Goal: Task Accomplishment & Management: Complete application form

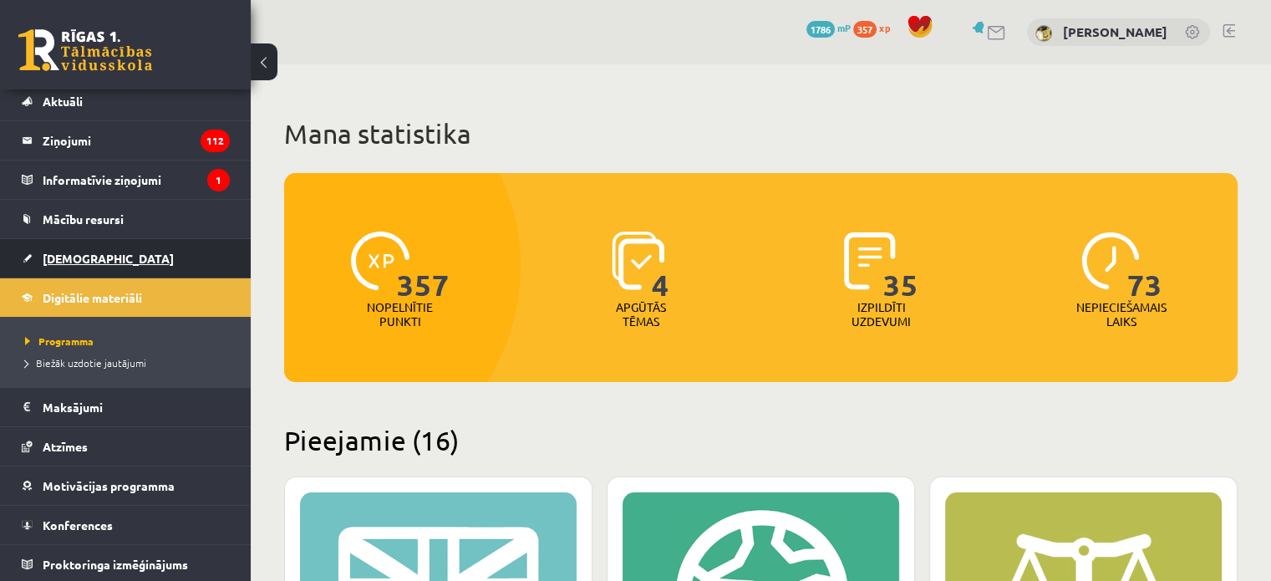
click at [65, 251] on span "[DEMOGRAPHIC_DATA]" at bounding box center [108, 258] width 131 height 15
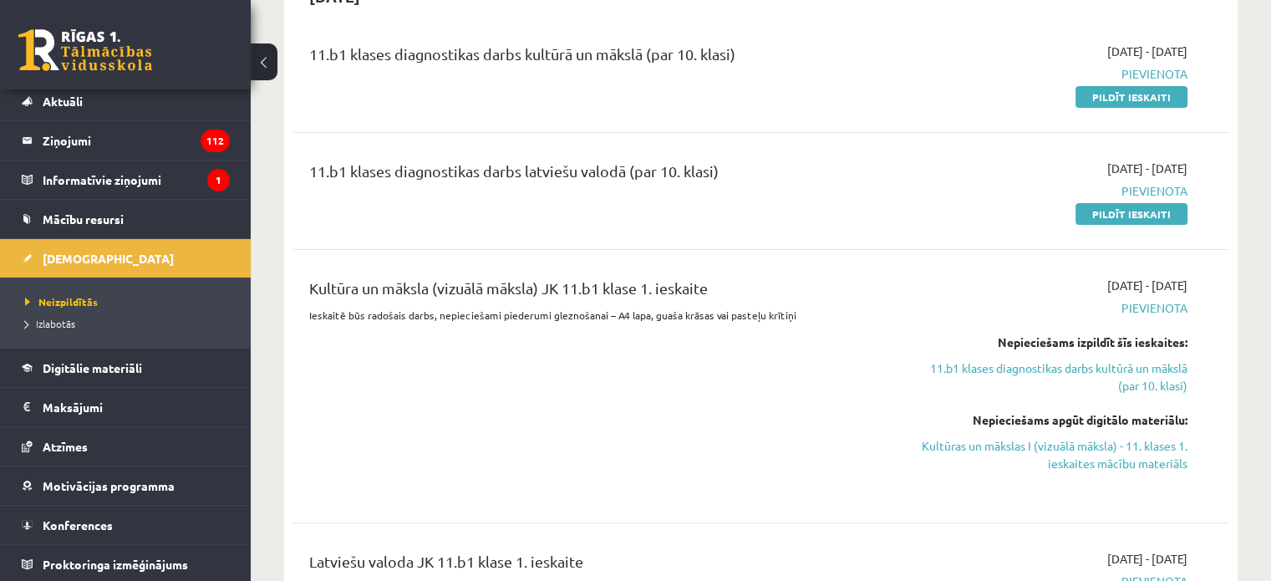
scroll to position [251, 0]
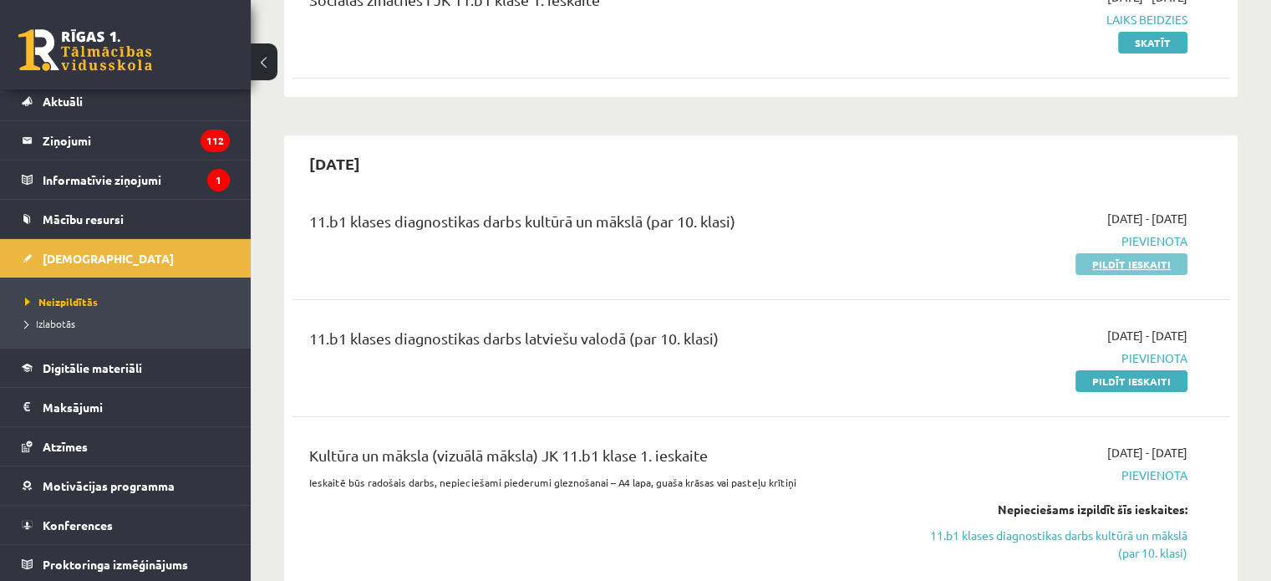
click at [1095, 256] on link "Pildīt ieskaiti" at bounding box center [1132, 264] width 112 height 22
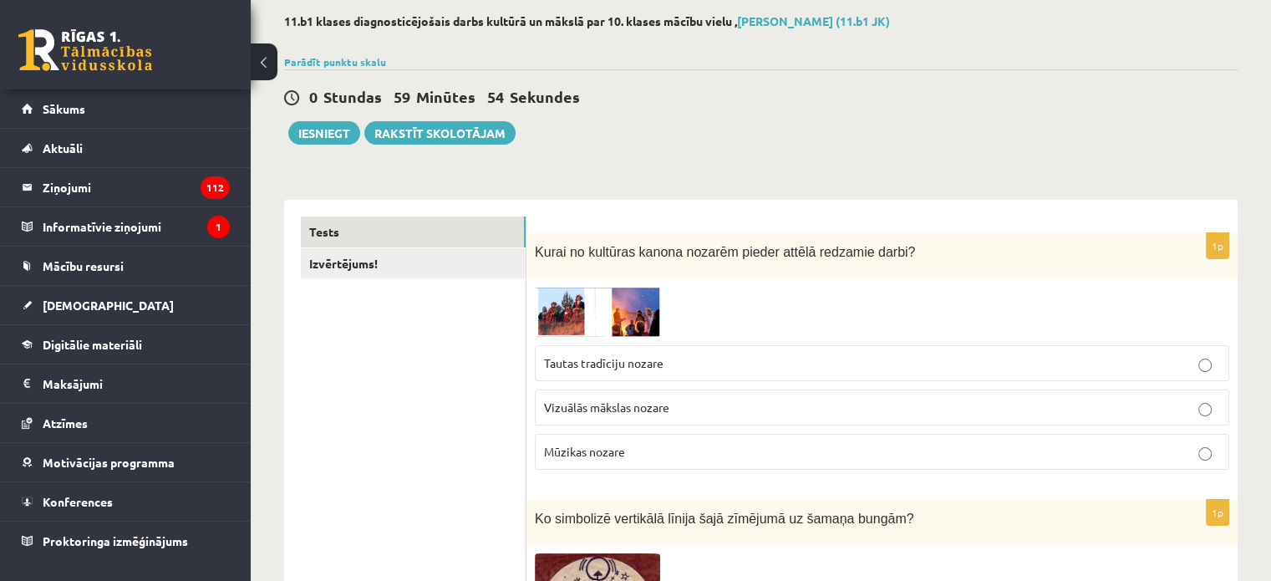
scroll to position [167, 0]
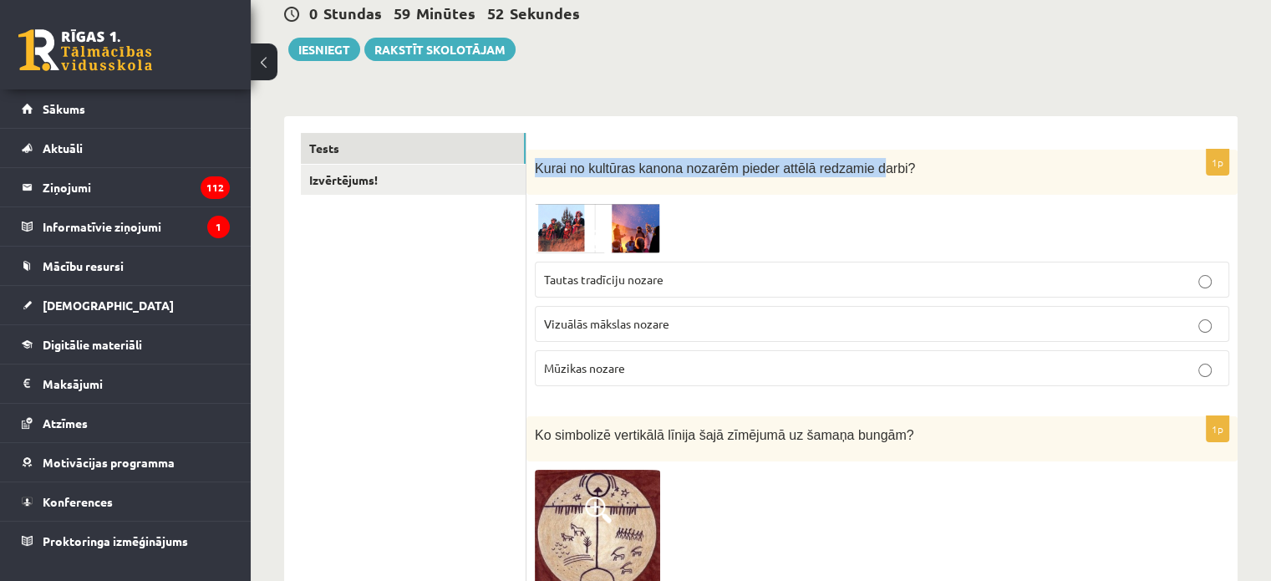
drag, startPoint x: 535, startPoint y: 163, endPoint x: 855, endPoint y: 155, distance: 320.2
click at [856, 158] on p "Kurai no kultūras kanona nozarēm pieder attēlā redzamie darbi?" at bounding box center [840, 167] width 611 height 19
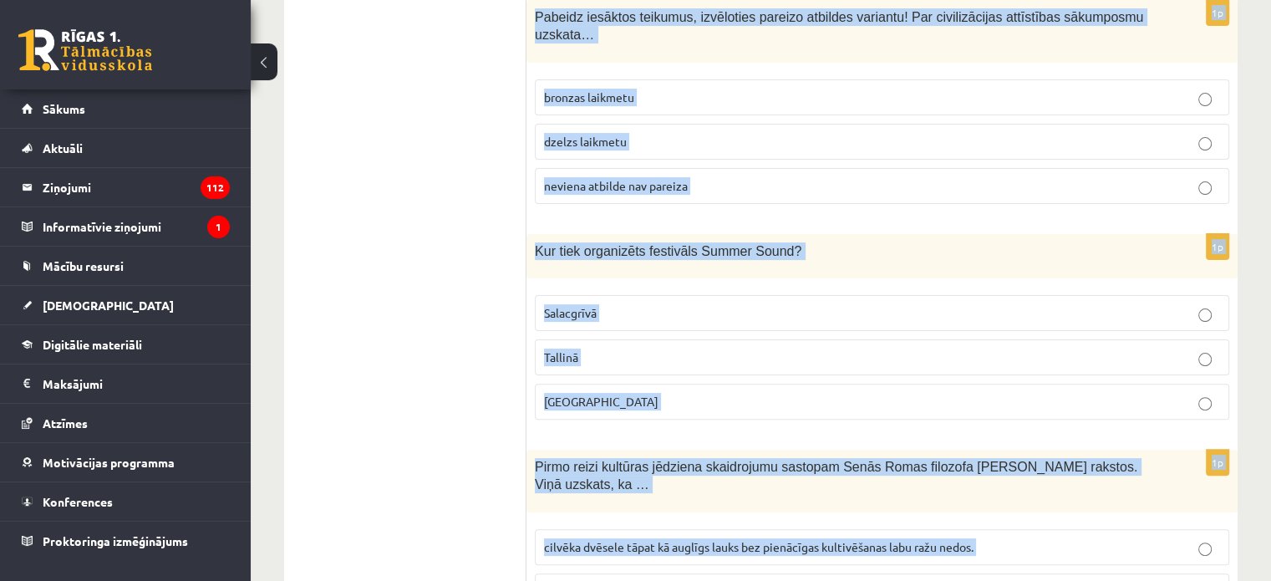
scroll to position [6803, 0]
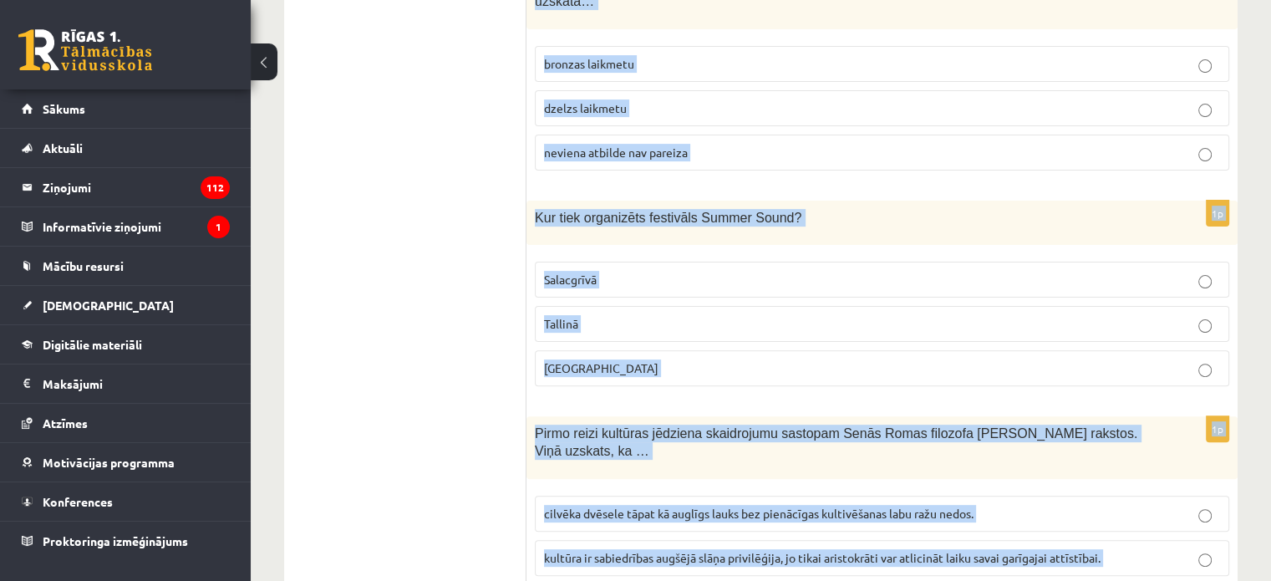
drag, startPoint x: 532, startPoint y: 160, endPoint x: 845, endPoint y: 507, distance: 468.1
copy form "Kurai no kultūras kanona nozarēm pieder attēlā redzamie darbi? Tautas tradīciju…"
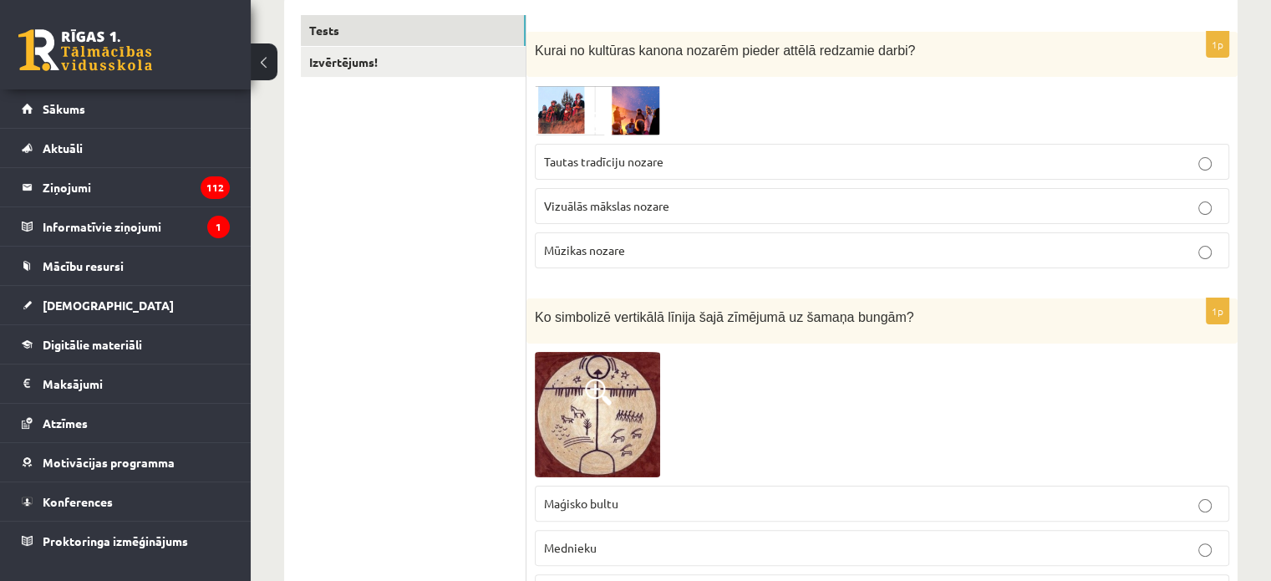
scroll to position [118, 0]
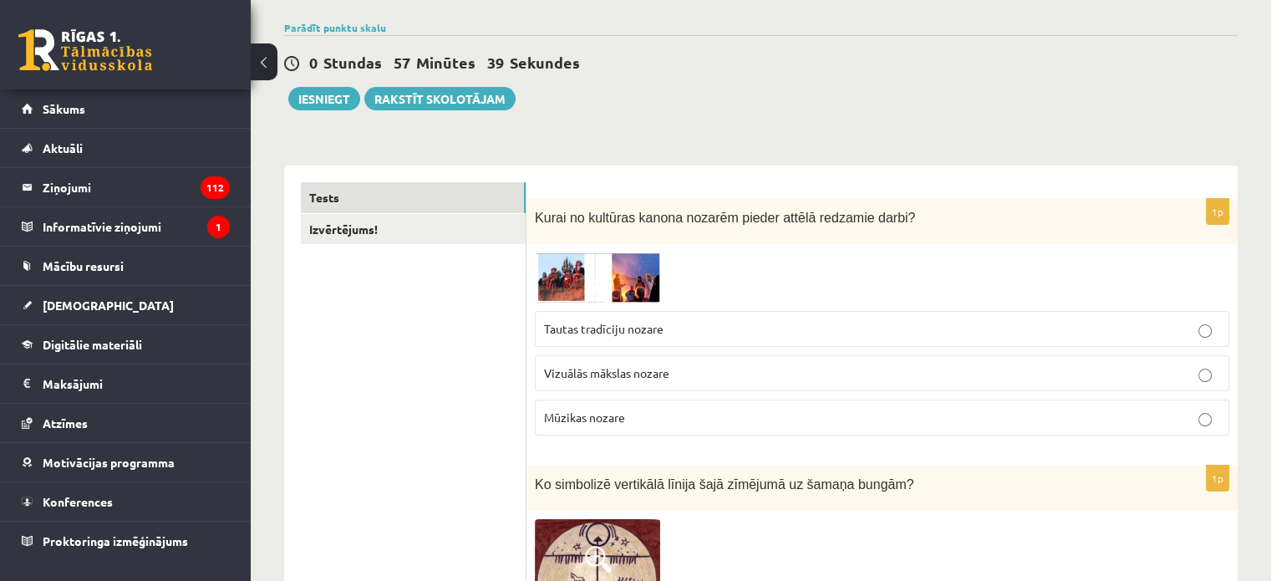
click at [603, 343] on label "Tautas tradīciju nozare" at bounding box center [882, 329] width 694 height 36
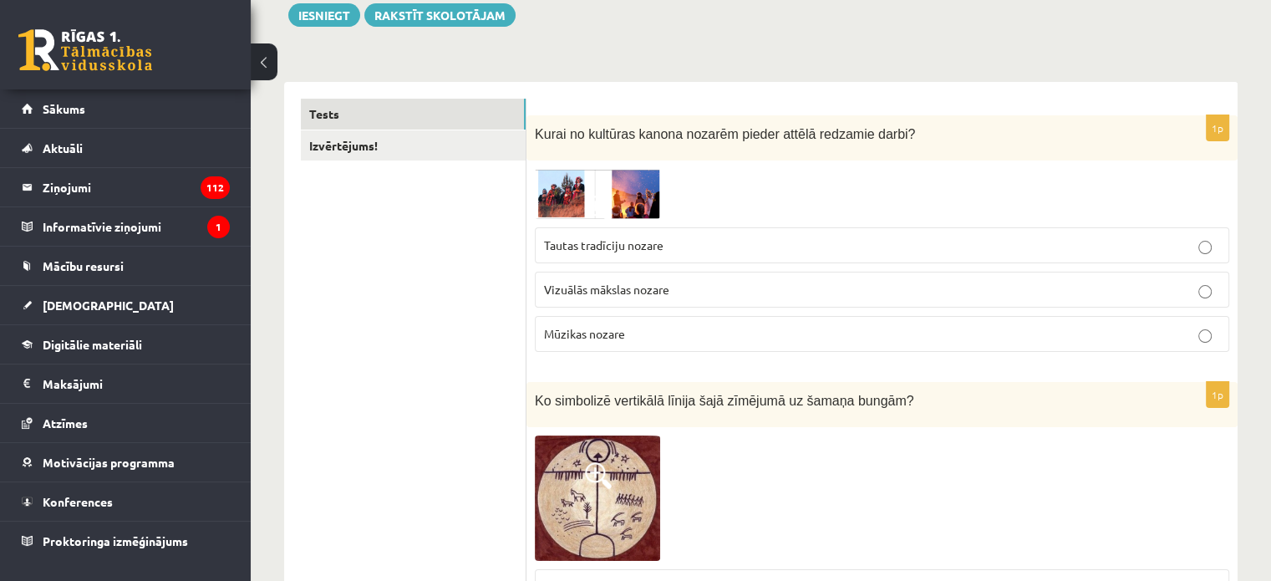
scroll to position [369, 0]
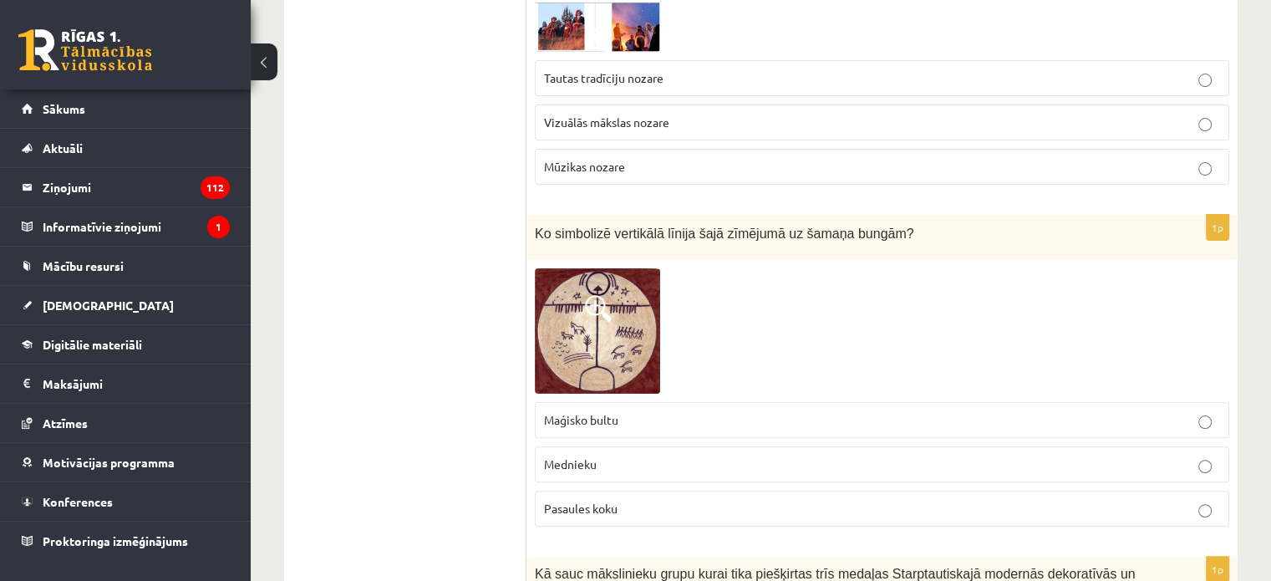
click at [603, 506] on span "Pasaules koku" at bounding box center [581, 508] width 74 height 15
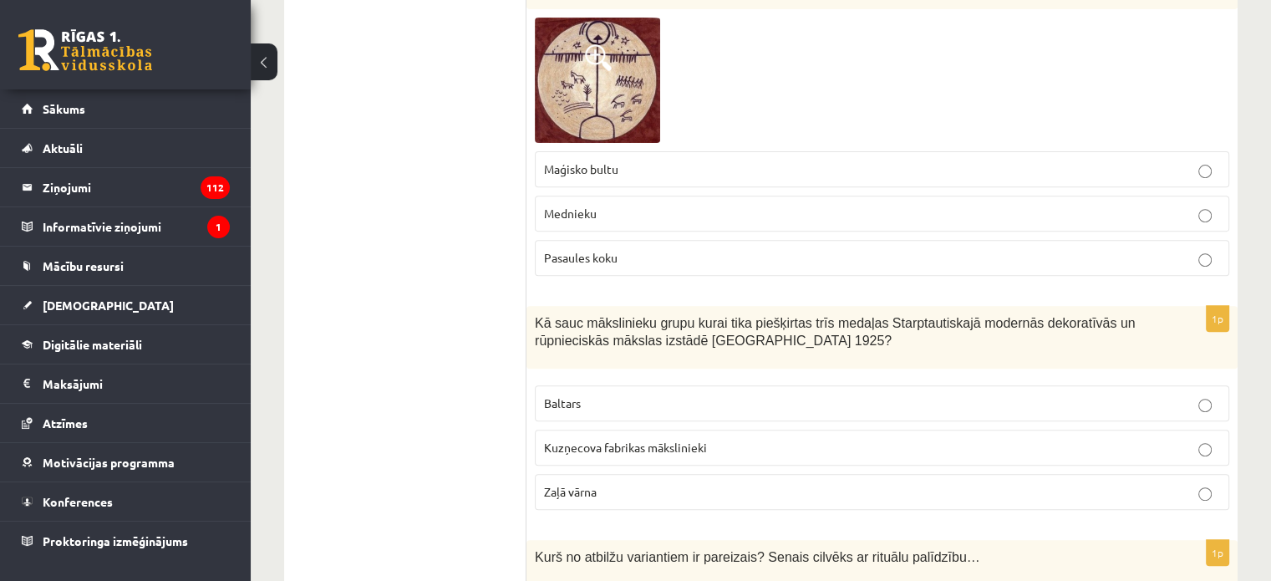
click at [598, 399] on p "Baltars" at bounding box center [882, 403] width 676 height 18
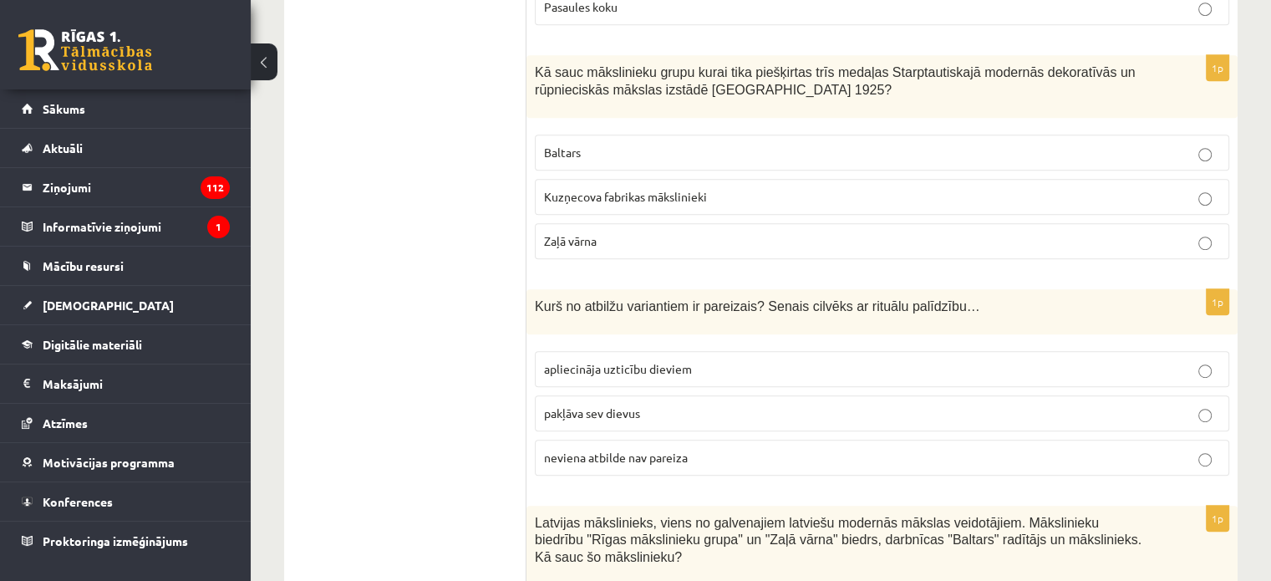
click at [676, 361] on span "apliecināja uzticību dieviem" at bounding box center [618, 368] width 148 height 15
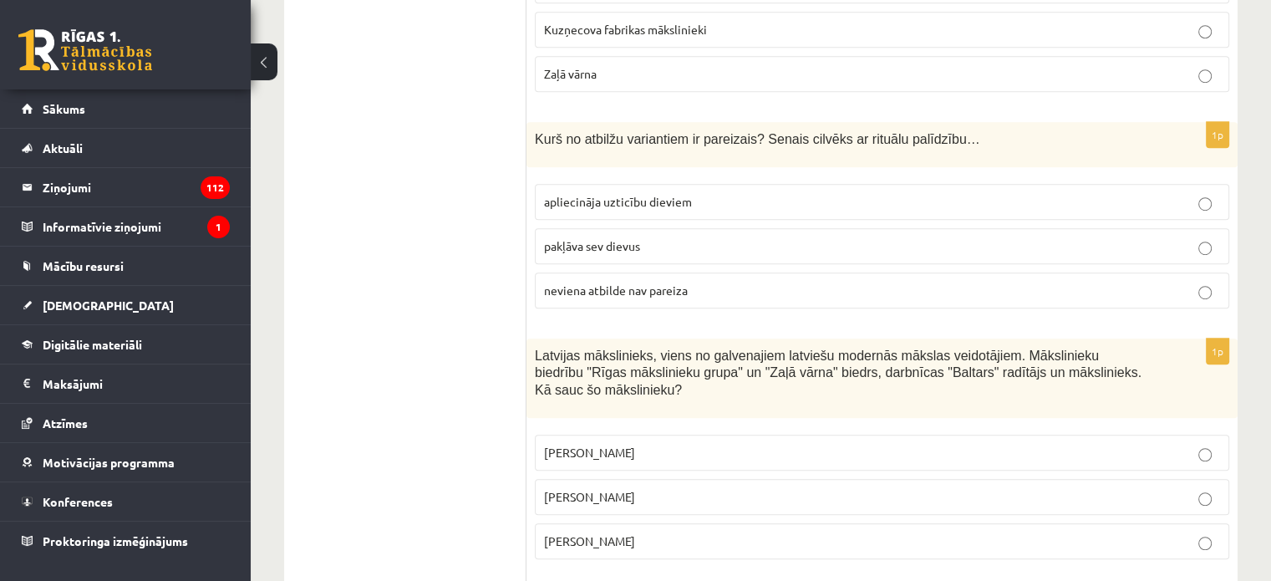
scroll to position [1121, 0]
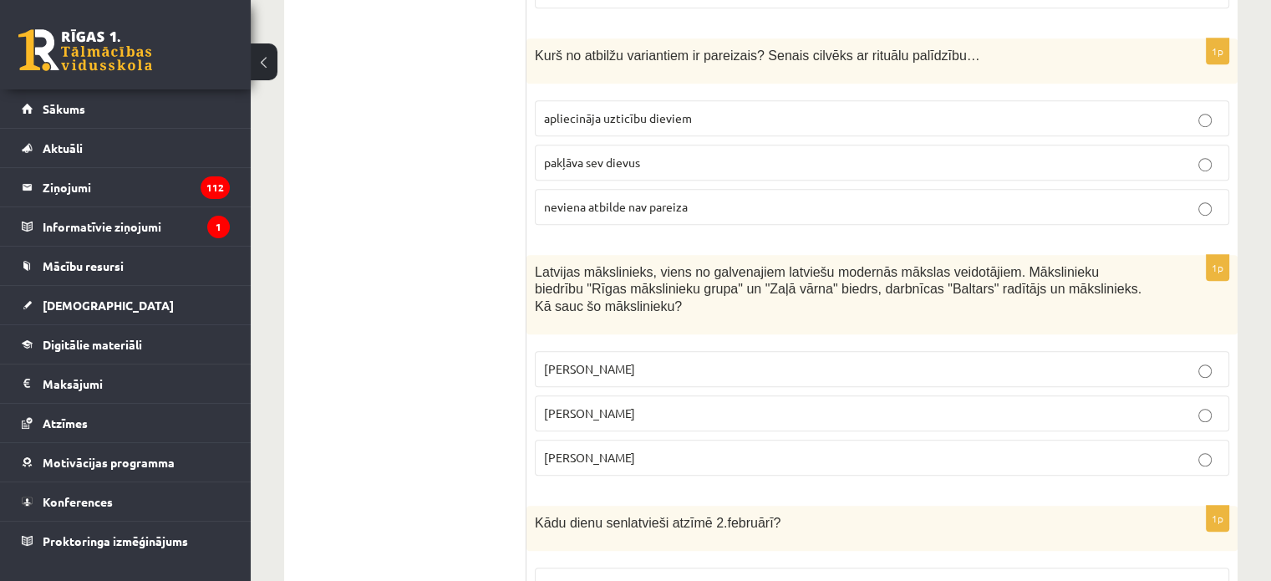
click at [601, 405] on span "Romāns Suta" at bounding box center [589, 412] width 91 height 15
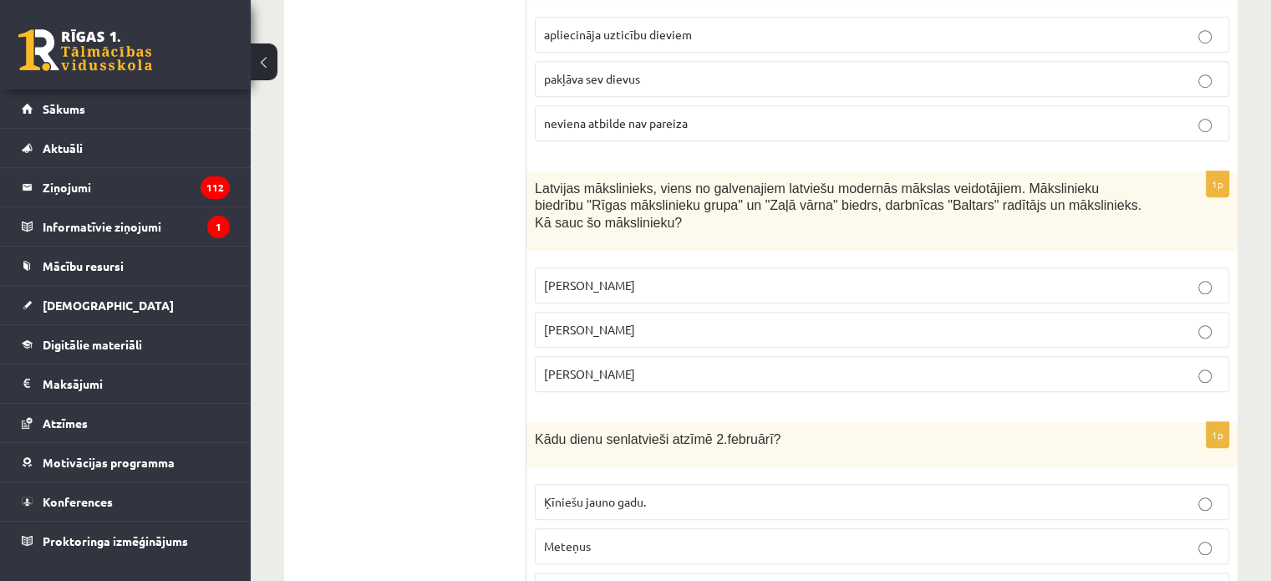
scroll to position [1288, 0]
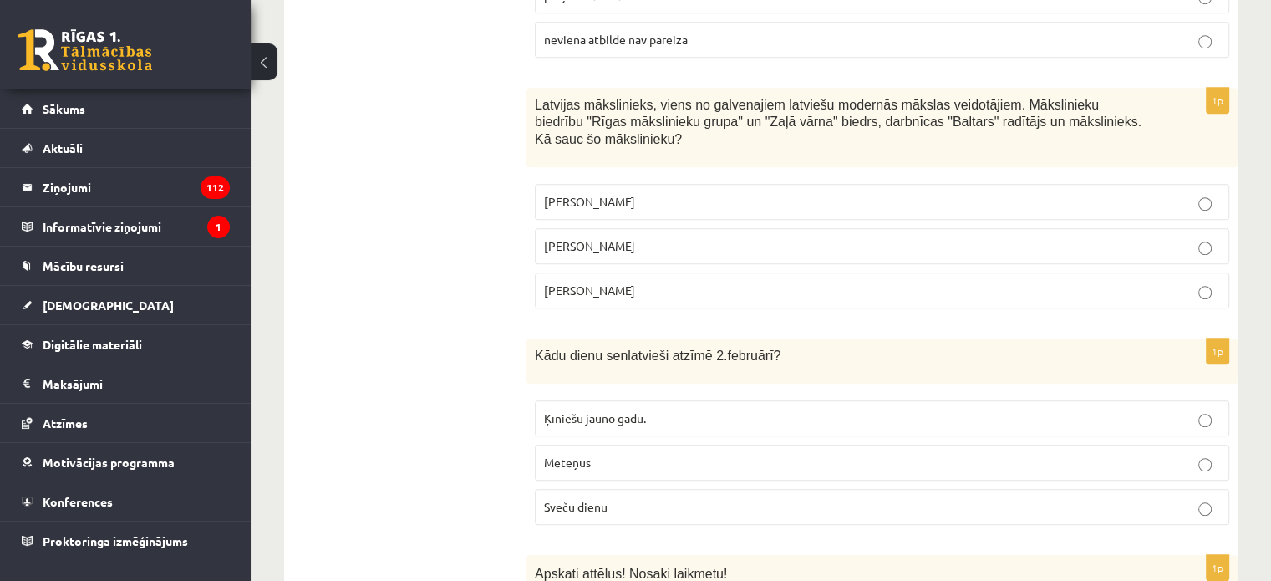
drag, startPoint x: 592, startPoint y: 483, endPoint x: 540, endPoint y: 410, distance: 89.3
click at [590, 499] on span "Sveču dienu" at bounding box center [576, 506] width 64 height 15
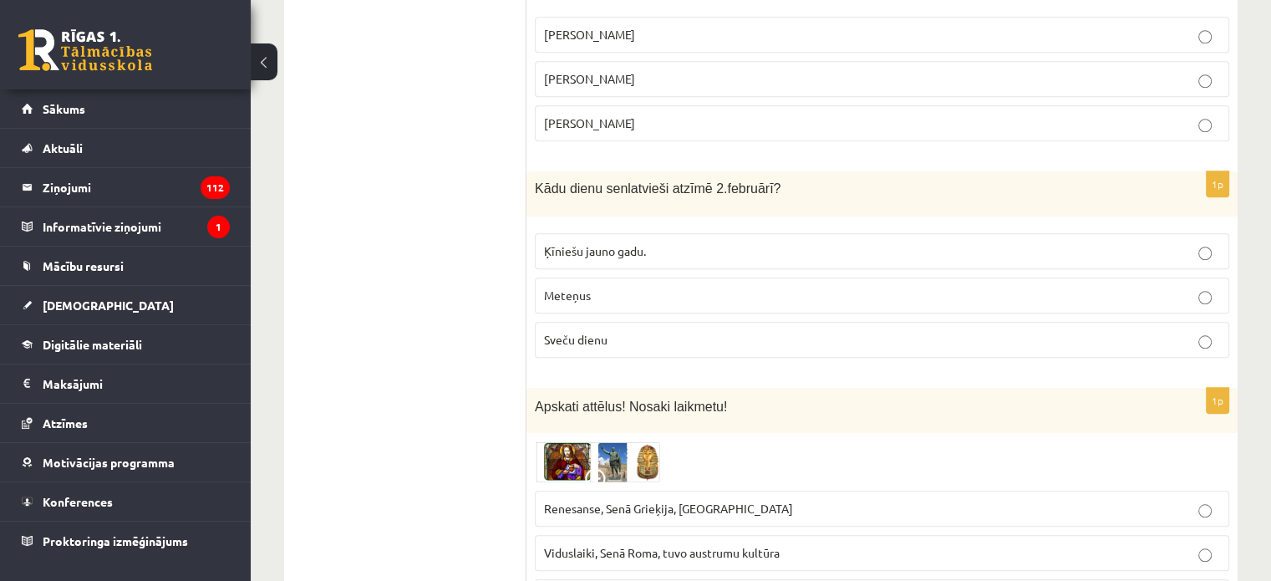
scroll to position [1539, 0]
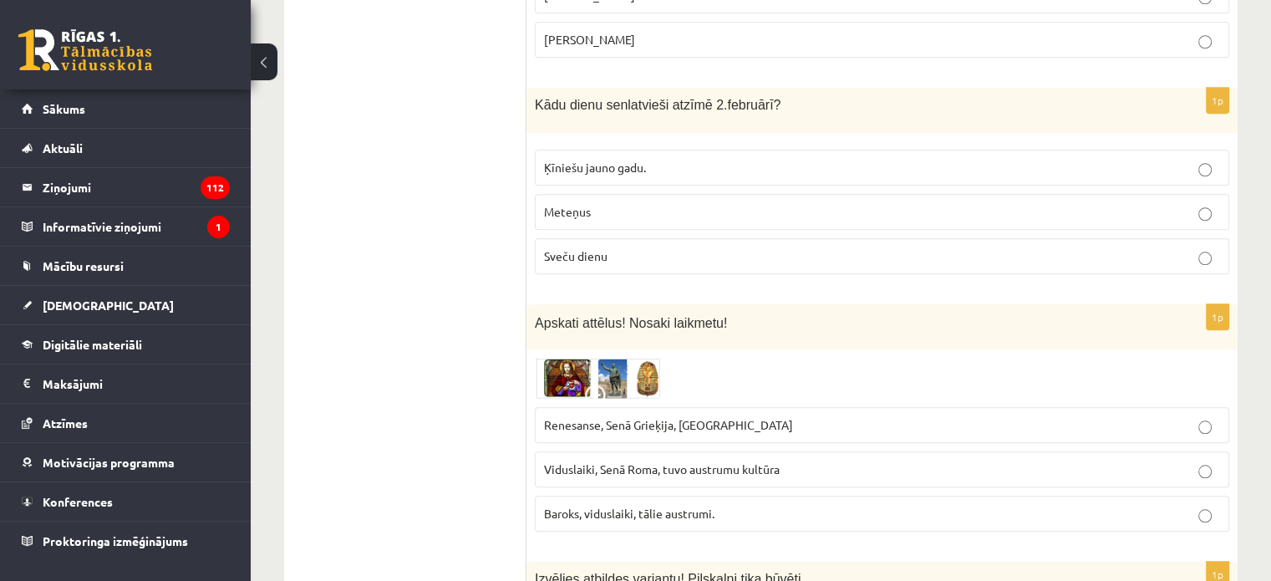
click at [632, 417] on span "Renesanse, Senā Grieķija, Ēģipte" at bounding box center [668, 424] width 249 height 15
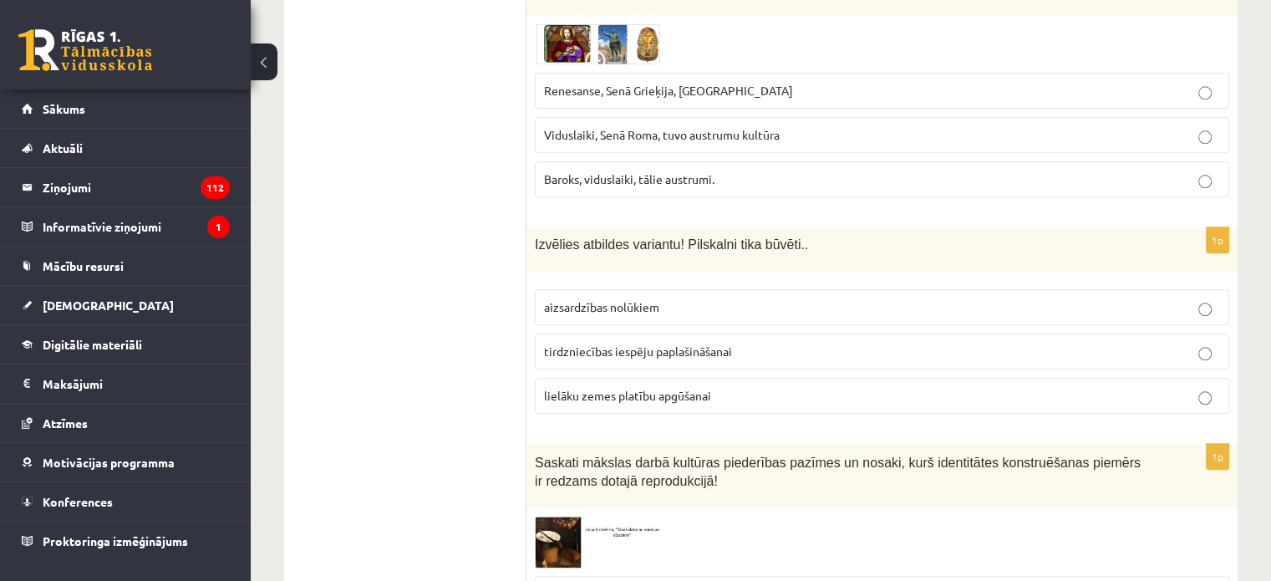
scroll to position [1789, 0]
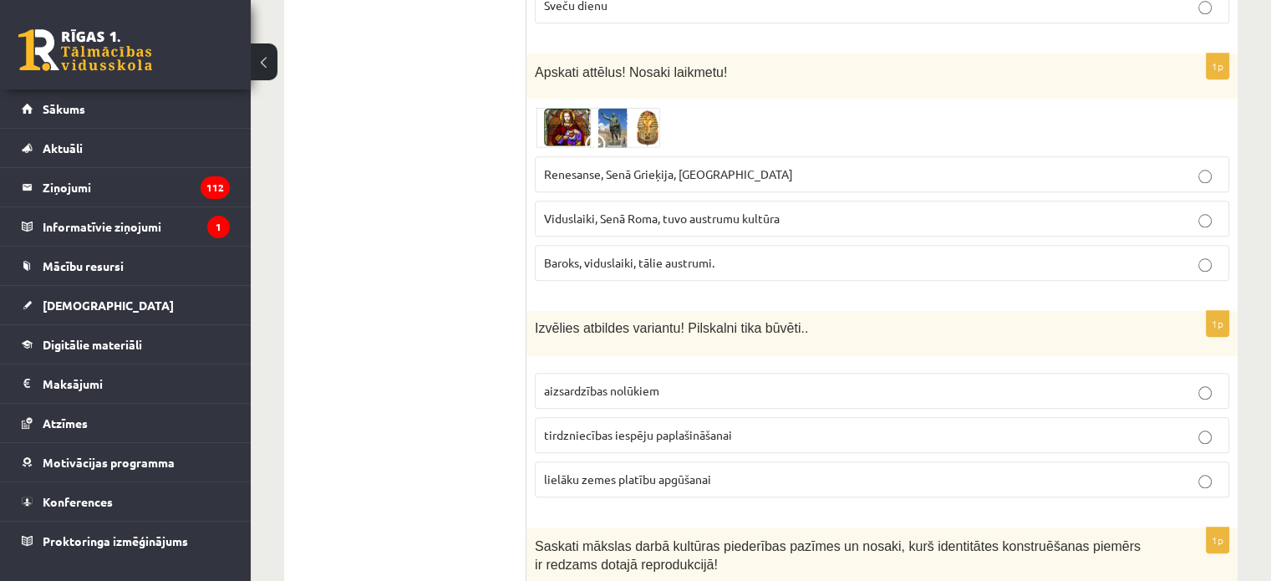
click at [630, 383] on span "aizsardzības nolūkiem" at bounding box center [601, 390] width 115 height 15
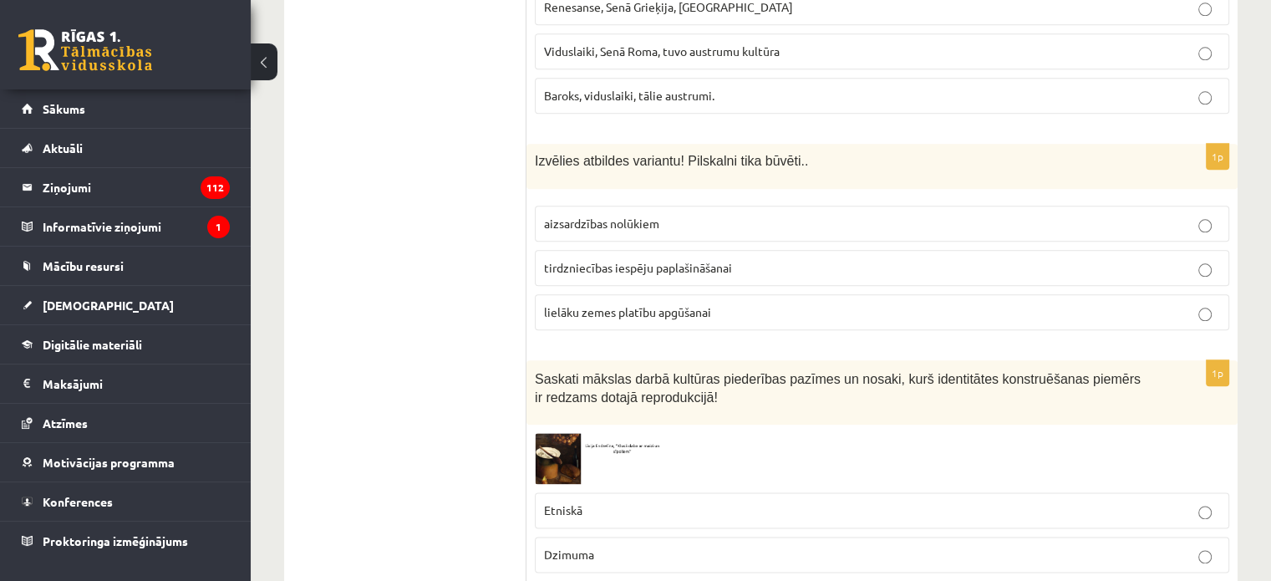
scroll to position [2040, 0]
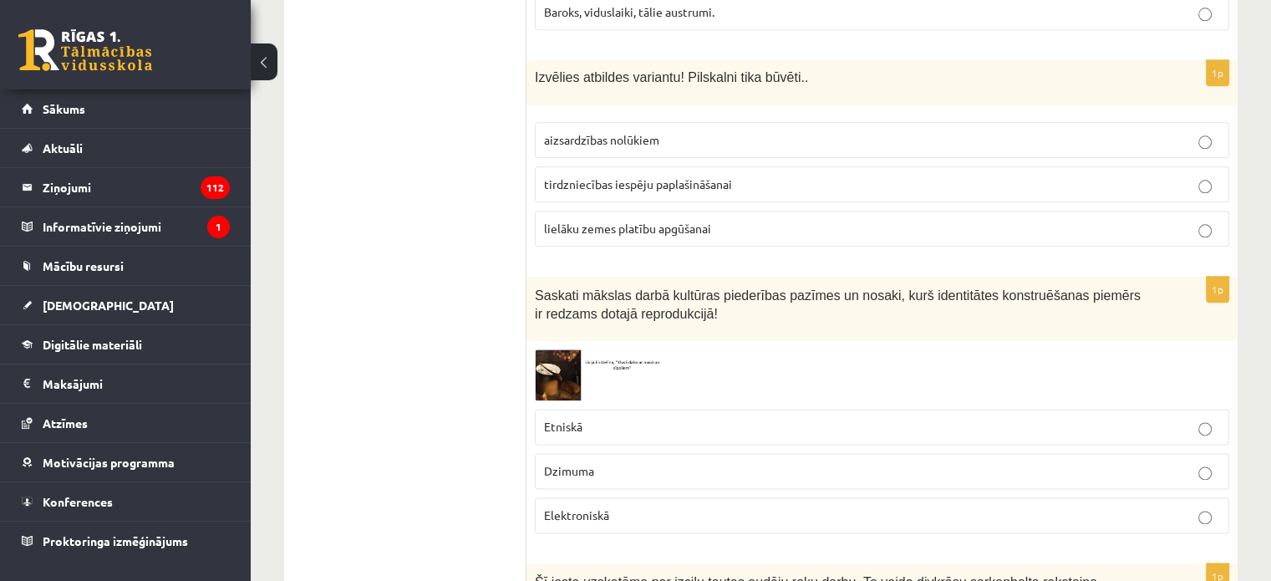
click at [598, 418] on p "Etniskā" at bounding box center [882, 427] width 676 height 18
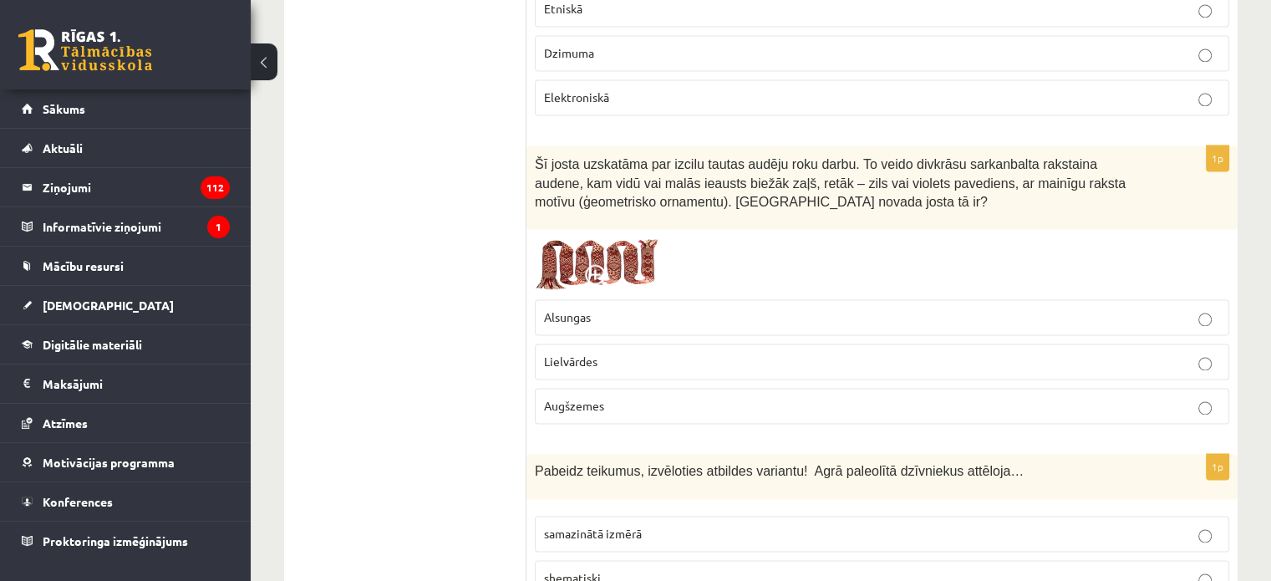
scroll to position [2541, 0]
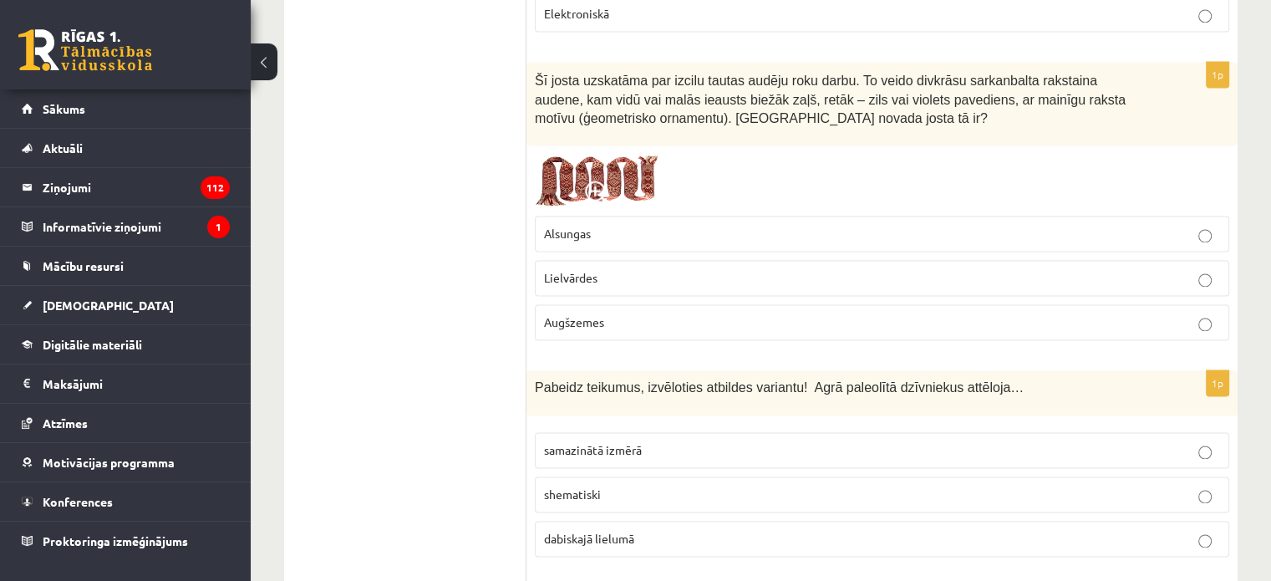
drag, startPoint x: 577, startPoint y: 253, endPoint x: 526, endPoint y: 191, distance: 80.8
click at [577, 270] on span "Lielvārdes" at bounding box center [570, 277] width 53 height 15
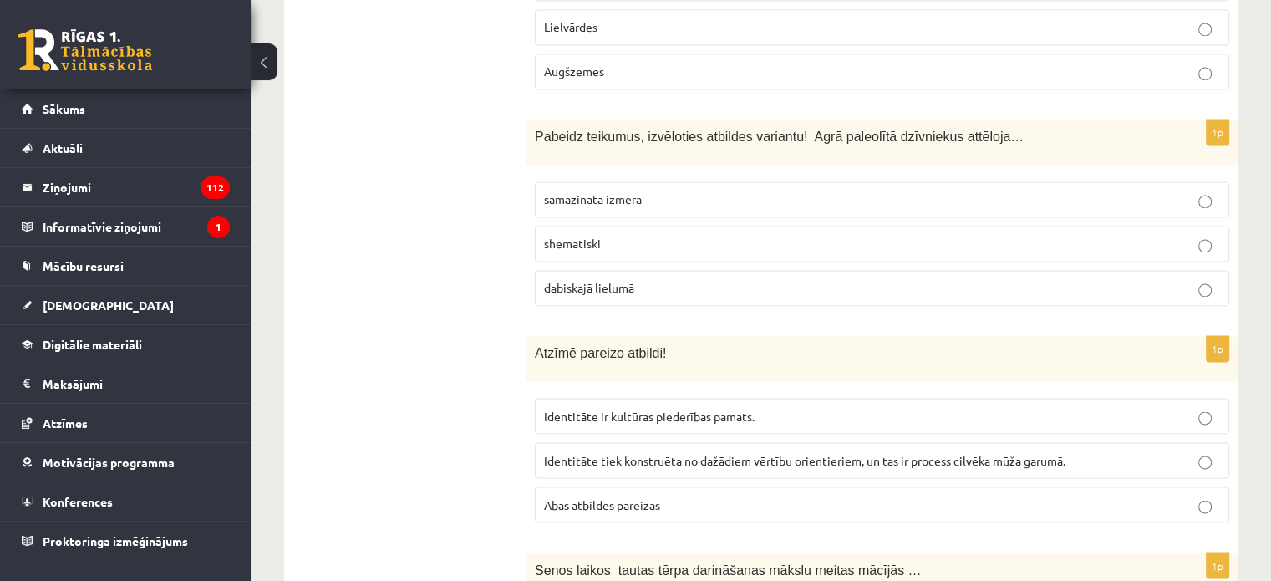
scroll to position [2876, 0]
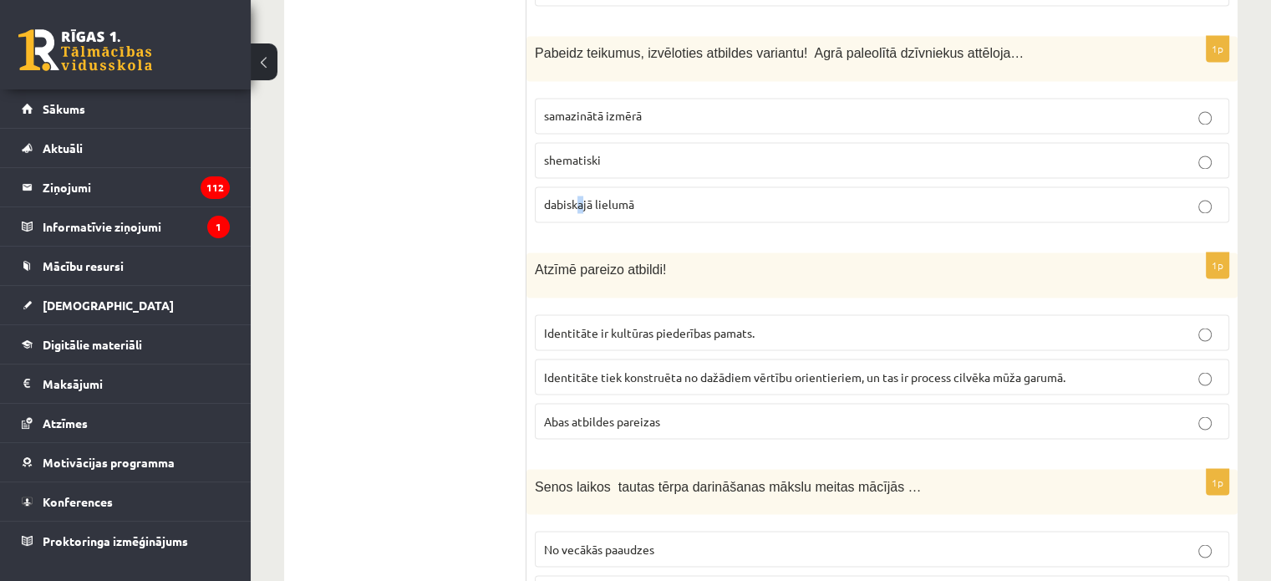
click at [582, 196] on span "dabiskajā lielumā" at bounding box center [589, 203] width 90 height 15
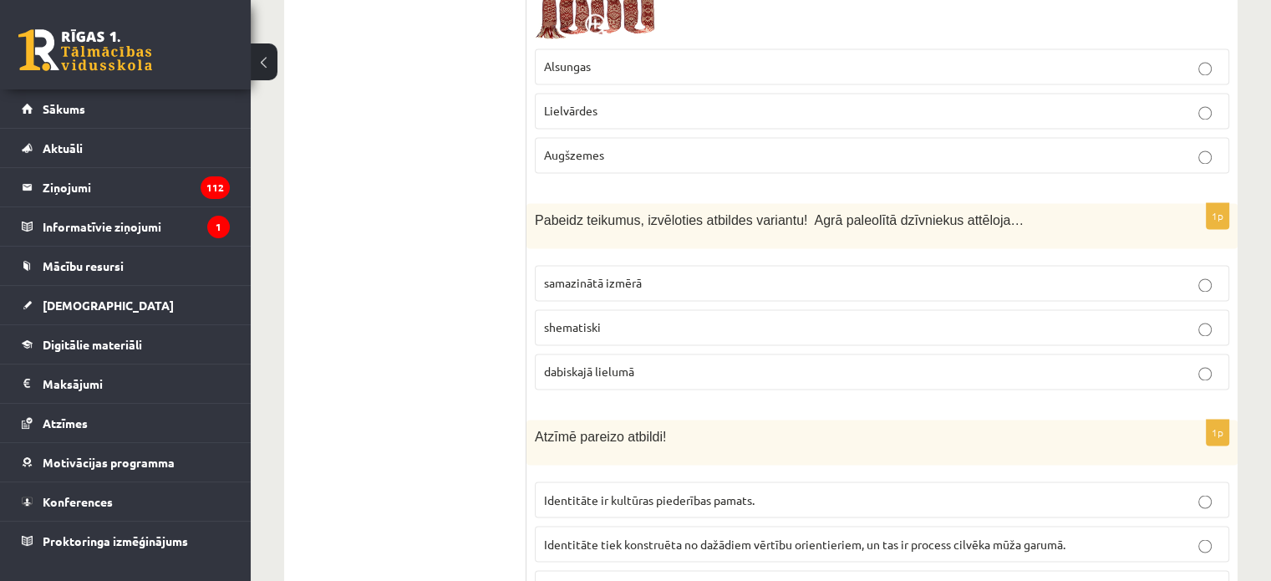
click at [617, 364] on span "dabiskajā lielumā" at bounding box center [589, 371] width 90 height 15
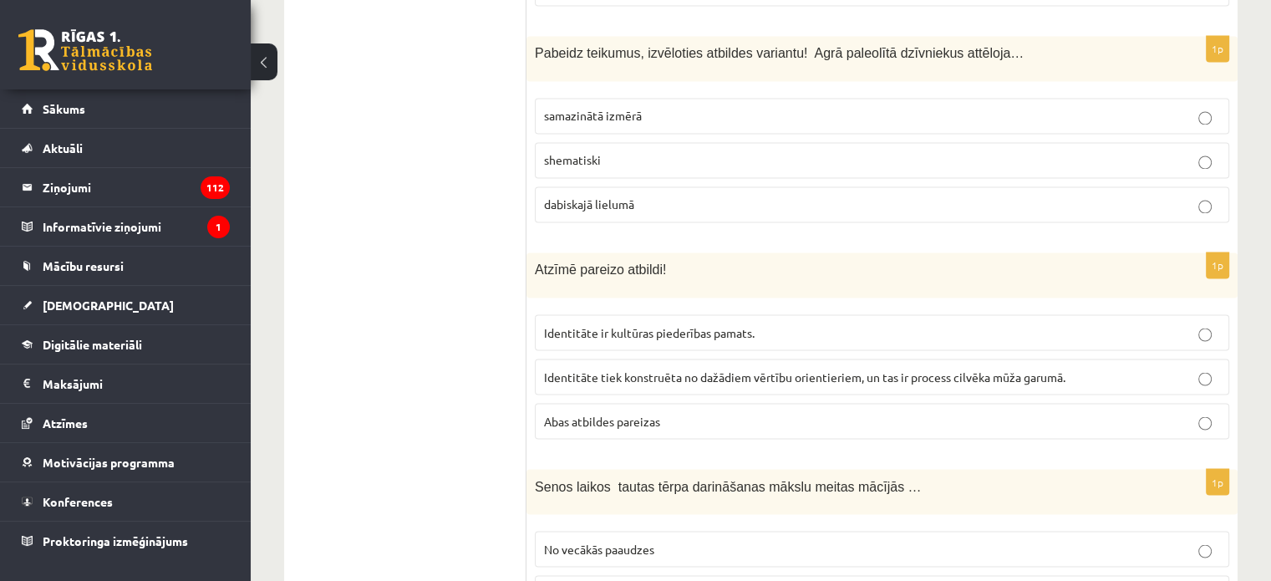
scroll to position [2959, 0]
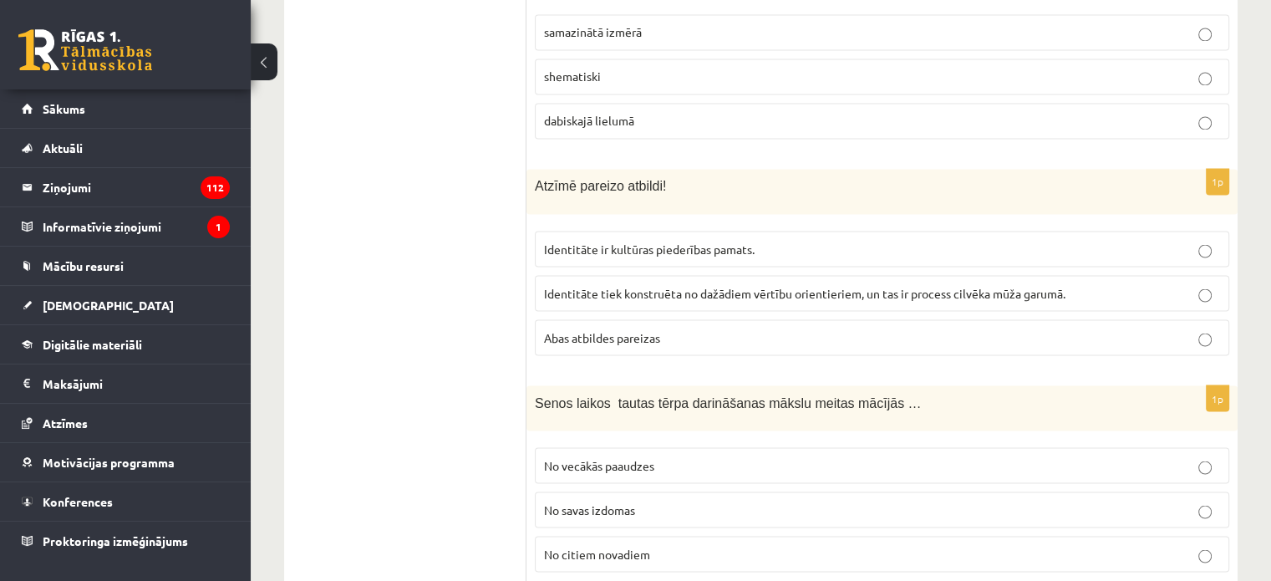
click at [637, 329] on span "Abas atbildes pareizas" at bounding box center [602, 336] width 116 height 15
click at [601, 447] on label "No vecākās paaudzes" at bounding box center [882, 465] width 694 height 36
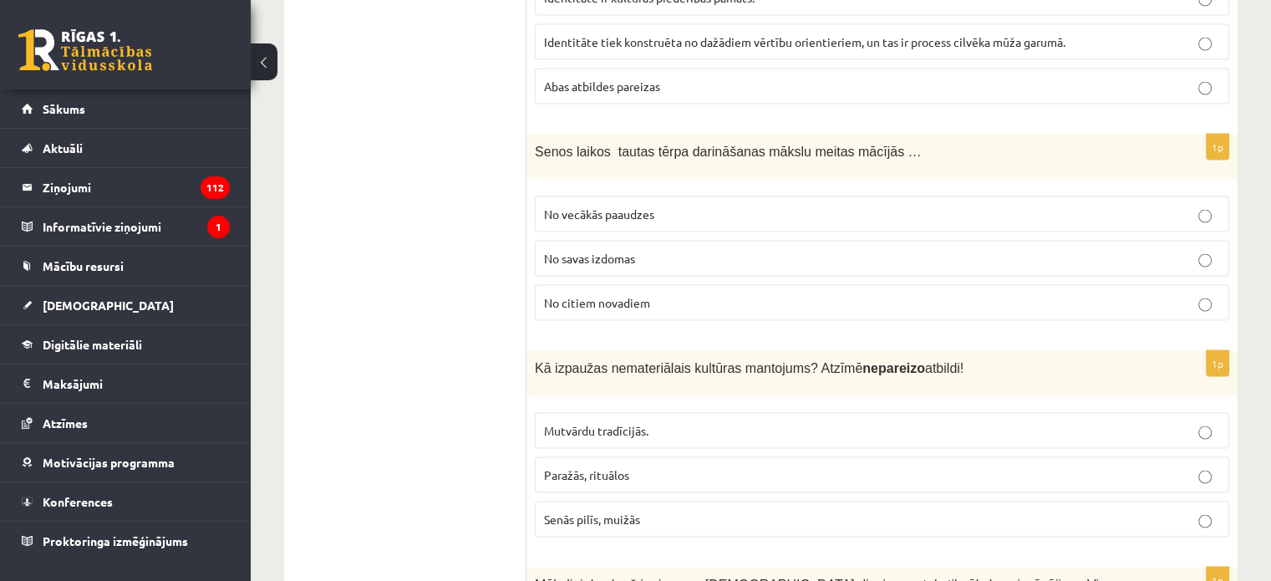
scroll to position [3126, 0]
drag, startPoint x: 613, startPoint y: 485, endPoint x: 565, endPoint y: 367, distance: 127.1
click at [612, 511] on span "Senās pilīs, muižās" at bounding box center [592, 518] width 96 height 15
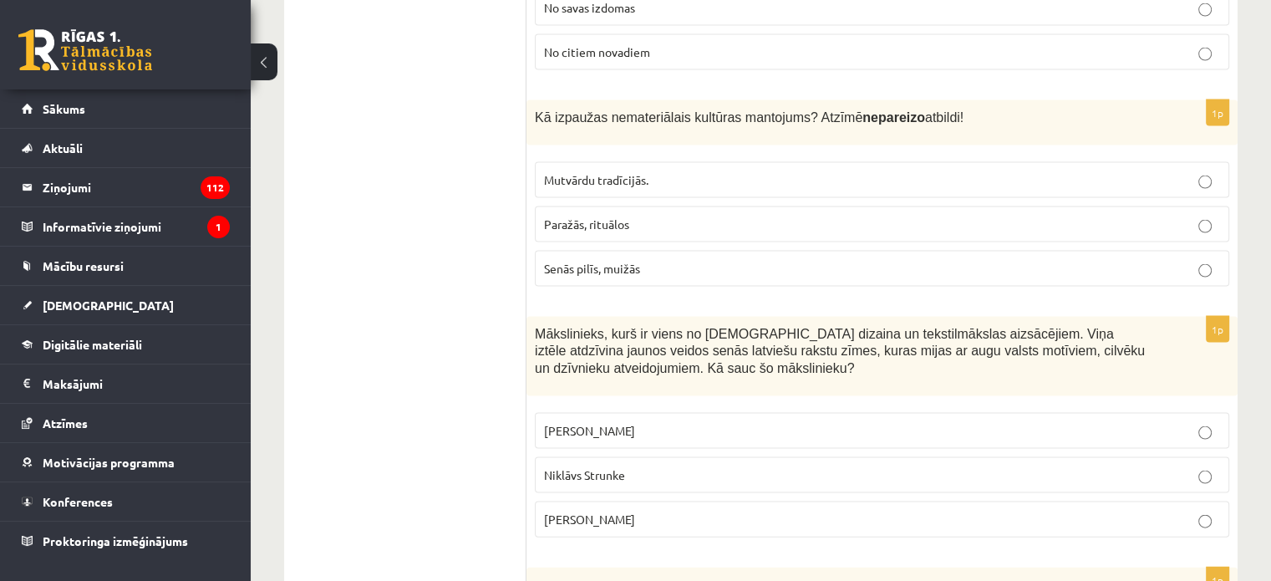
click at [603, 423] on span "Ansis Cīrulis" at bounding box center [589, 430] width 91 height 15
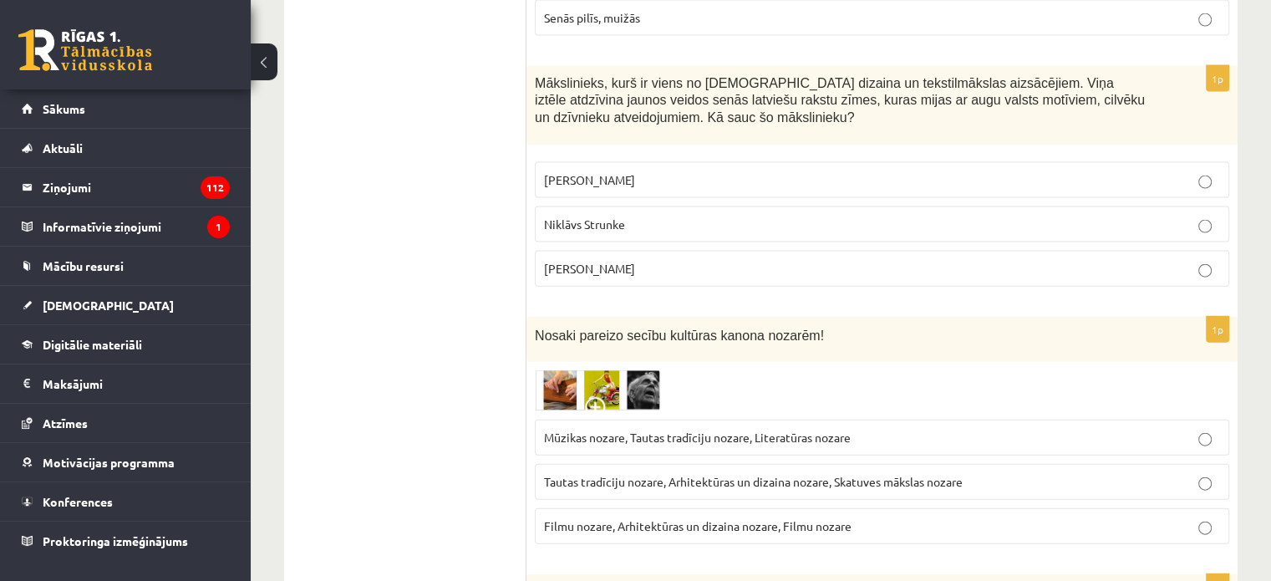
click at [621, 474] on span "Tautas tradīciju nozare, Arhitektūras un dizaina nozare, Skatuves mākslas nozare" at bounding box center [753, 481] width 419 height 15
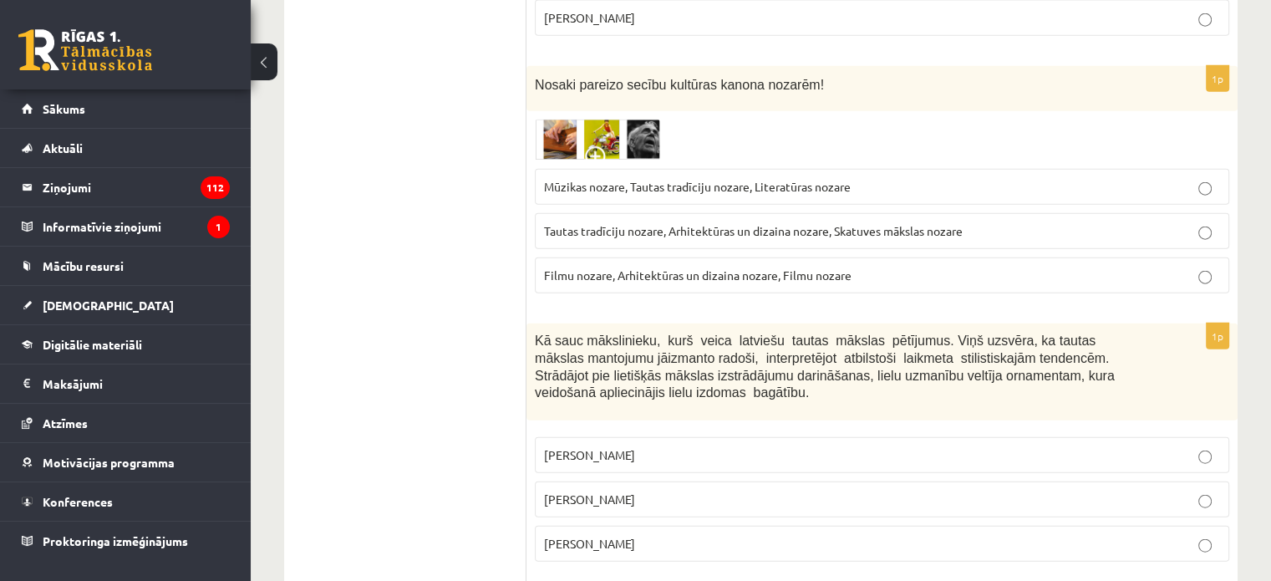
scroll to position [4046, 0]
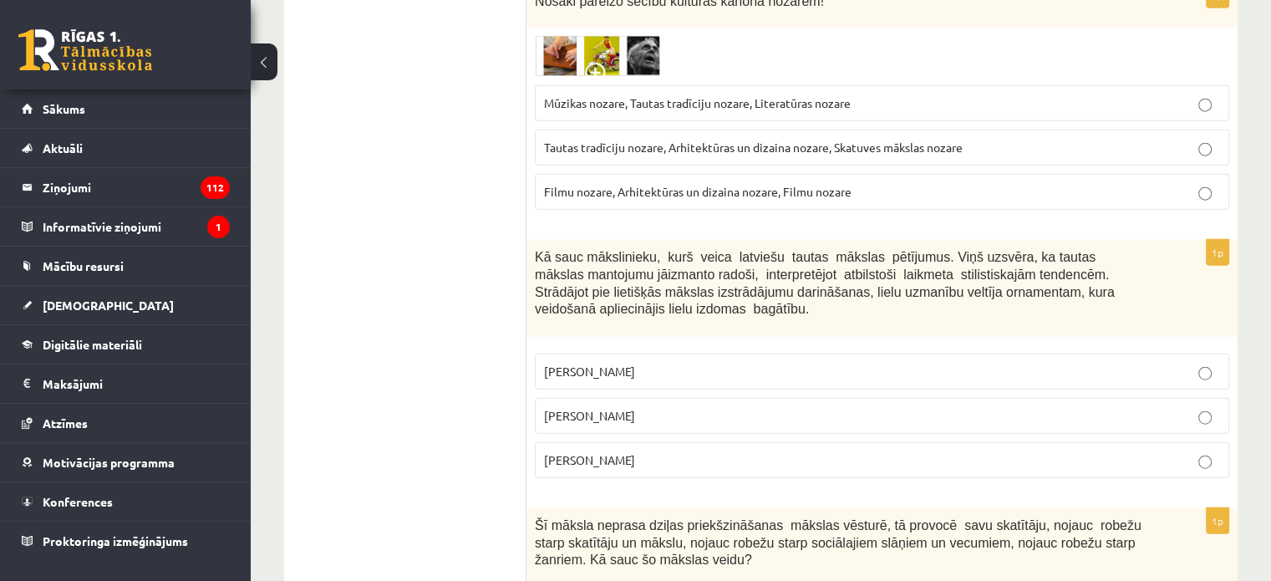
drag, startPoint x: 603, startPoint y: 380, endPoint x: 586, endPoint y: 364, distance: 23.1
click at [602, 408] on span "Jūlijs Madernieks" at bounding box center [589, 415] width 91 height 15
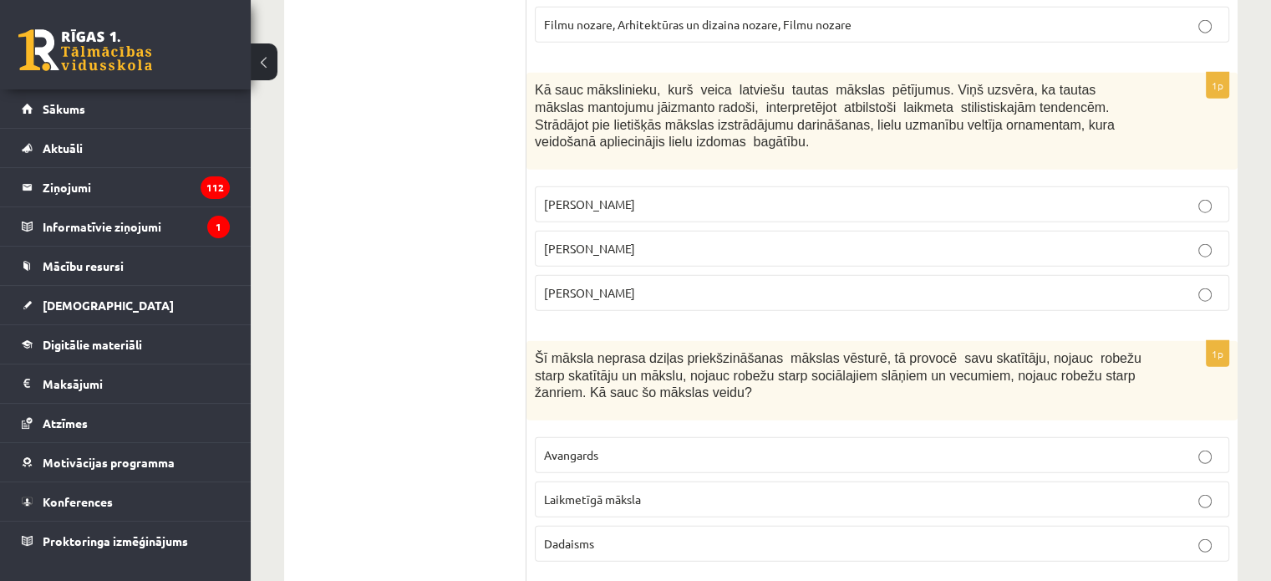
scroll to position [4296, 0]
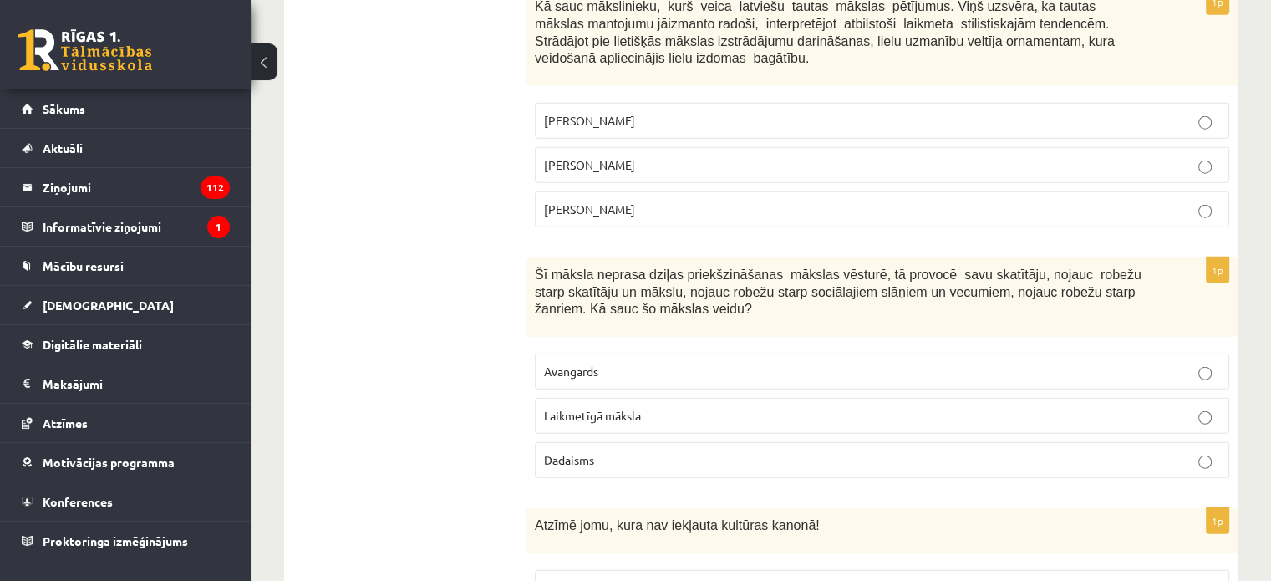
click at [657, 407] on p "Laikmetīgā māksla" at bounding box center [882, 416] width 676 height 18
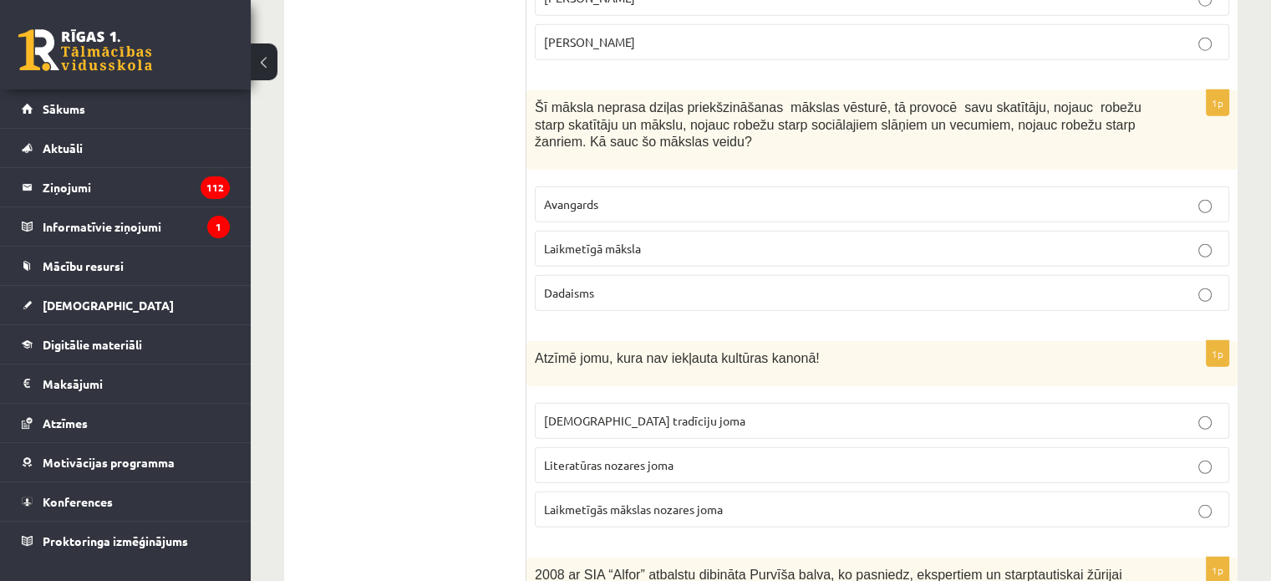
drag, startPoint x: 613, startPoint y: 467, endPoint x: 587, endPoint y: 425, distance: 48.7
click at [613, 501] on span "Laikmetīgās mākslas nozares joma" at bounding box center [633, 508] width 179 height 15
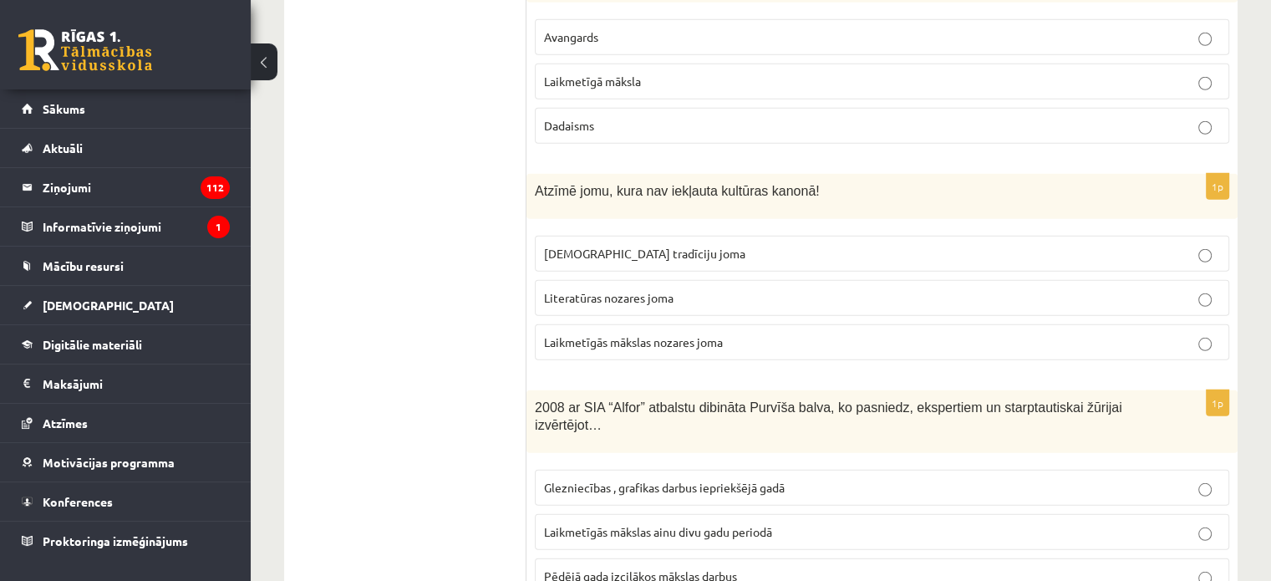
scroll to position [4714, 0]
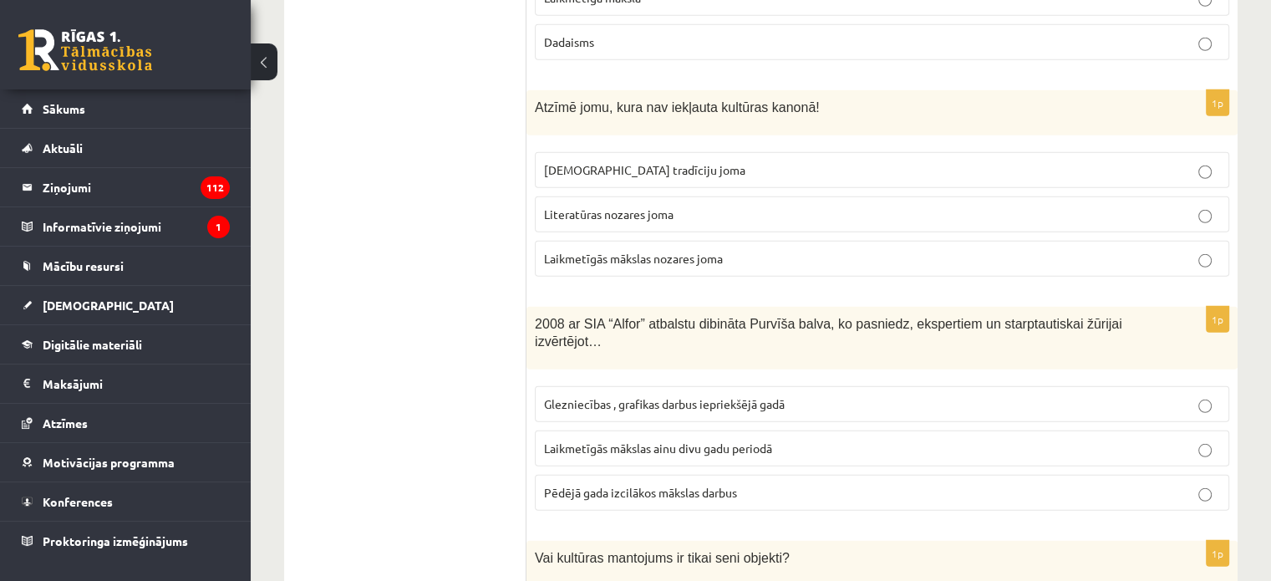
click at [659, 440] on span "Laikmetīgās mākslas ainu divu gadu periodā" at bounding box center [658, 447] width 228 height 15
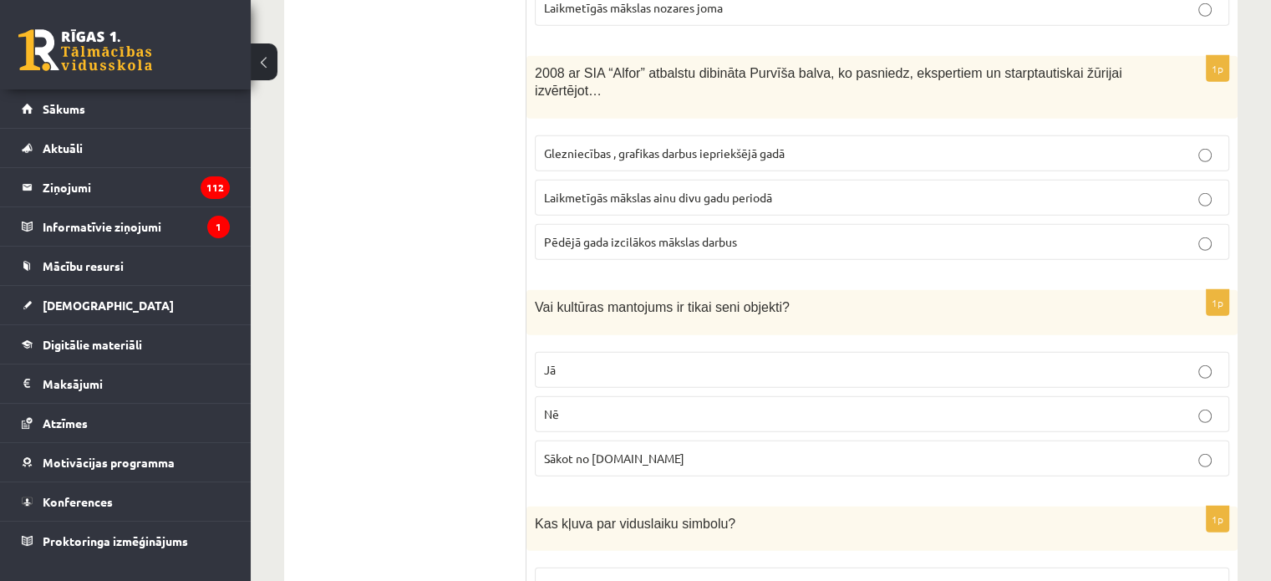
click at [574, 405] on p "Nē" at bounding box center [882, 414] width 676 height 18
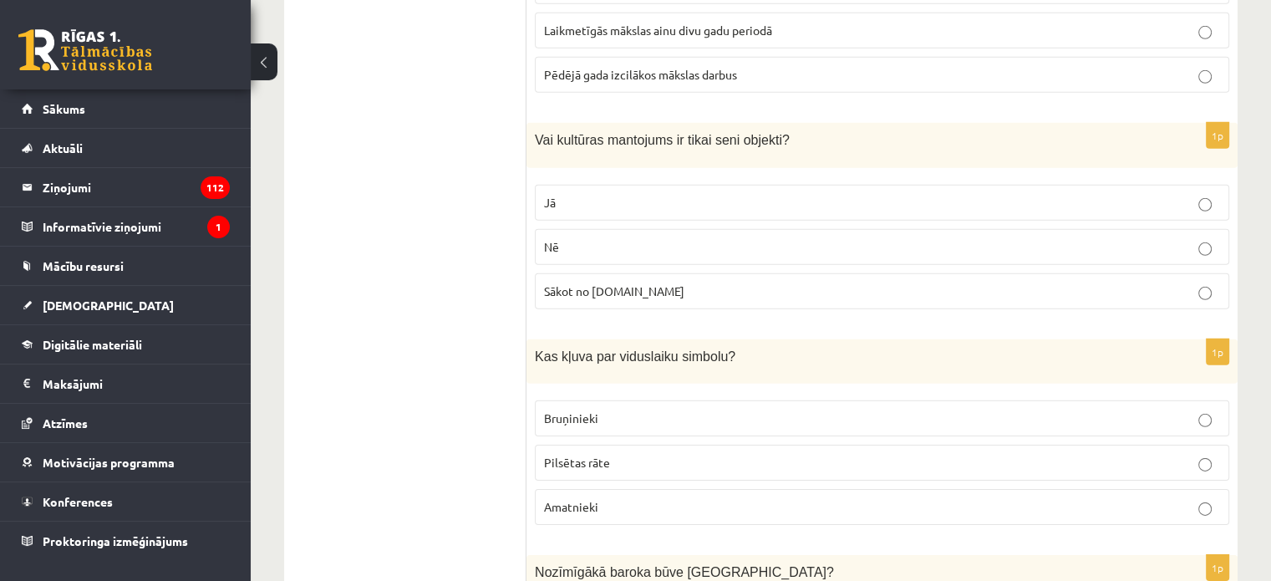
scroll to position [5216, 0]
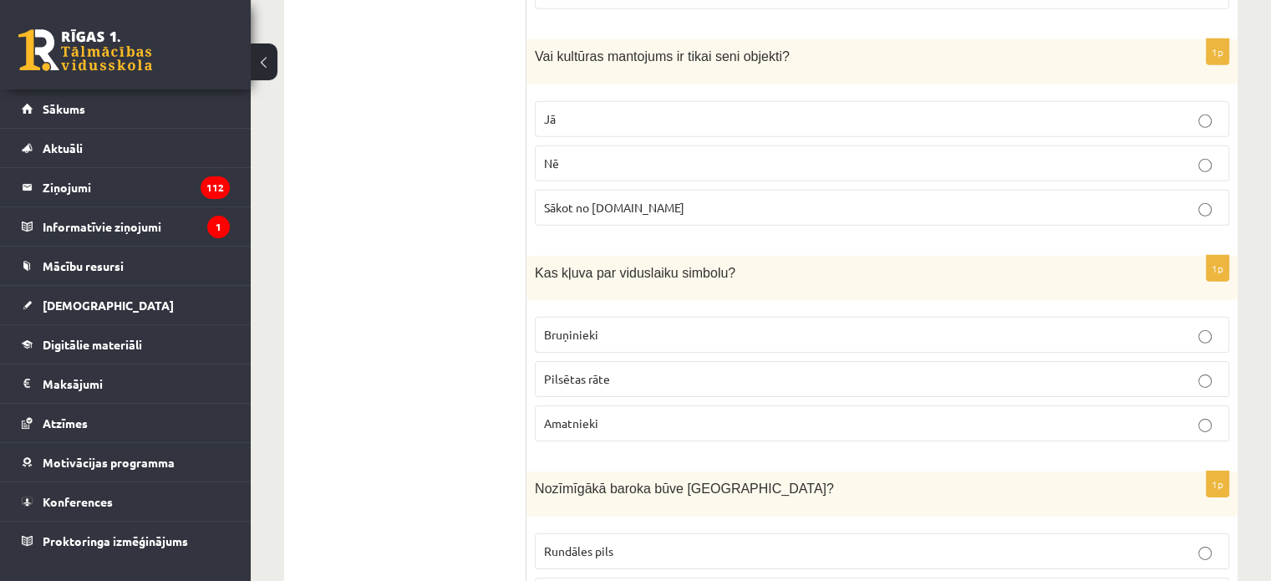
click at [588, 327] on span "Bruņinieki" at bounding box center [571, 334] width 54 height 15
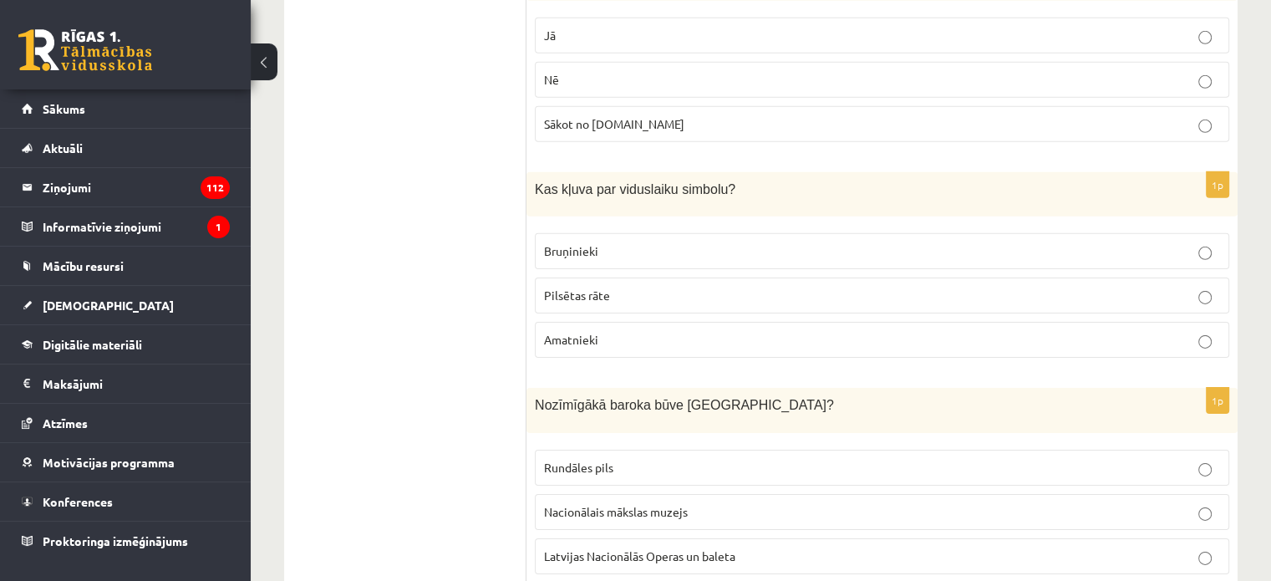
scroll to position [5466, 0]
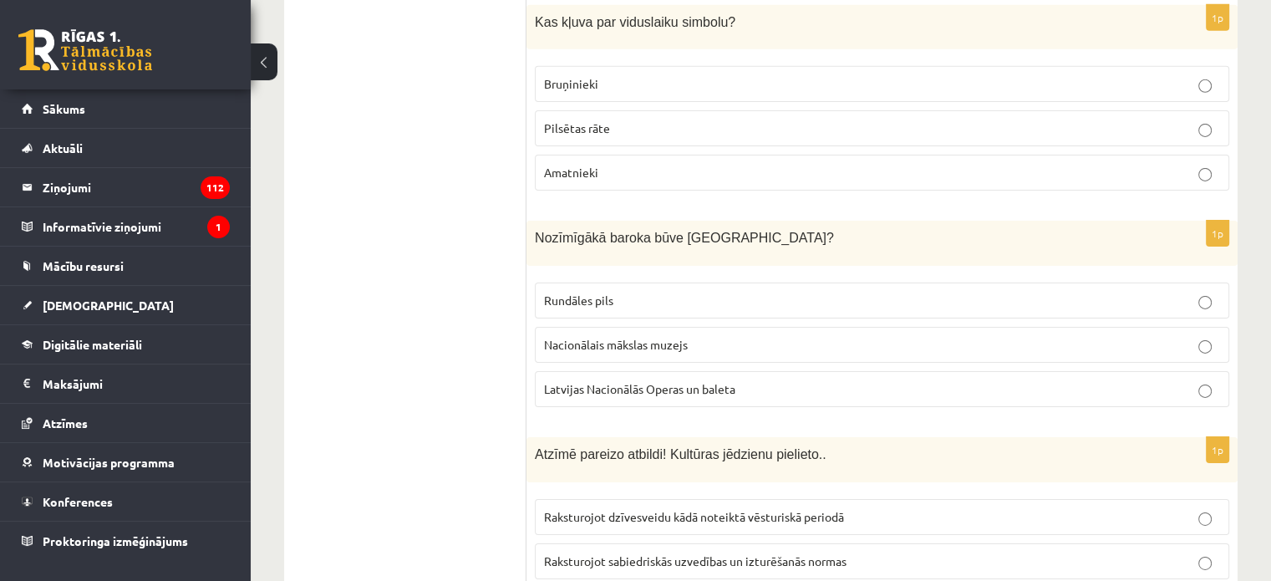
click at [587, 292] on span "Rundāles pils" at bounding box center [578, 299] width 69 height 15
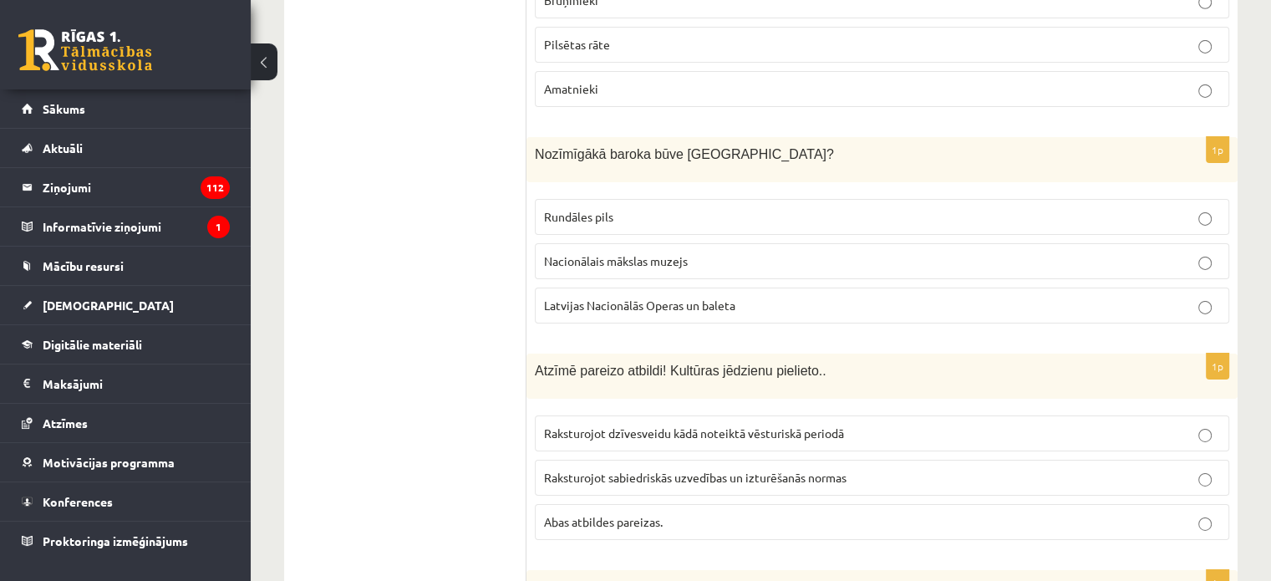
click at [595, 513] on p "Abas atbildes pareizas." at bounding box center [882, 522] width 676 height 18
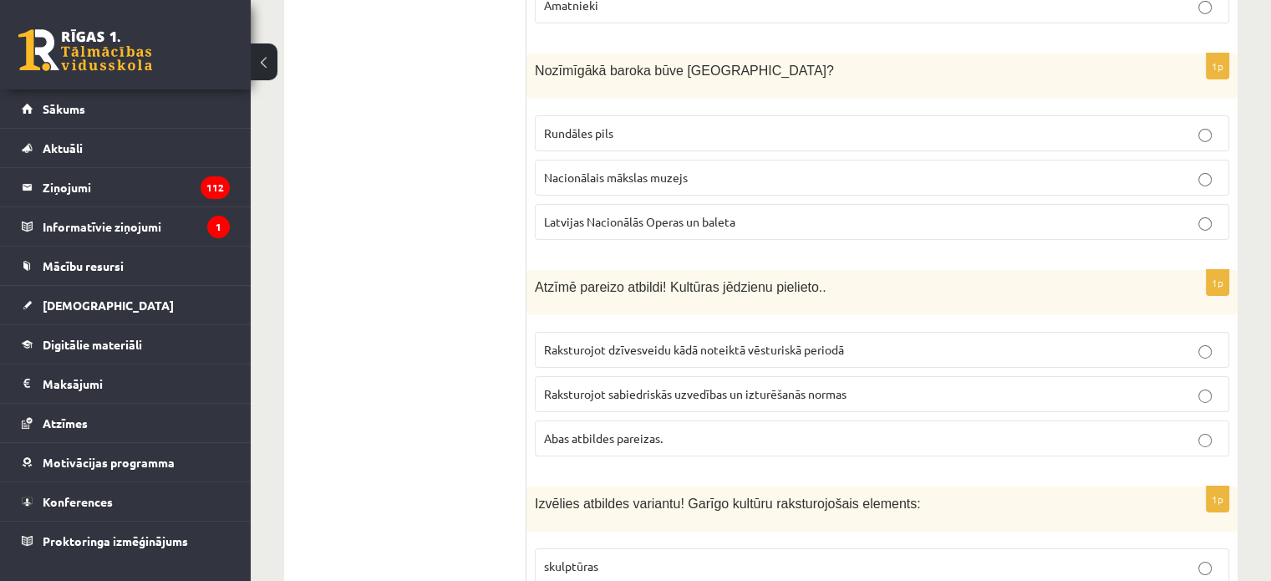
scroll to position [5717, 0]
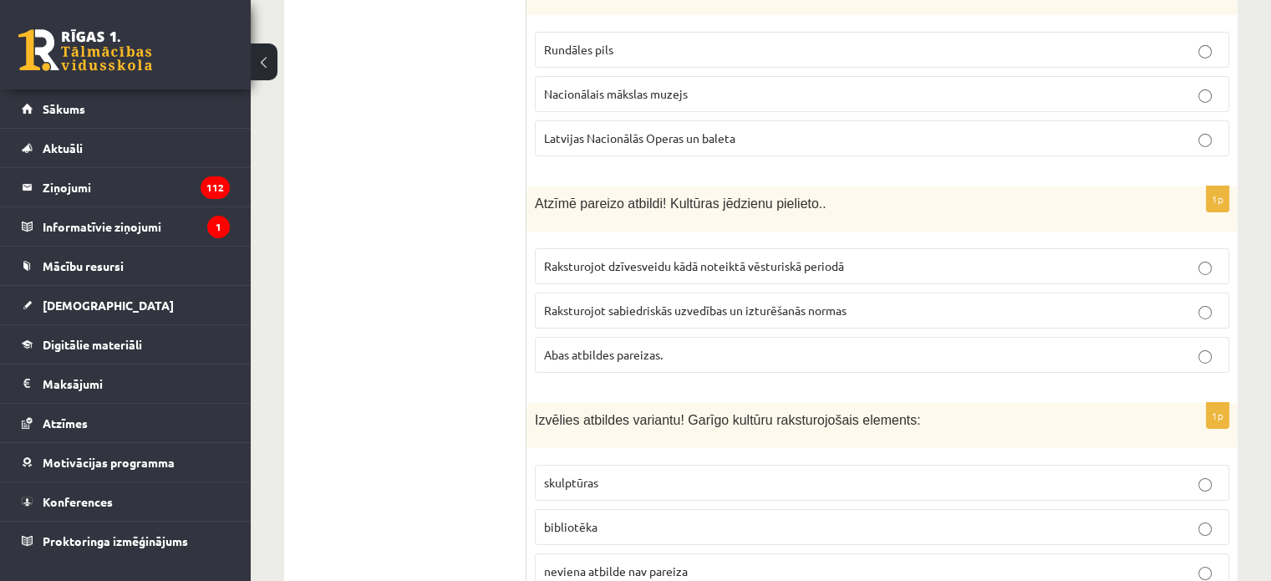
click at [598, 518] on p "bibliotēka" at bounding box center [882, 527] width 676 height 18
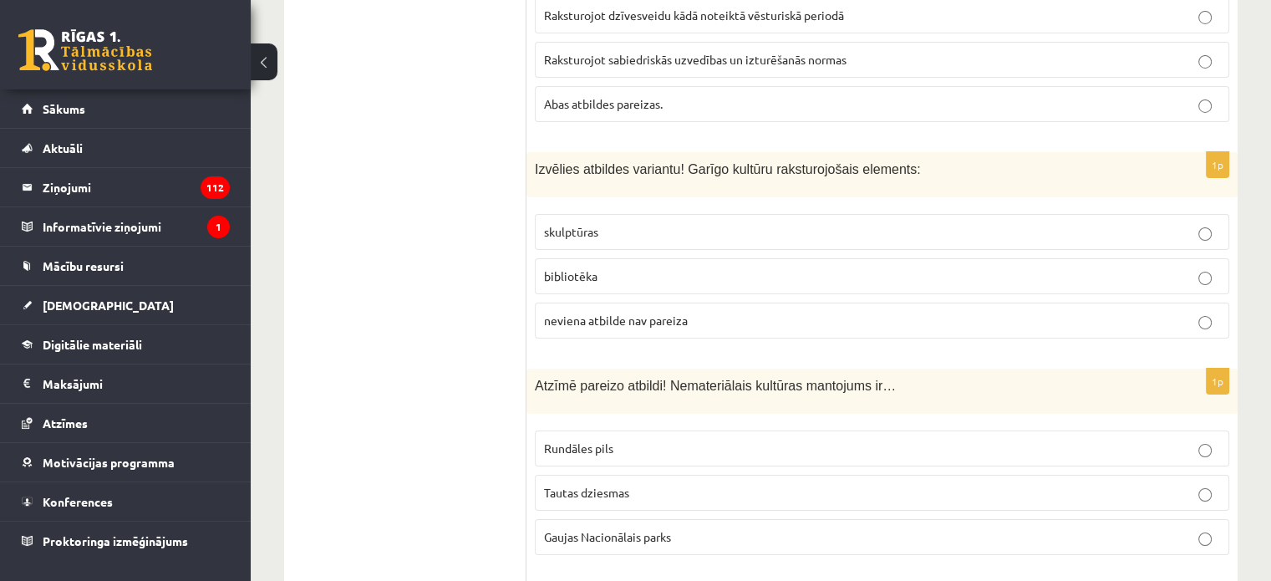
scroll to position [6051, 0]
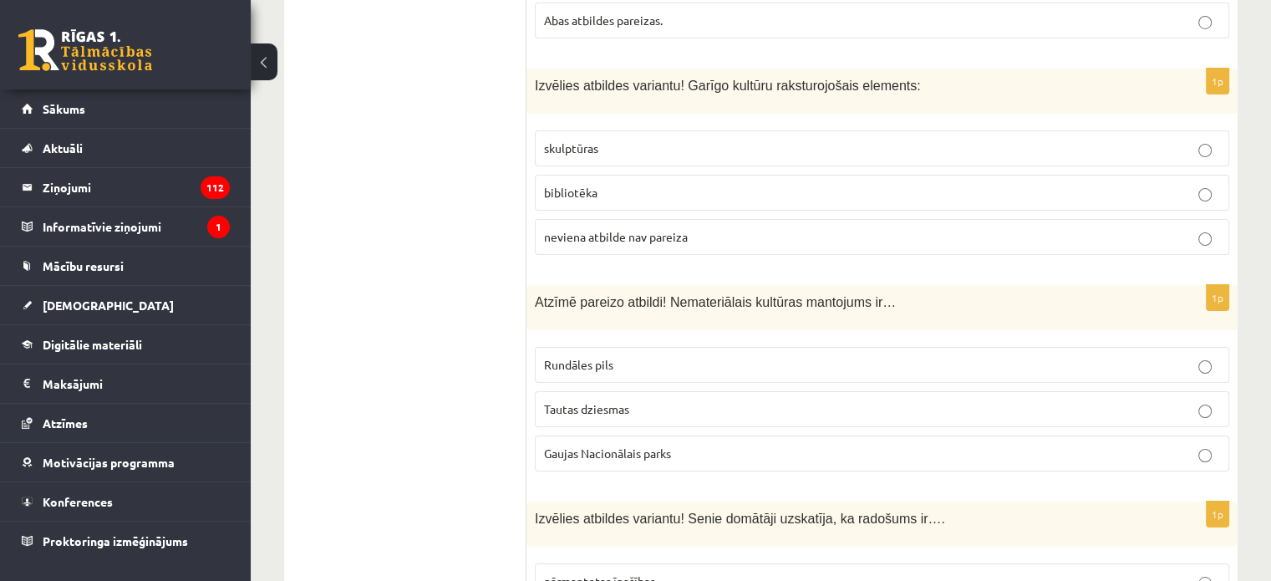
click at [618, 400] on p "Tautas dziesmas" at bounding box center [882, 409] width 676 height 18
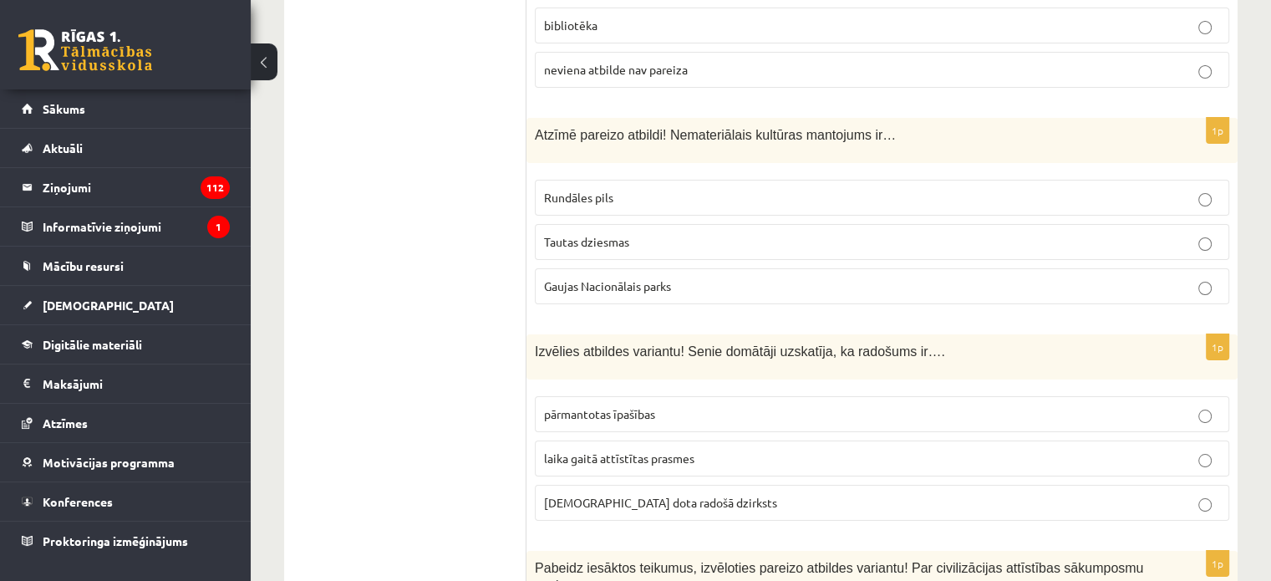
scroll to position [6302, 0]
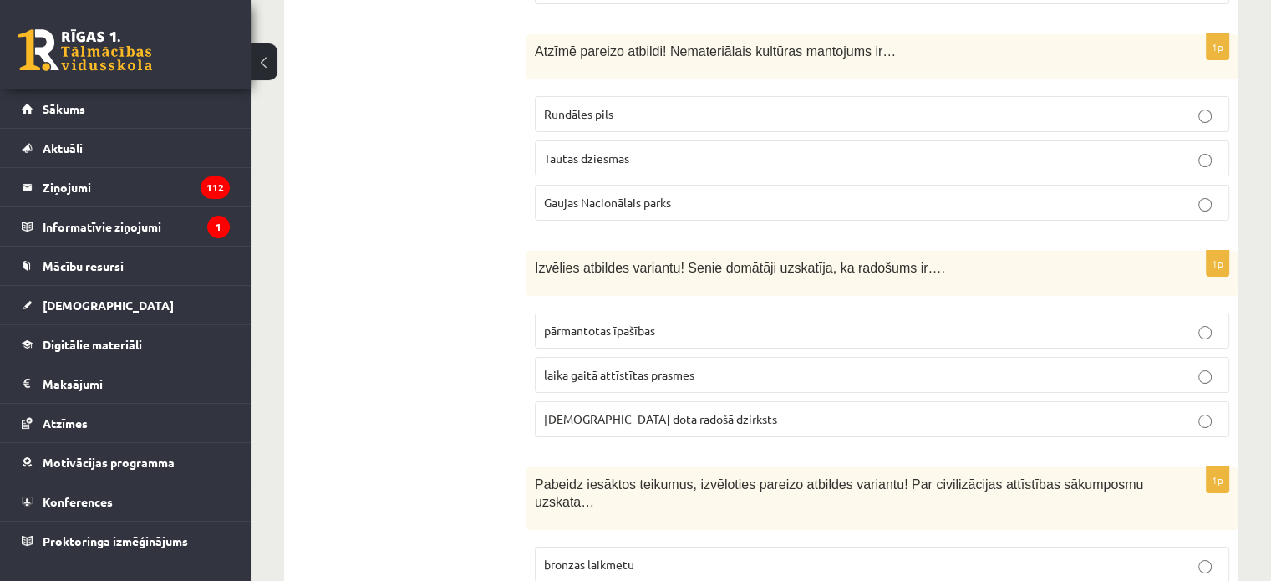
click at [654, 411] on span "dieva dota radošā dzirksts" at bounding box center [660, 418] width 233 height 15
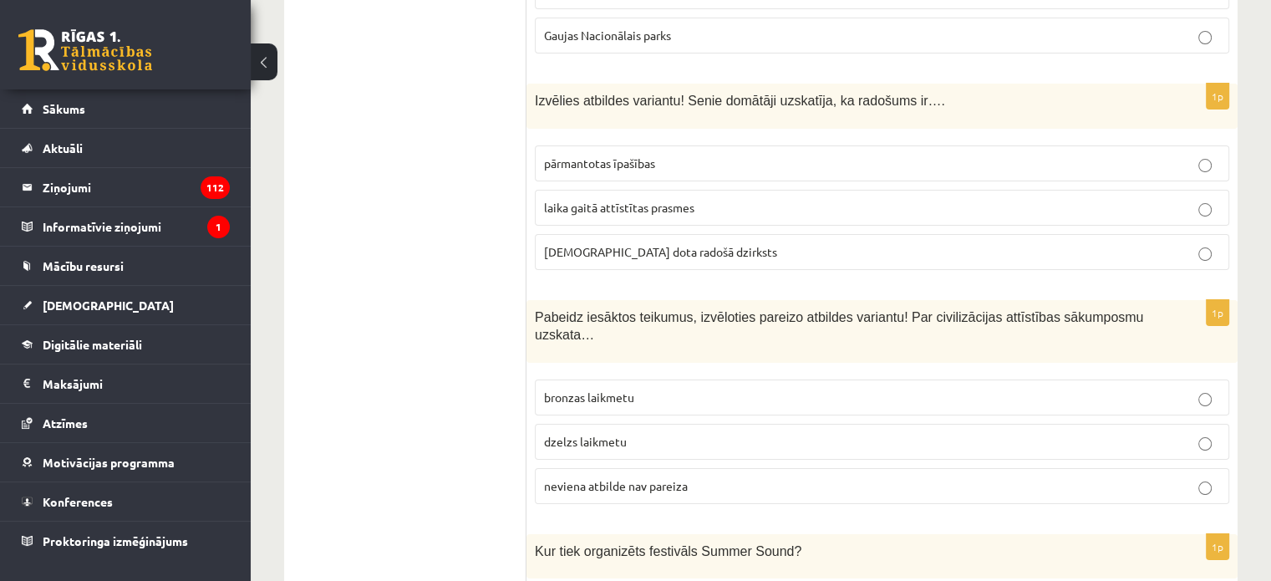
scroll to position [6553, 0]
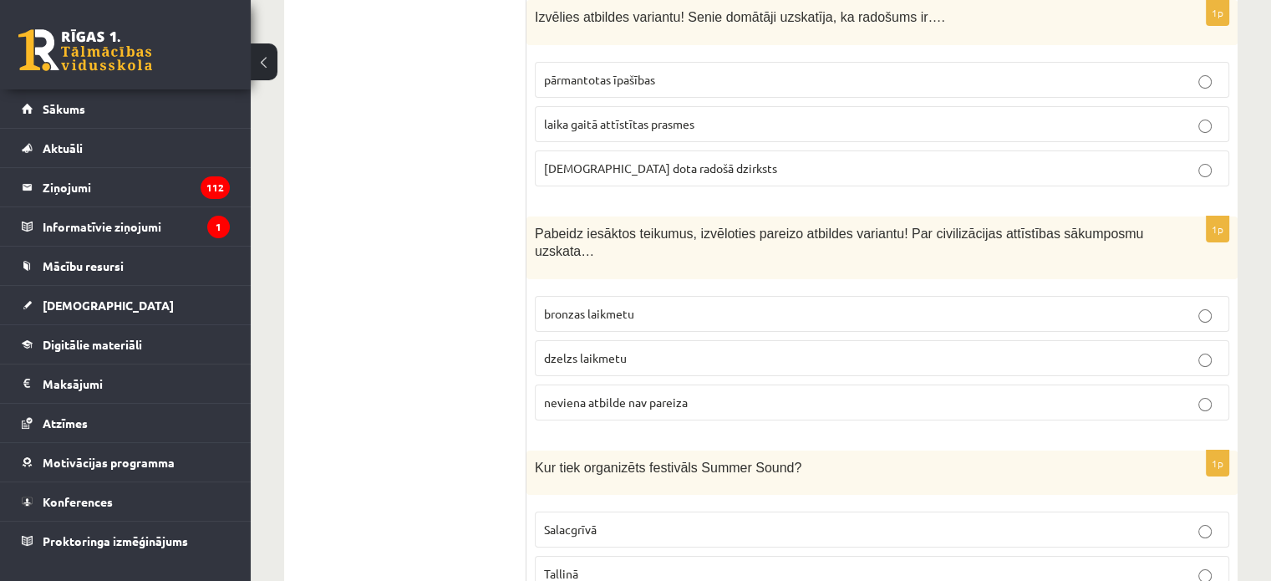
click at [585, 394] on span "neviena atbilde nav pareiza" at bounding box center [616, 401] width 144 height 15
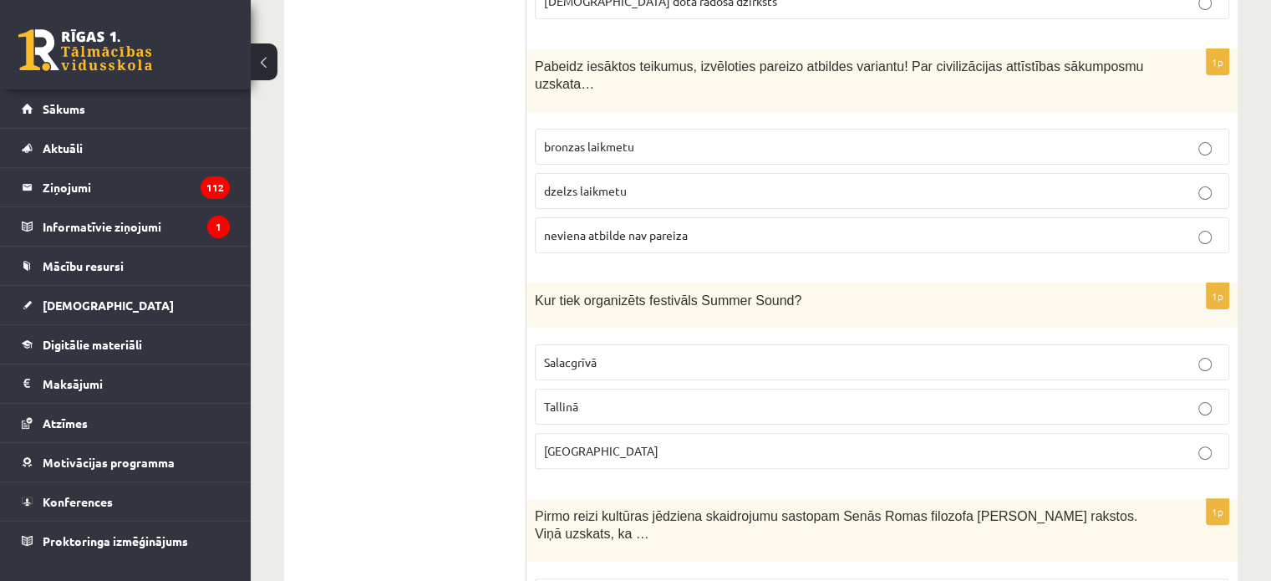
click at [595, 442] on p "Liepājā" at bounding box center [882, 451] width 676 height 18
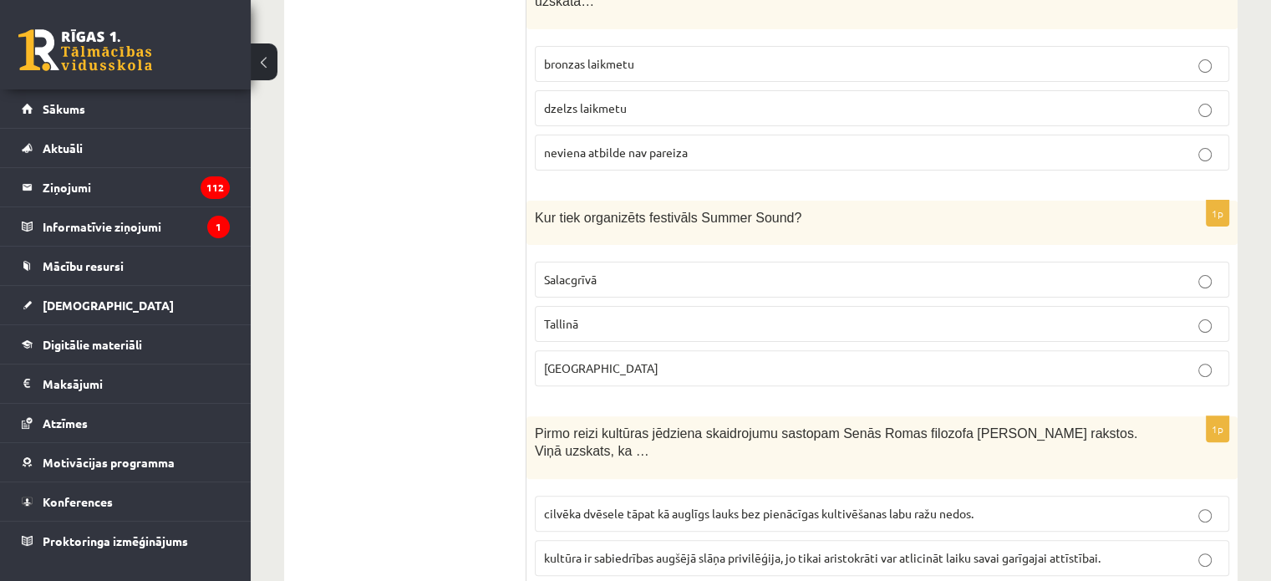
click at [745, 506] on span "cilvēka dvēsele tāpat kā auglīgs lauks bez pienācīgas kultivēšanas labu ražu ne…" at bounding box center [759, 513] width 430 height 15
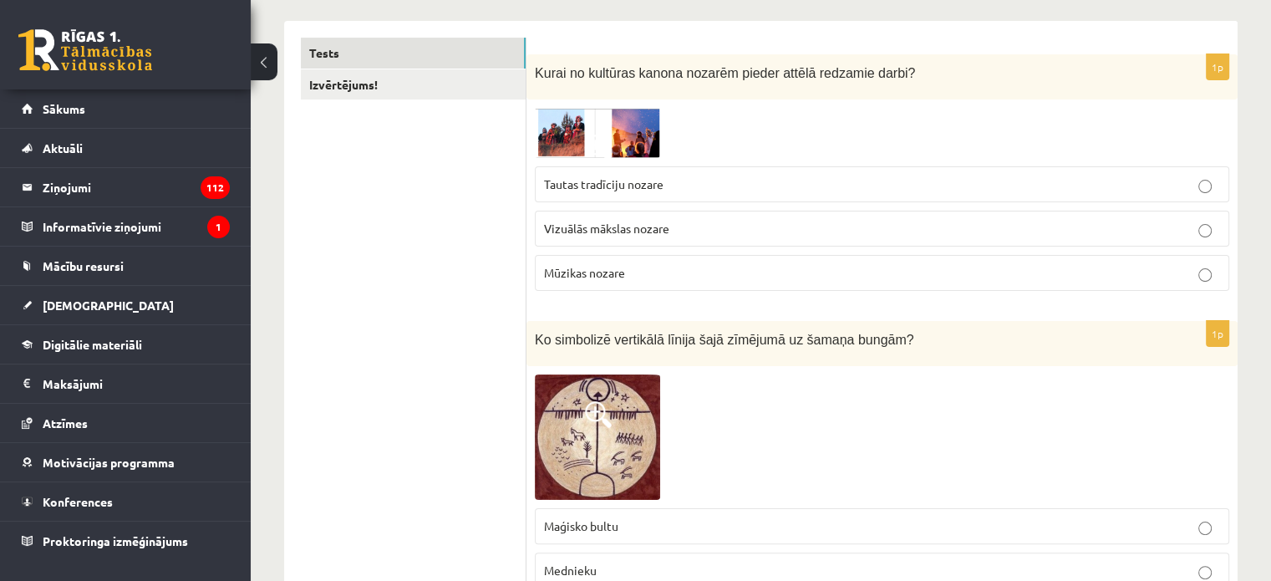
scroll to position [0, 0]
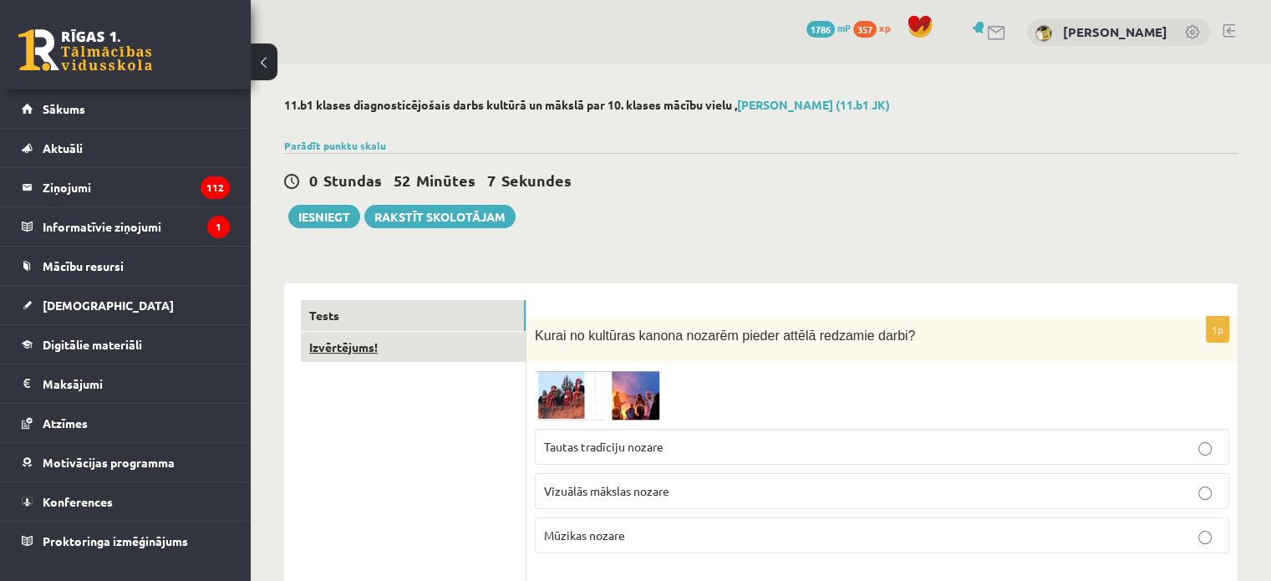
click at [401, 354] on link "Izvērtējums!" at bounding box center [413, 347] width 225 height 31
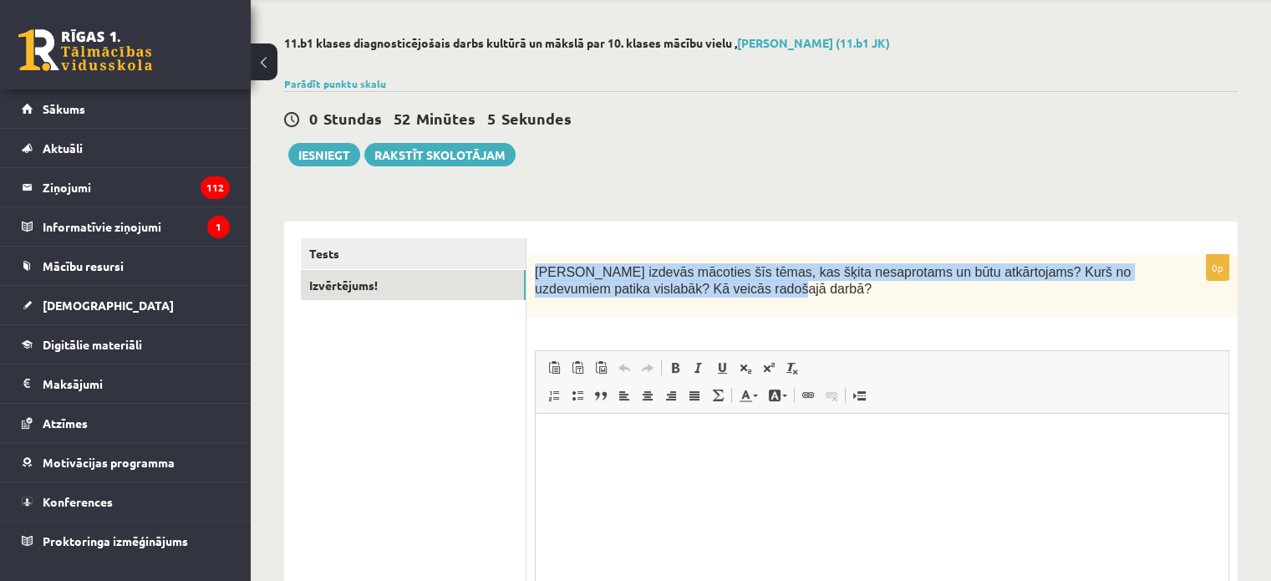
drag, startPoint x: 535, startPoint y: 266, endPoint x: 742, endPoint y: 292, distance: 209.0
click at [740, 293] on p "Kas izdevās mācoties šīs tēmas, kas šķita nesaprotams un būtu atkārtojams? Kurš…" at bounding box center [840, 280] width 611 height 34
copy span "Kas izdevās mācoties šīs tēmas, kas šķita nesaprotams un būtu atkārtojams? Kurš…"
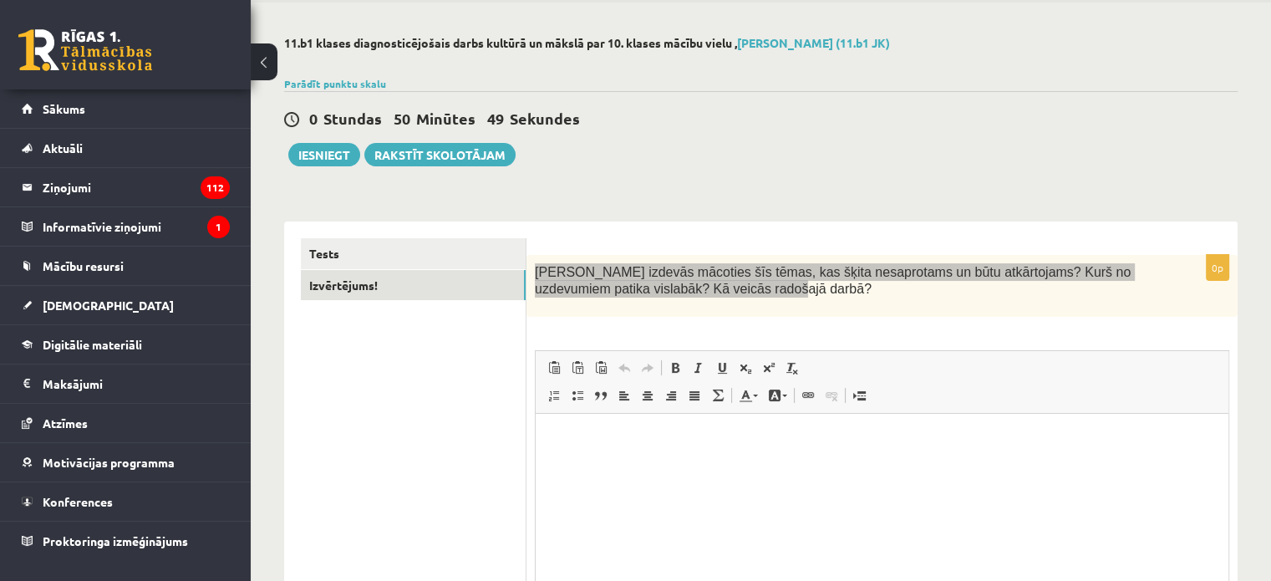
click at [636, 438] on p "Визуальный текстовый редактор, wiswyg-editor-user-answer-47433968605740" at bounding box center [881, 439] width 659 height 18
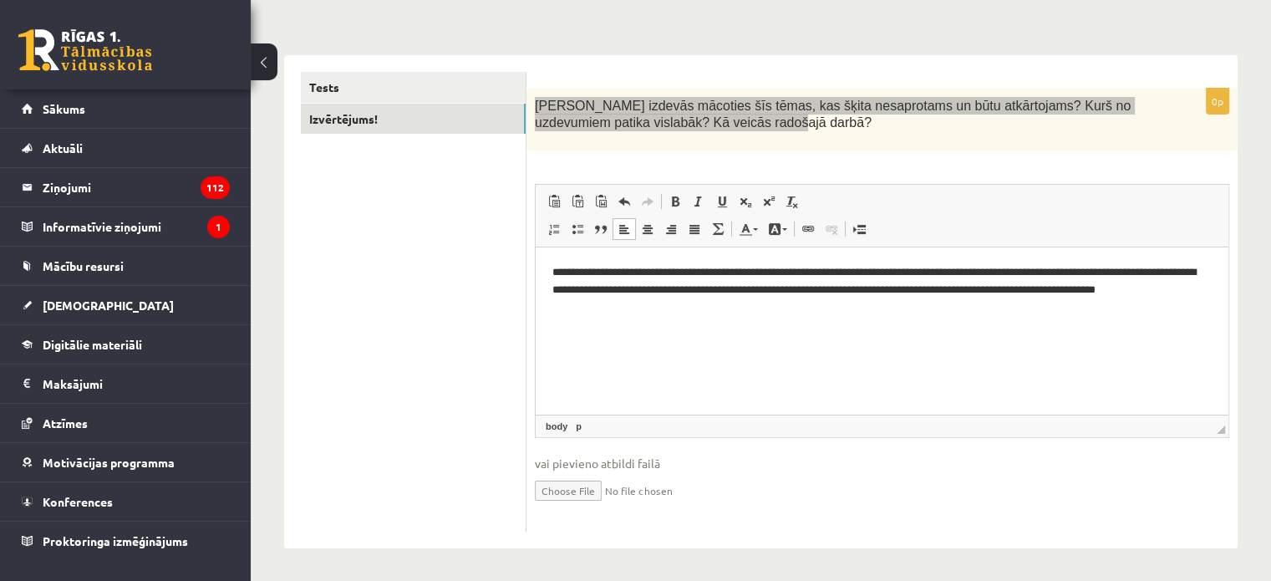
scroll to position [145, 0]
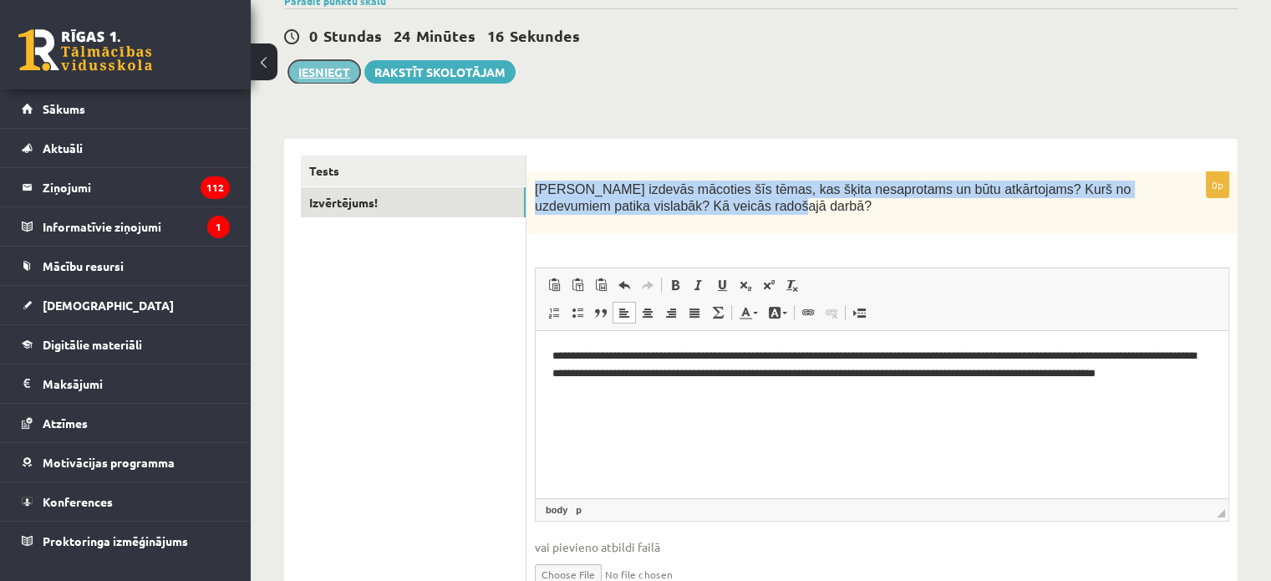
click at [334, 69] on button "Iesniegt" at bounding box center [324, 71] width 72 height 23
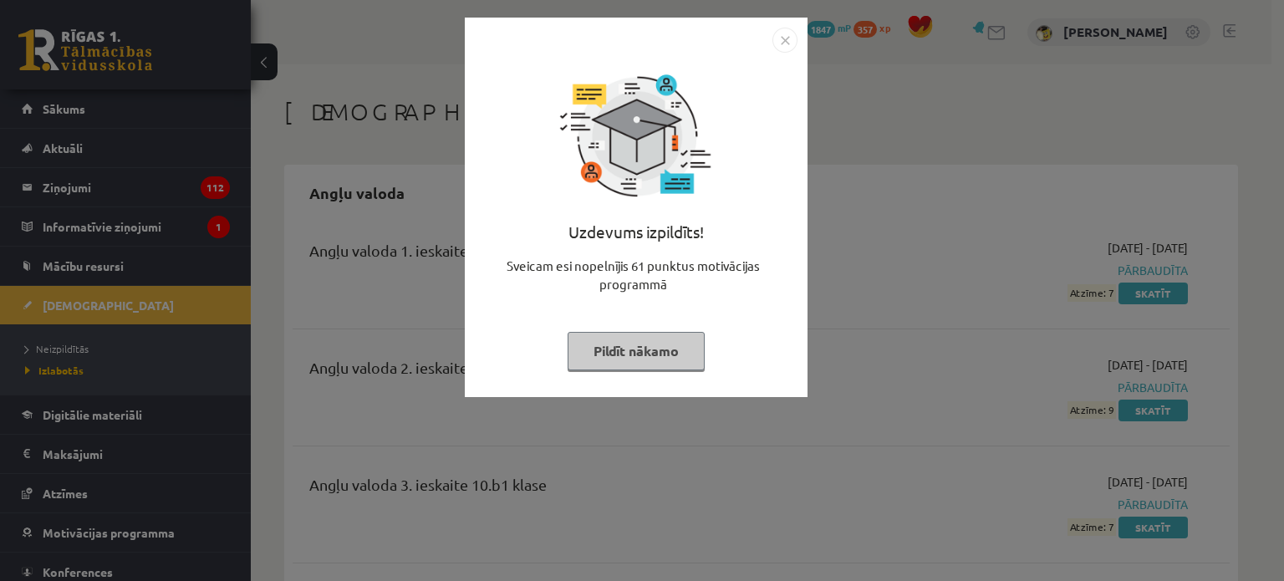
click at [781, 40] on img "Close" at bounding box center [784, 40] width 25 height 25
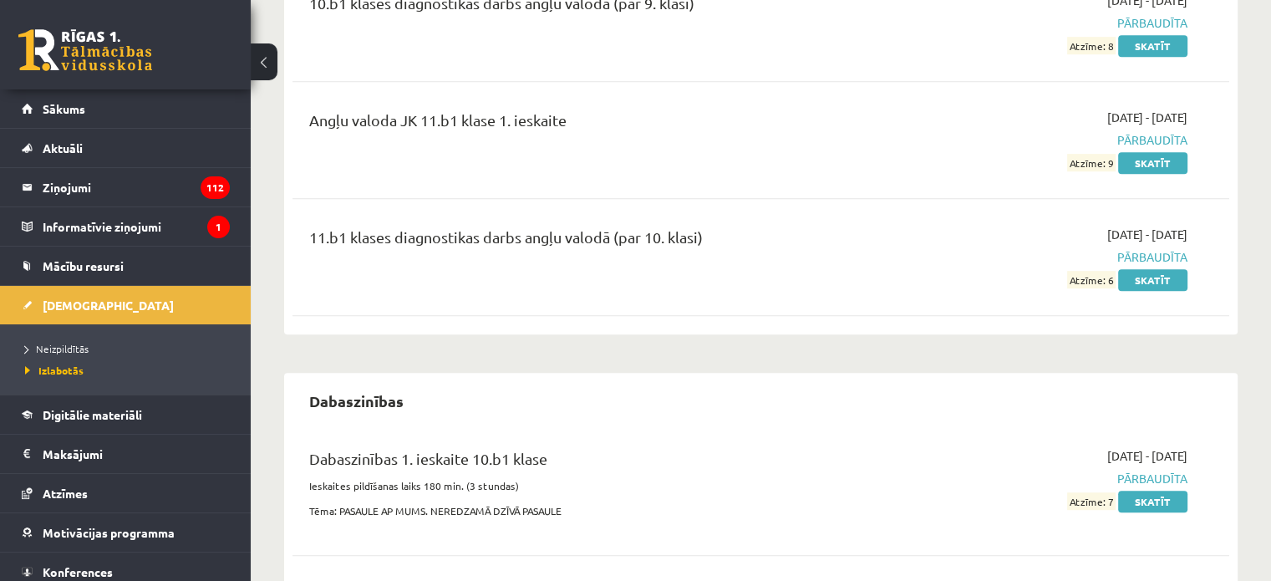
scroll to position [1086, 0]
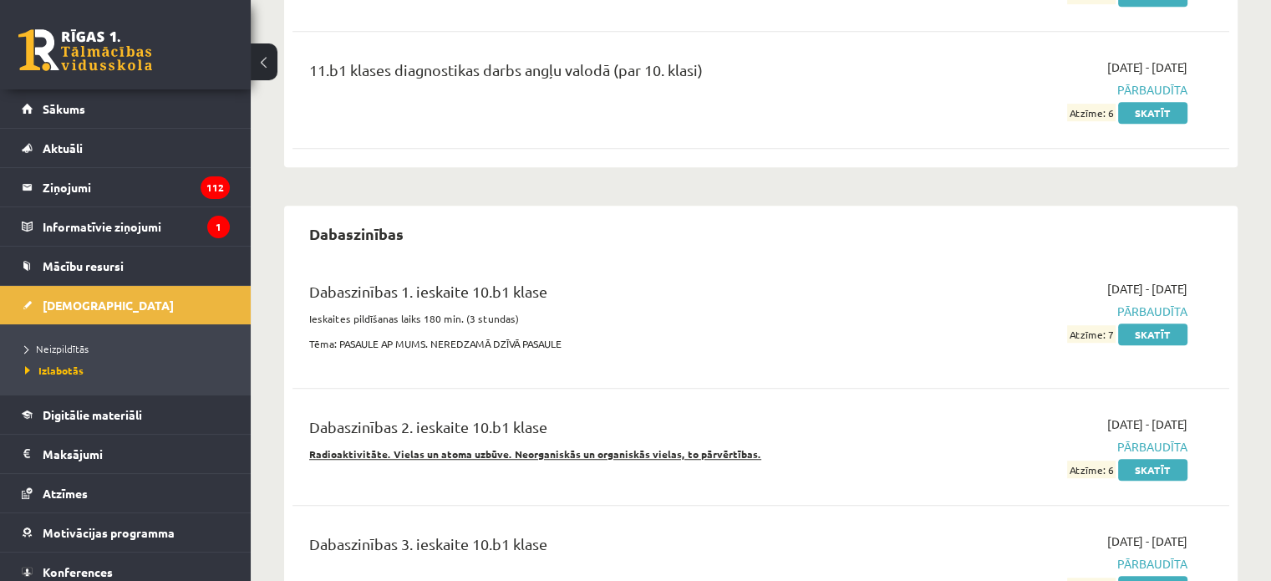
click at [104, 65] on link at bounding box center [85, 50] width 134 height 42
click at [102, 35] on link at bounding box center [85, 50] width 134 height 42
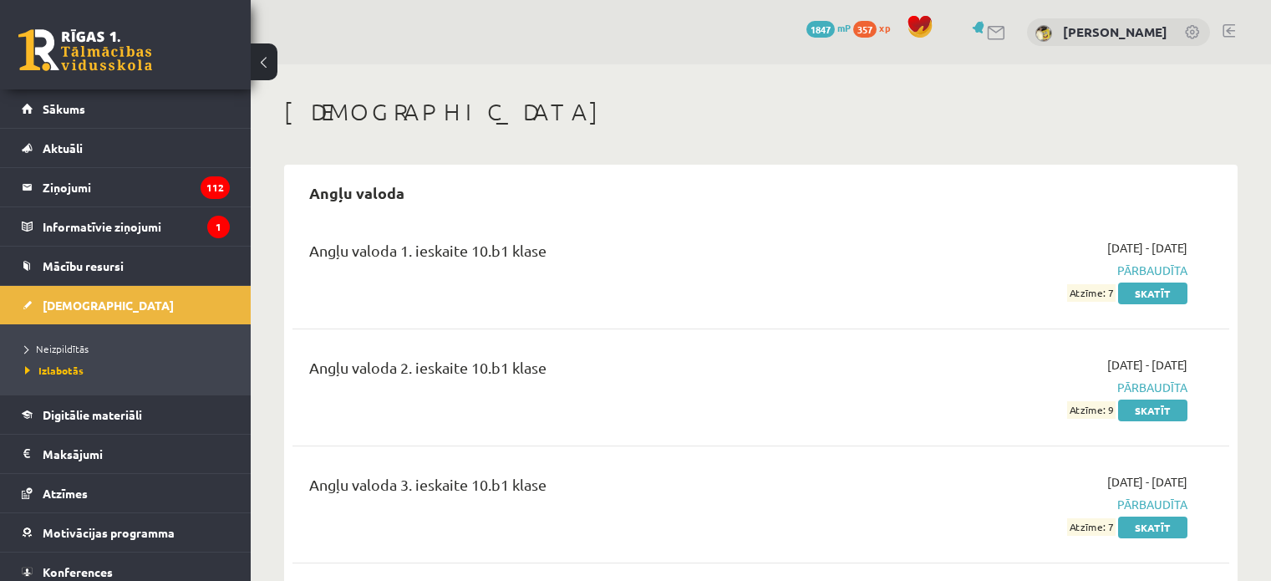
scroll to position [1086, 0]
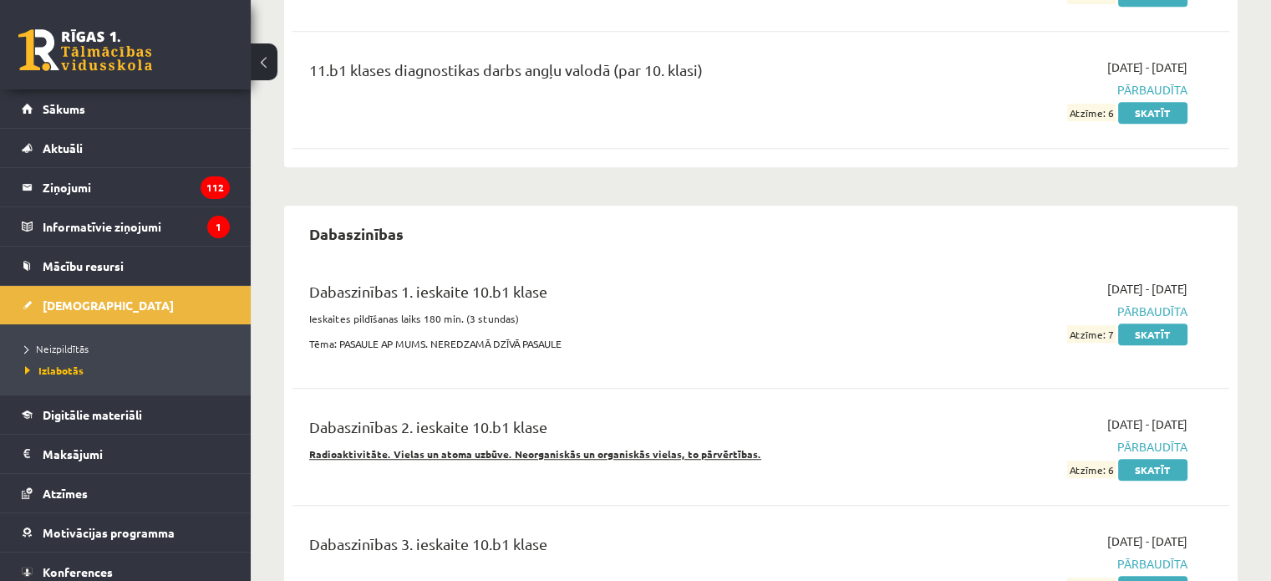
click at [68, 53] on link at bounding box center [85, 50] width 134 height 42
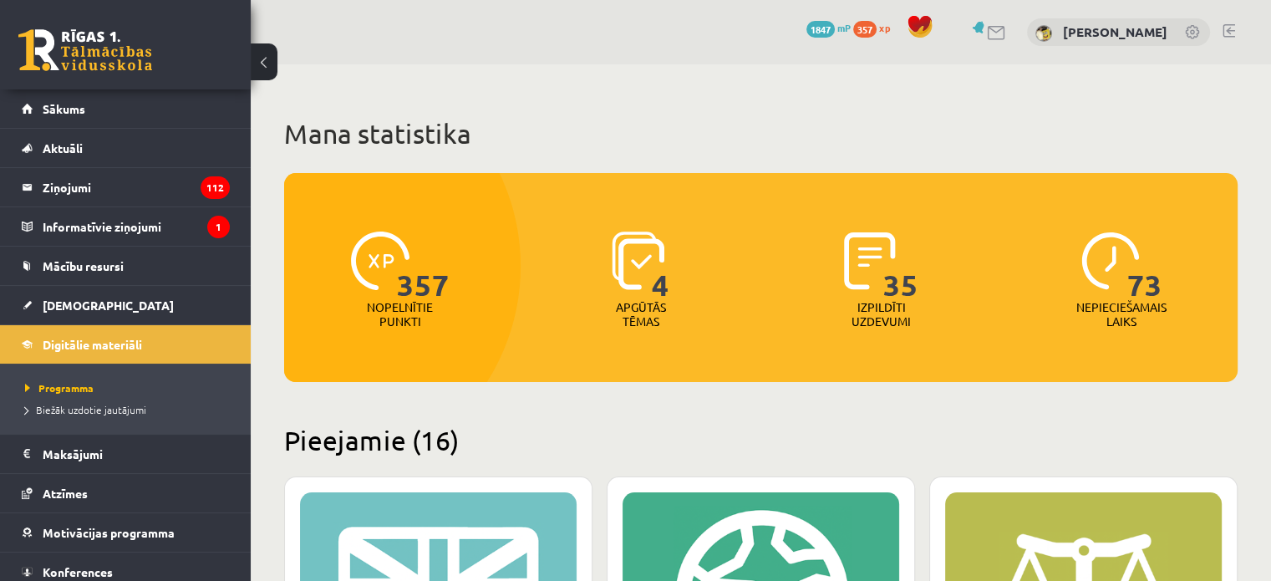
scroll to position [167, 0]
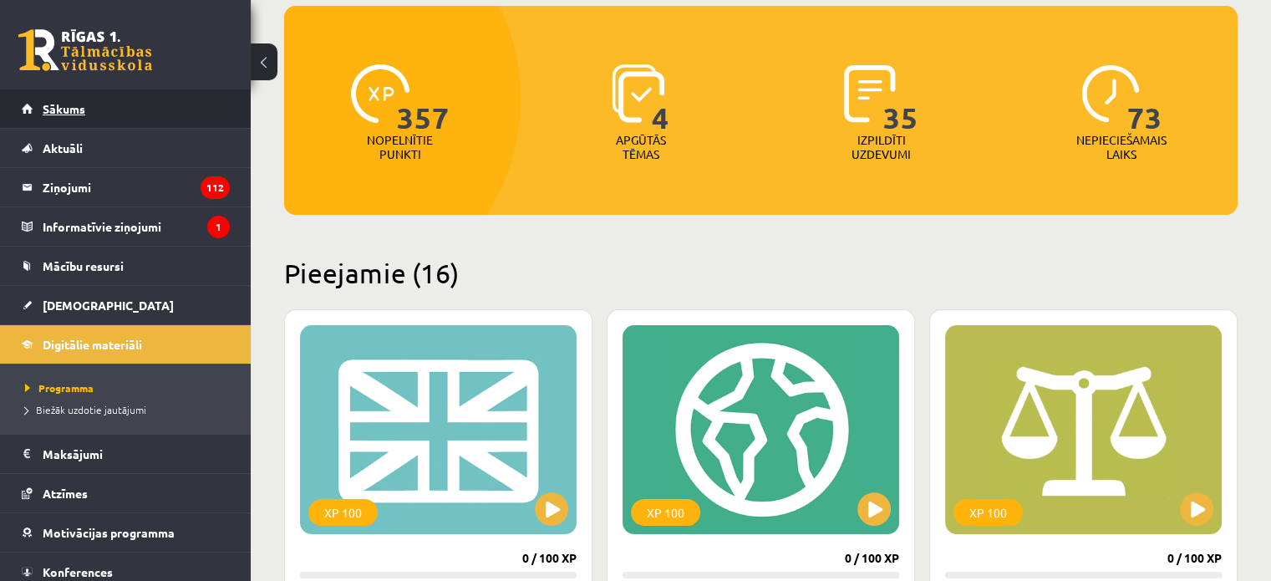
click at [57, 104] on span "Sākums" at bounding box center [64, 108] width 43 height 15
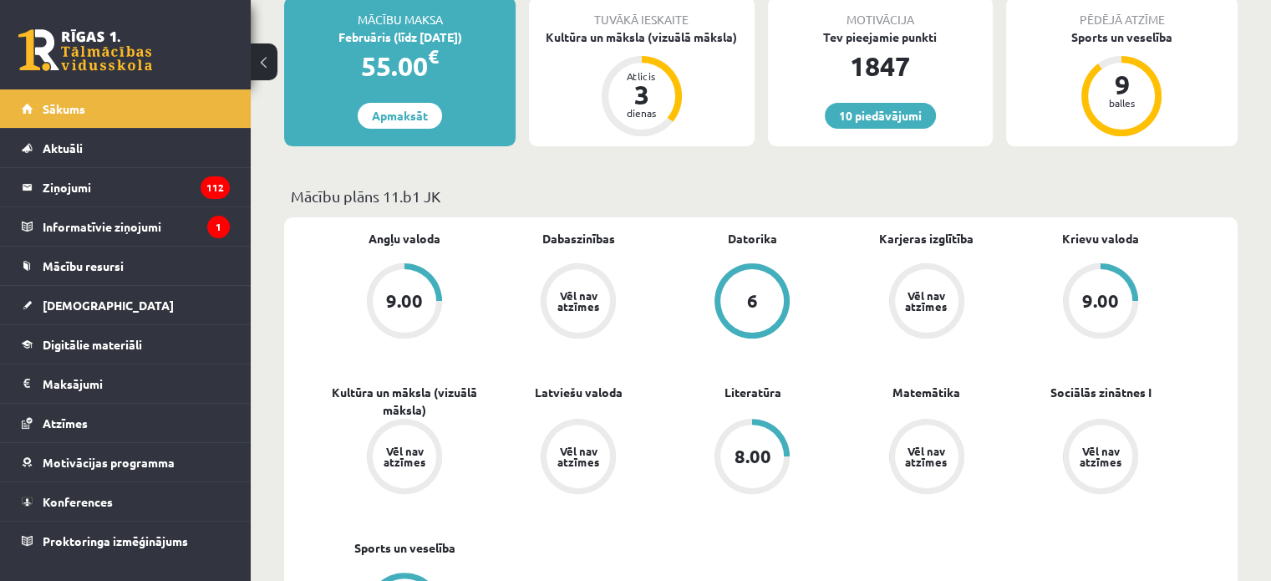
scroll to position [501, 0]
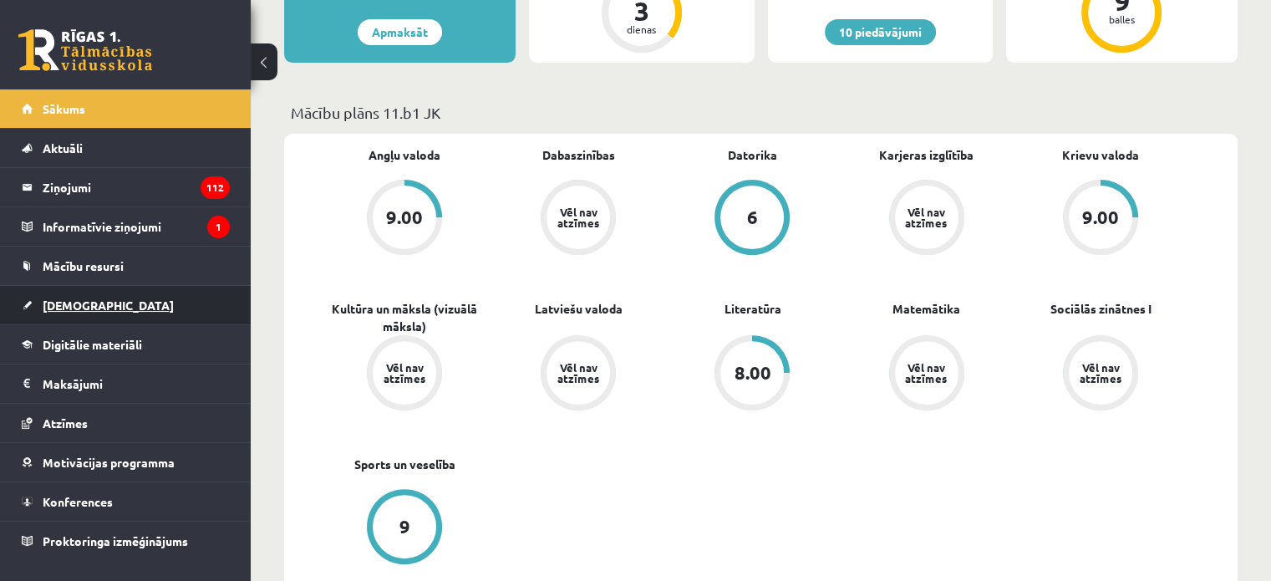
click at [94, 293] on link "[DEMOGRAPHIC_DATA]" at bounding box center [126, 305] width 208 height 38
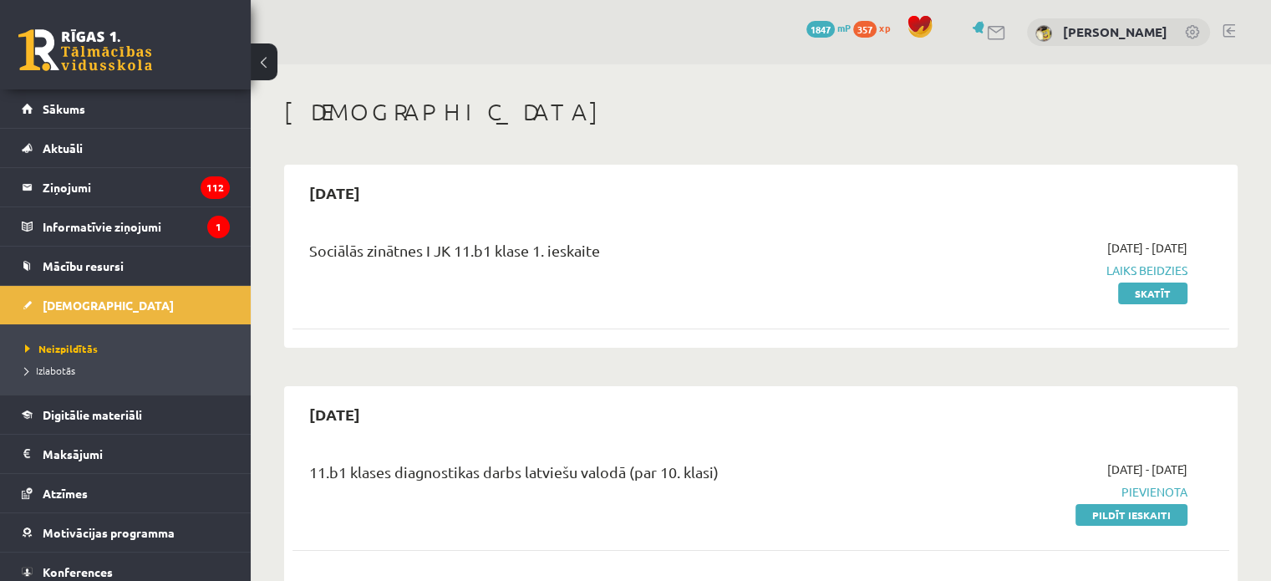
scroll to position [167, 0]
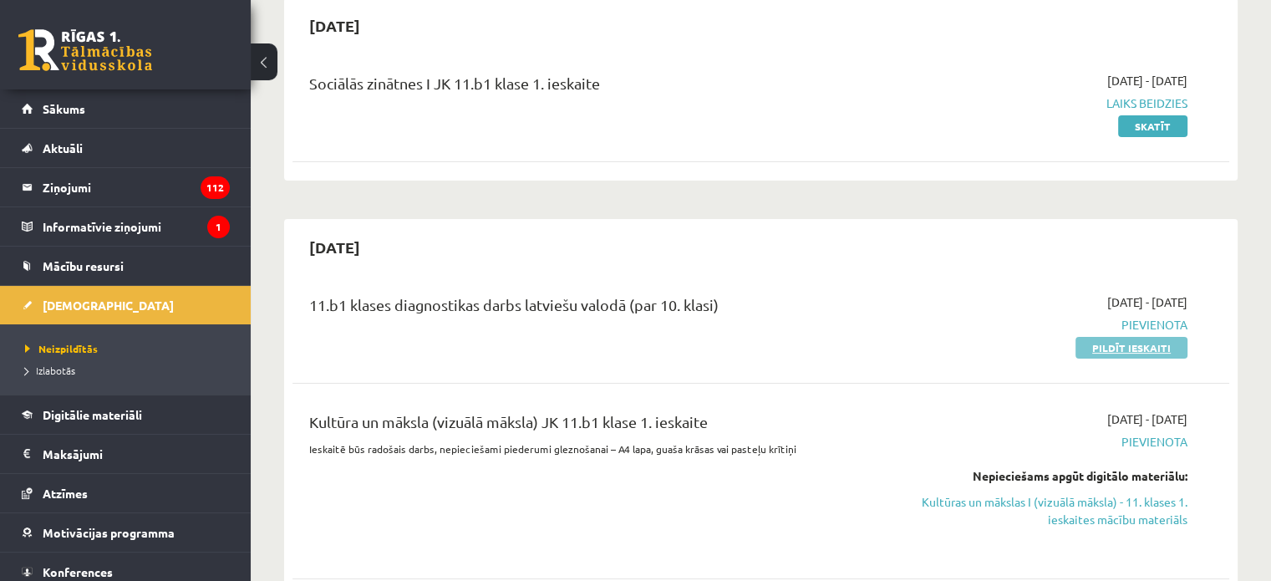
click at [1108, 348] on link "Pildīt ieskaiti" at bounding box center [1132, 348] width 112 height 22
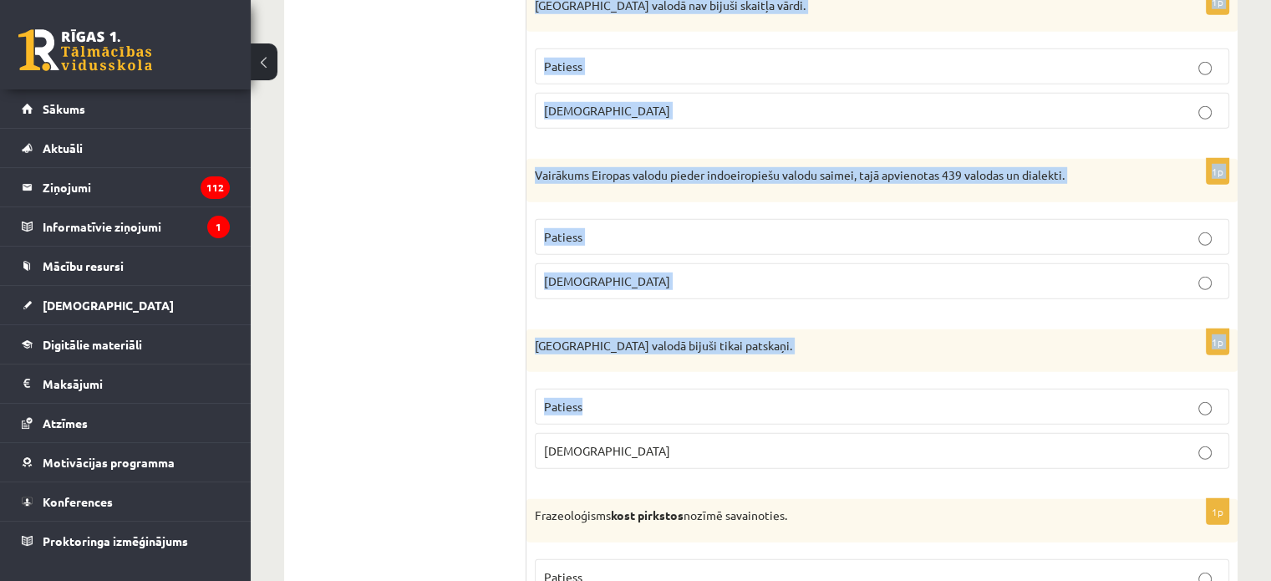
scroll to position [4949, 0]
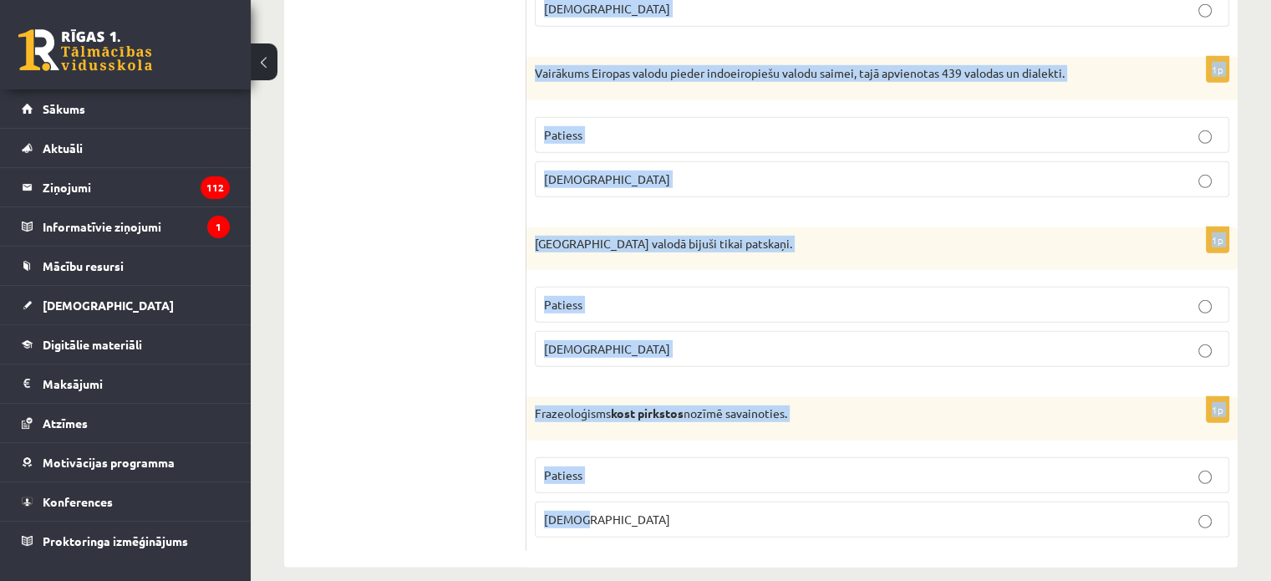
drag, startPoint x: 543, startPoint y: 57, endPoint x: 860, endPoint y: 491, distance: 537.1
copy form "Loremipsumd si ametcon adi elitseddo? 3e Temporincidid ut labor, etd magnaal en…"
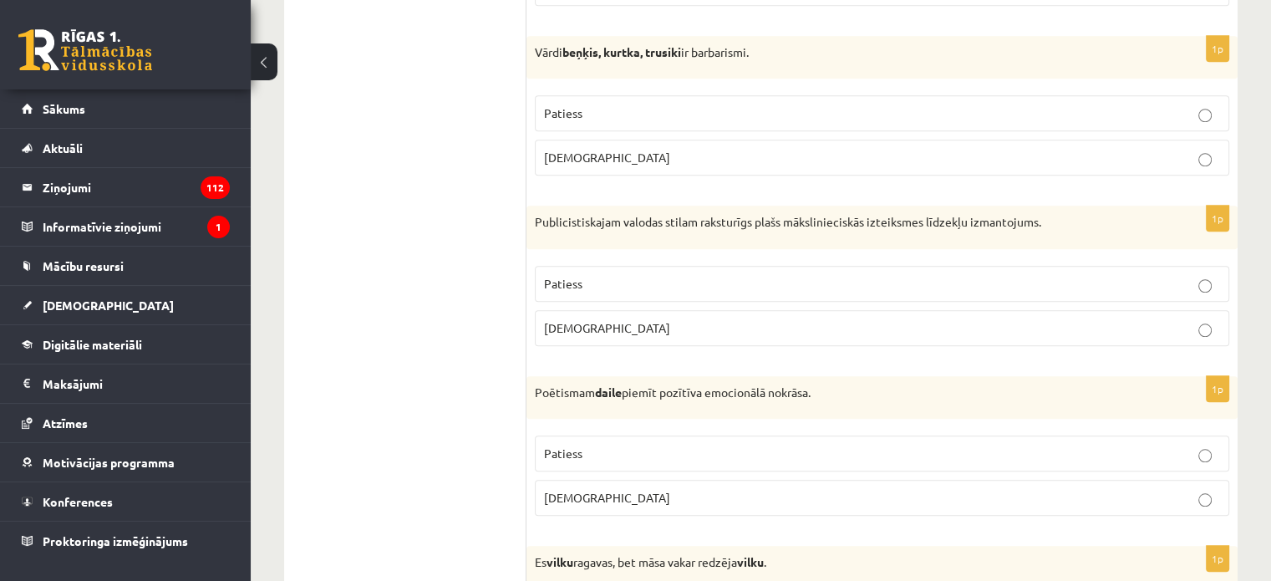
scroll to position [0, 0]
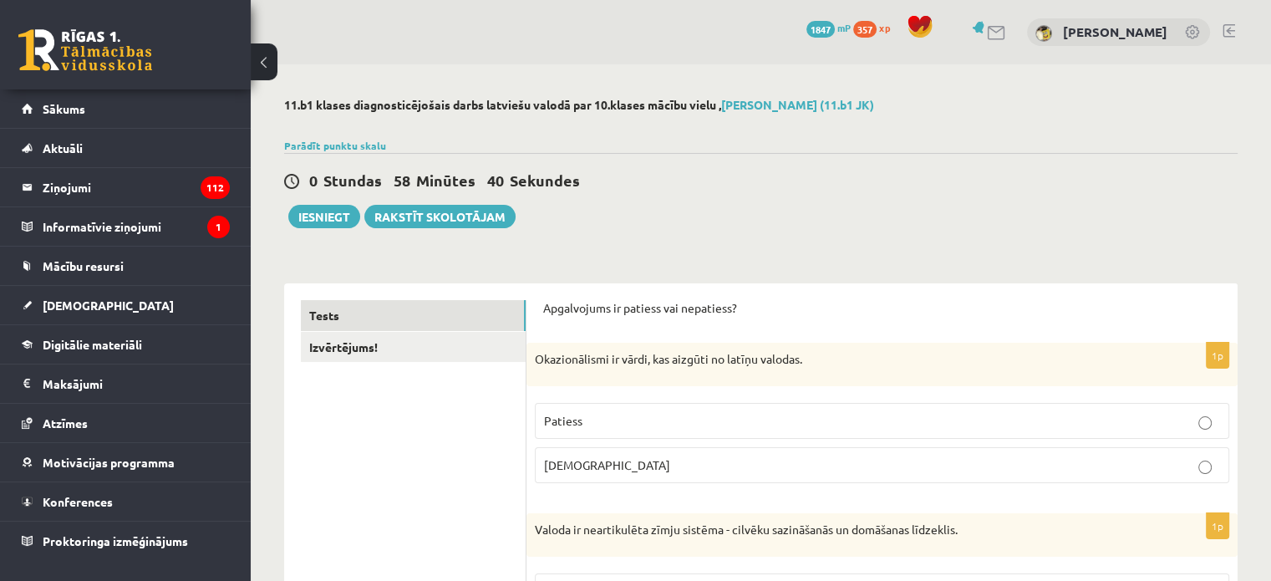
click at [609, 454] on label "[DEMOGRAPHIC_DATA]" at bounding box center [882, 465] width 694 height 36
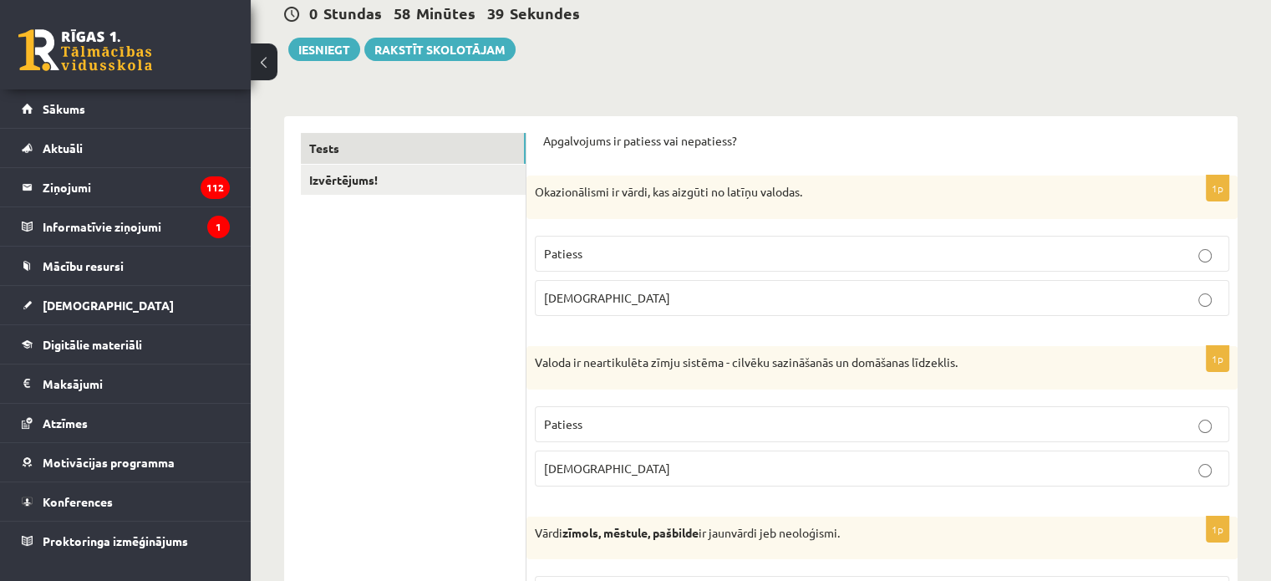
scroll to position [251, 0]
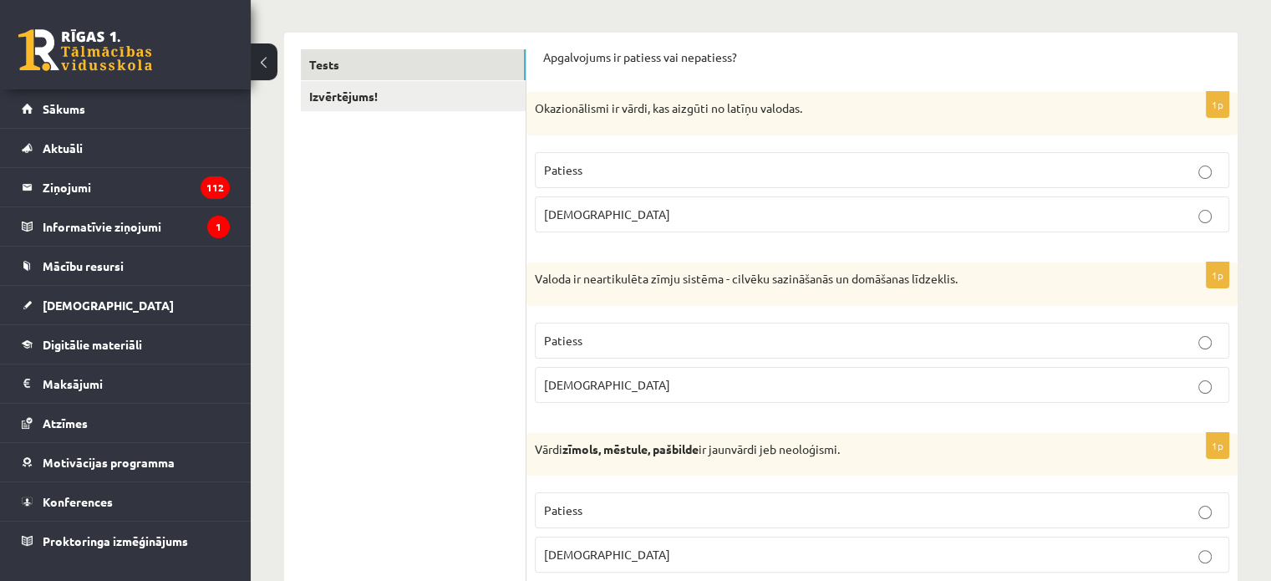
click at [564, 384] on span "[DEMOGRAPHIC_DATA]" at bounding box center [607, 384] width 126 height 15
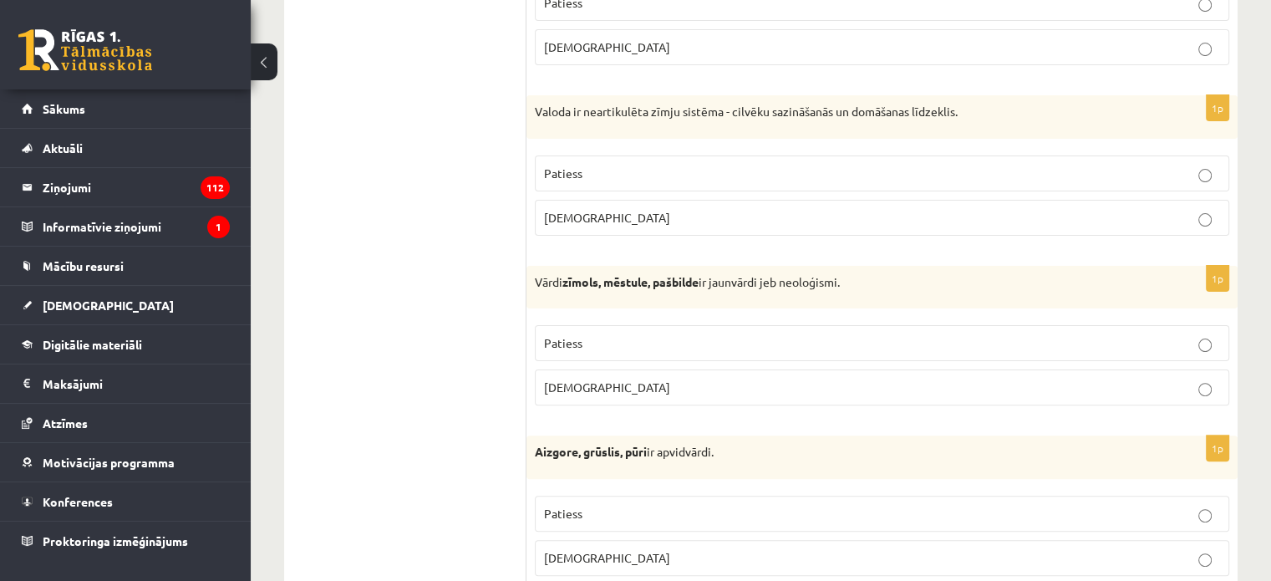
click at [586, 345] on p "Patiess" at bounding box center [882, 343] width 676 height 18
drag, startPoint x: 622, startPoint y: 514, endPoint x: 619, endPoint y: 505, distance: 9.5
click at [622, 513] on p "Patiess" at bounding box center [882, 514] width 676 height 18
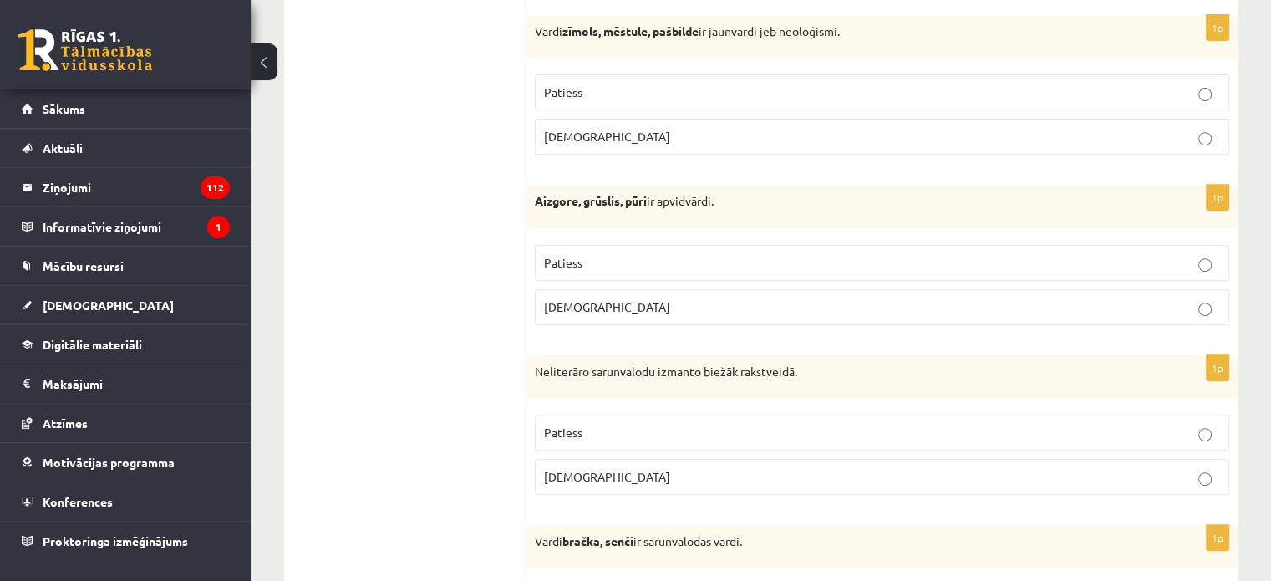
click at [587, 470] on p "[DEMOGRAPHIC_DATA]" at bounding box center [882, 477] width 676 height 18
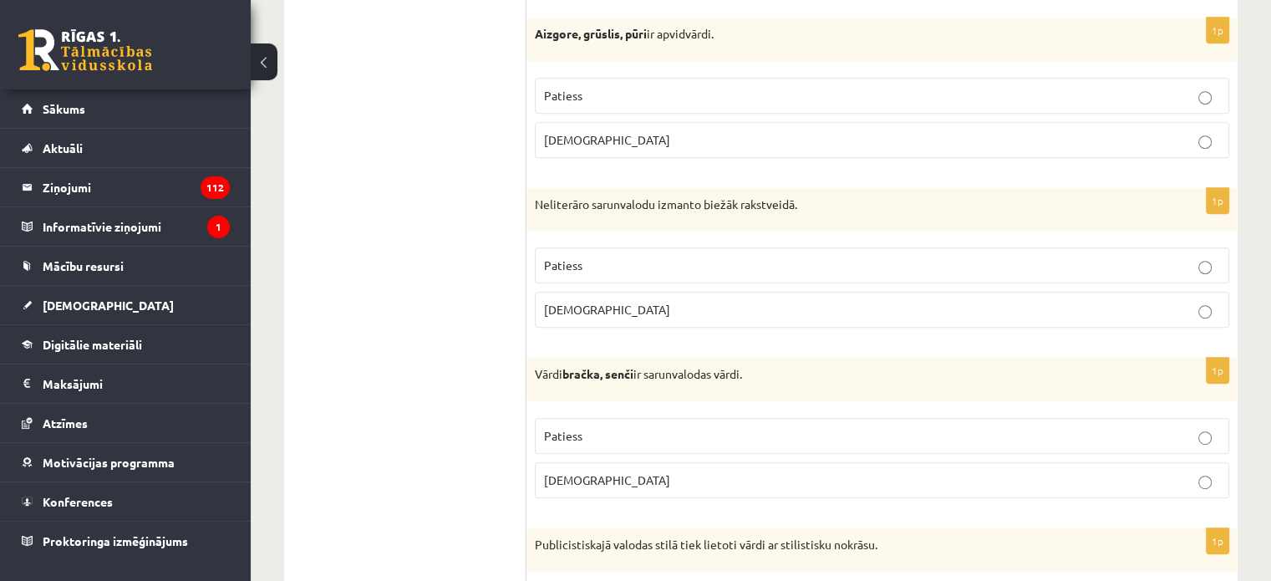
click at [581, 438] on span "Patiess" at bounding box center [563, 435] width 38 height 15
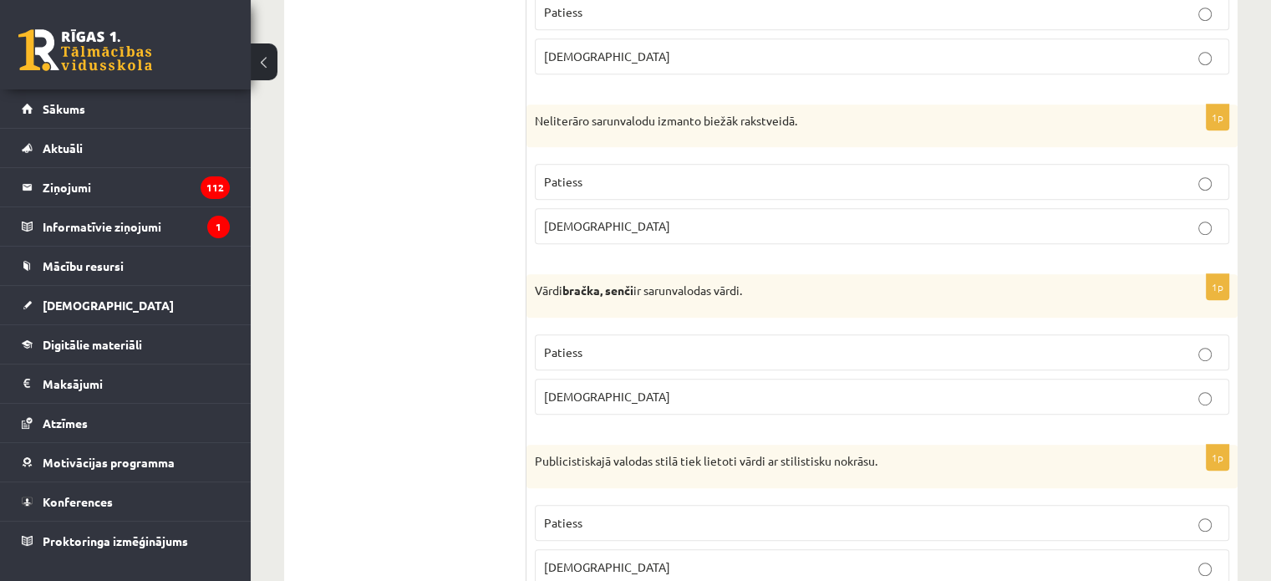
scroll to position [1003, 0]
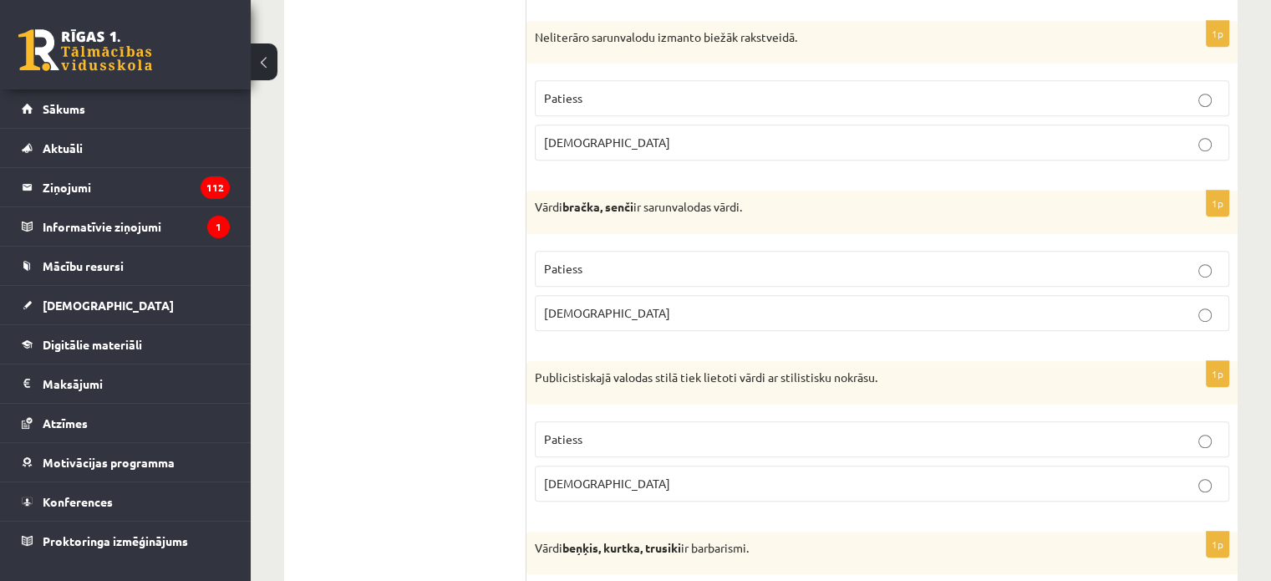
click at [612, 430] on p "Patiess" at bounding box center [882, 439] width 676 height 18
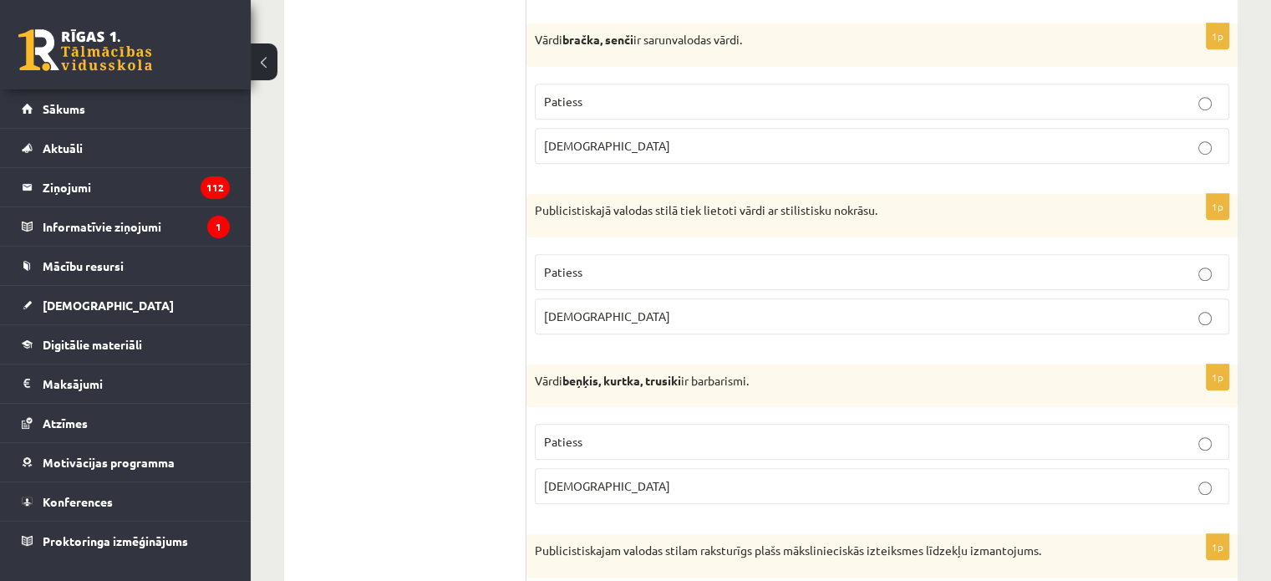
click at [611, 435] on p "Patiess" at bounding box center [882, 442] width 676 height 18
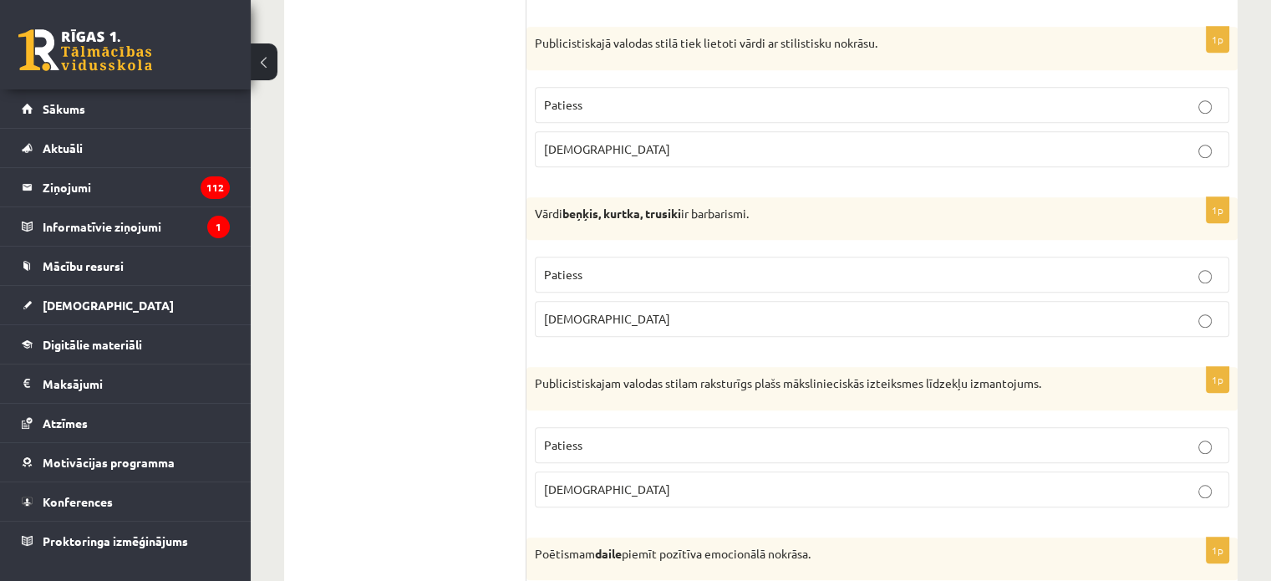
click at [596, 481] on p "[DEMOGRAPHIC_DATA]" at bounding box center [882, 490] width 676 height 18
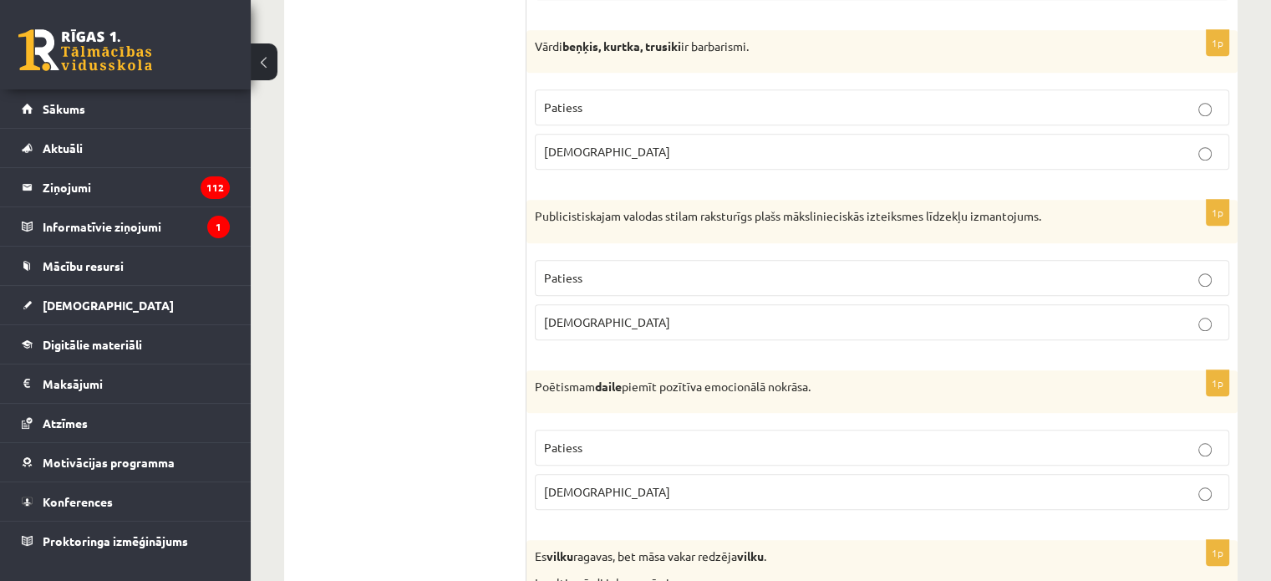
click at [594, 446] on p "Patiess" at bounding box center [882, 448] width 676 height 18
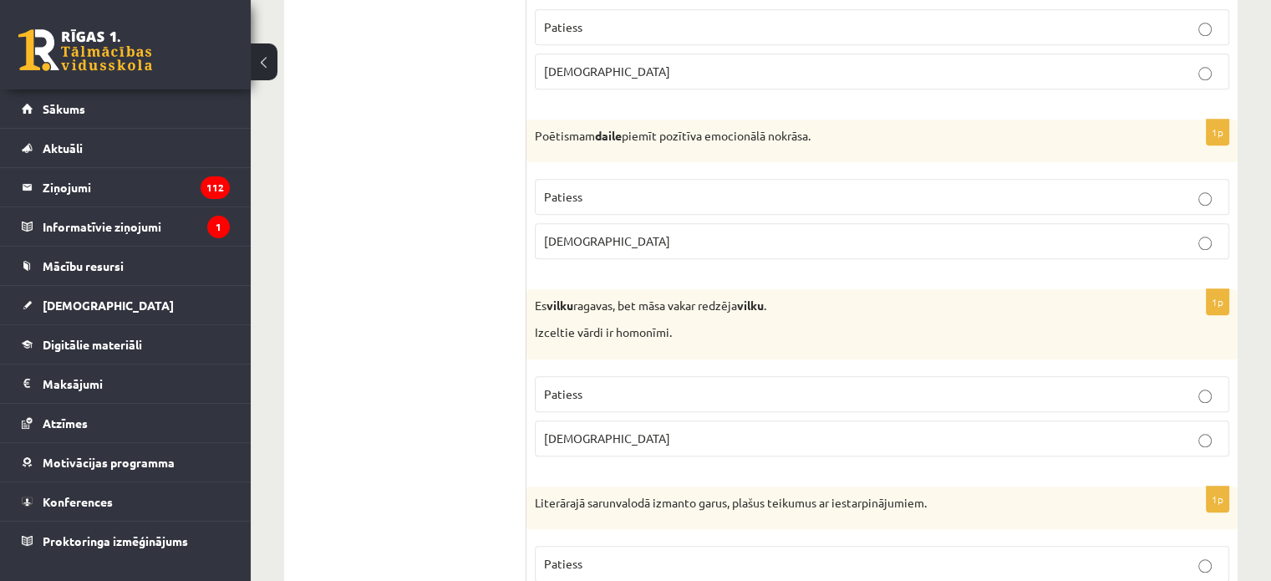
click at [572, 387] on span "Patiess" at bounding box center [563, 393] width 38 height 15
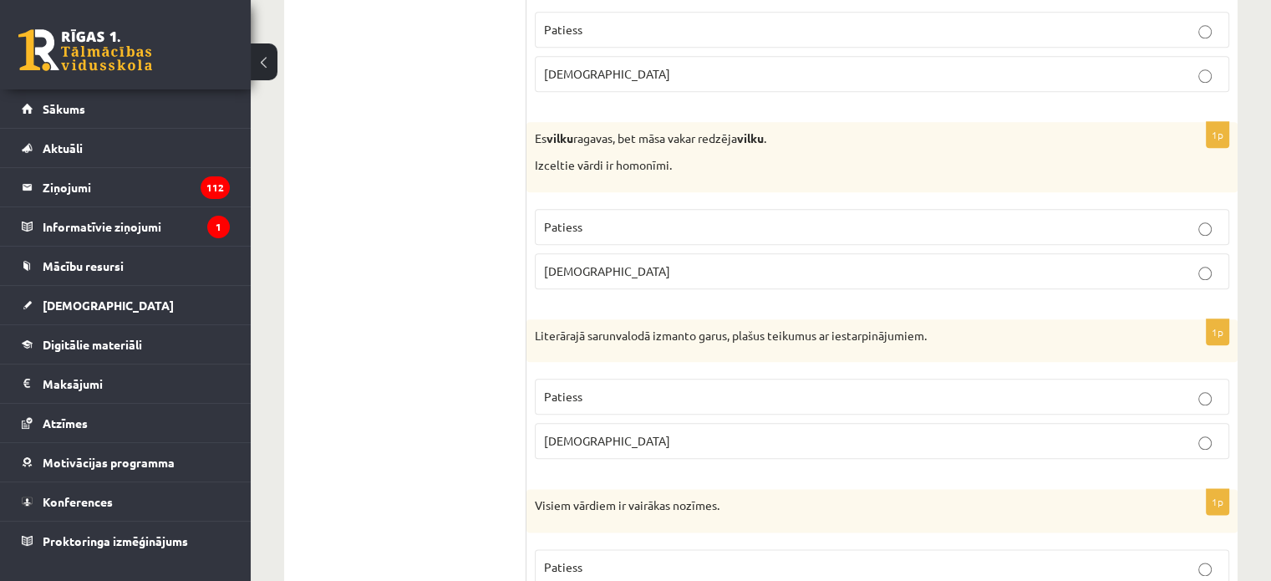
click at [618, 434] on p "[DEMOGRAPHIC_DATA]" at bounding box center [882, 441] width 676 height 18
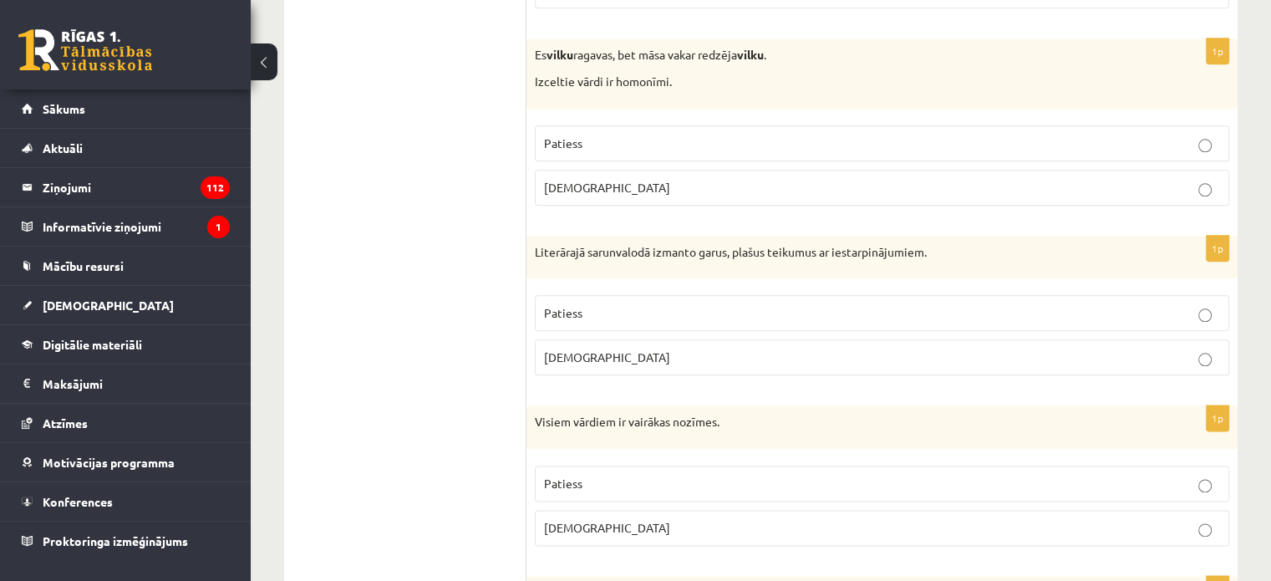
scroll to position [2089, 0]
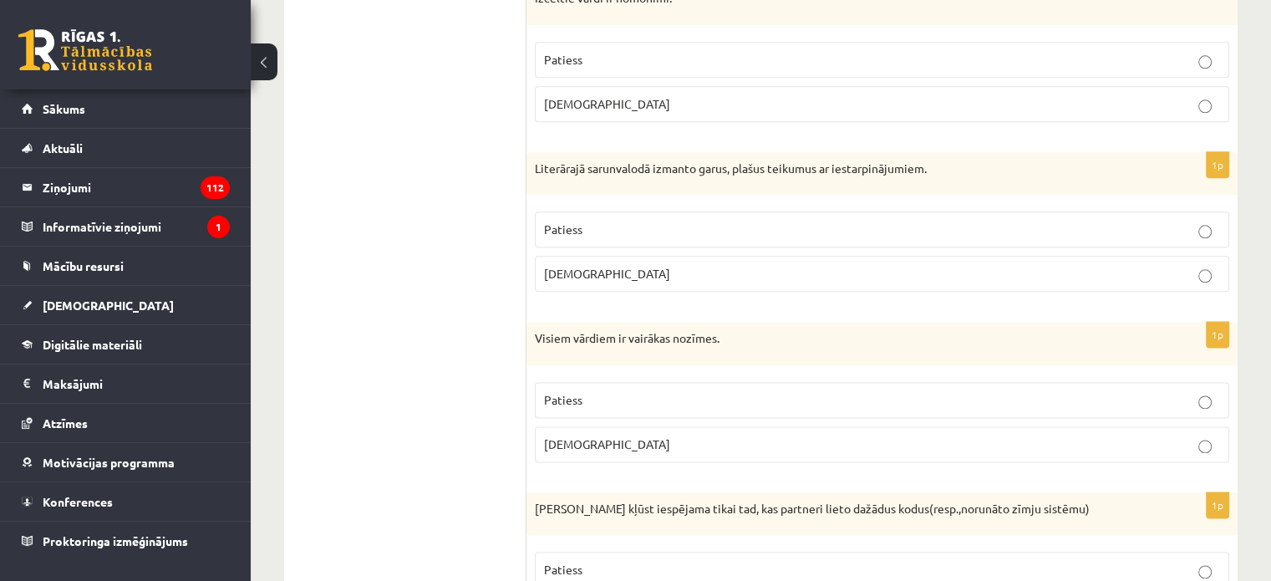
drag, startPoint x: 580, startPoint y: 431, endPoint x: 592, endPoint y: 440, distance: 14.9
click at [580, 436] on span "[DEMOGRAPHIC_DATA]" at bounding box center [607, 443] width 126 height 15
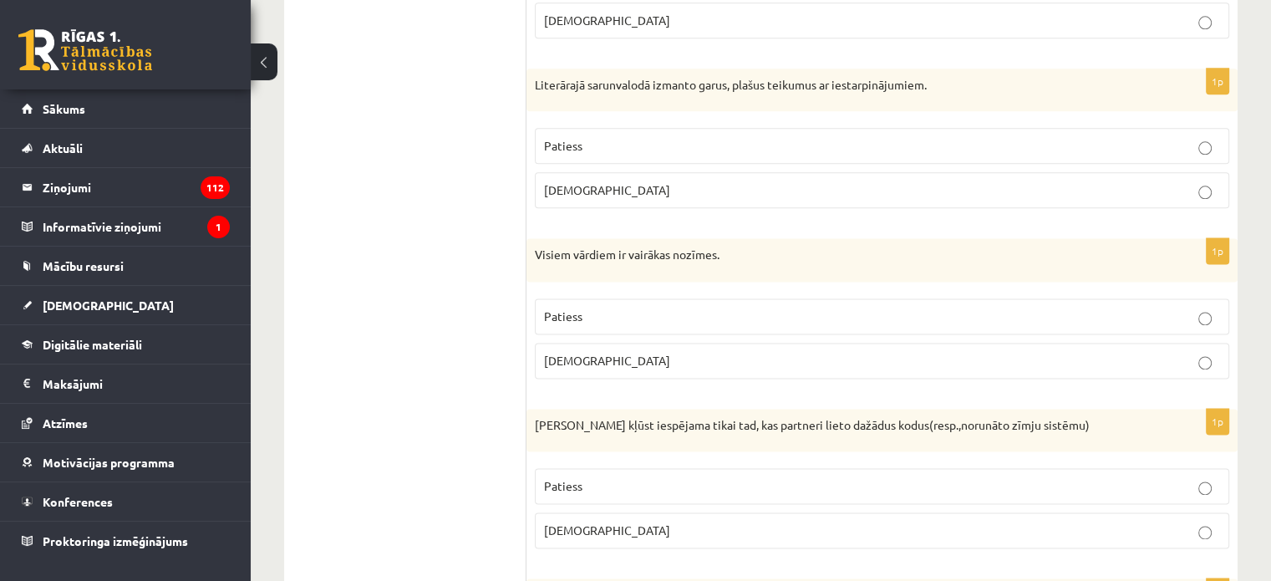
click at [585, 521] on p "[DEMOGRAPHIC_DATA]" at bounding box center [882, 530] width 676 height 18
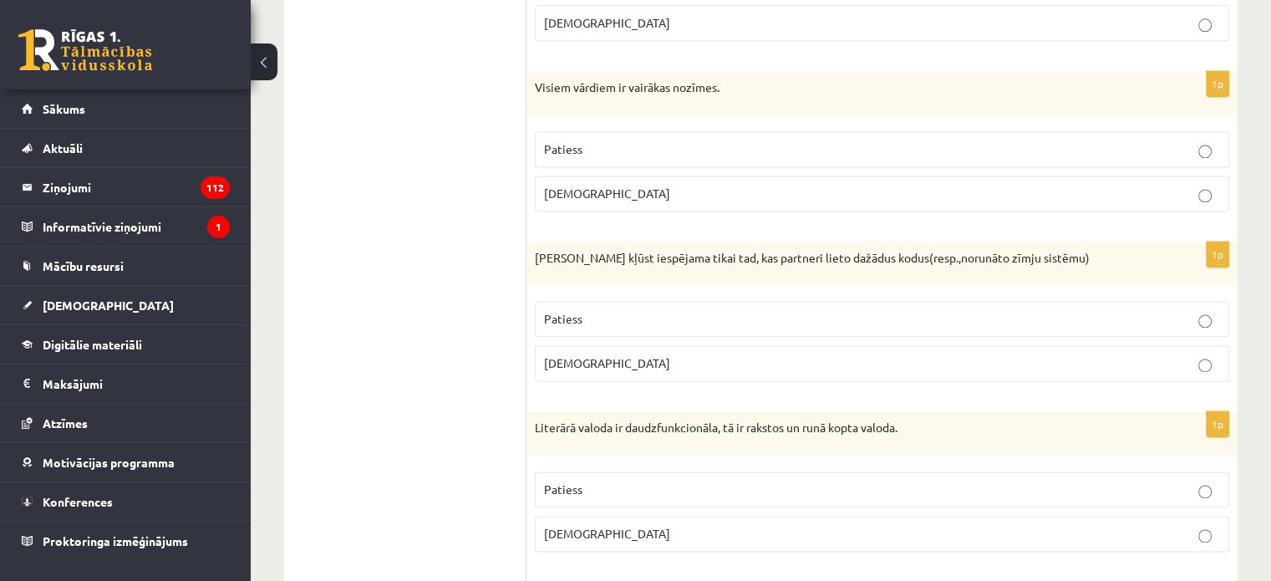
click at [597, 481] on p "Patiess" at bounding box center [882, 490] width 676 height 18
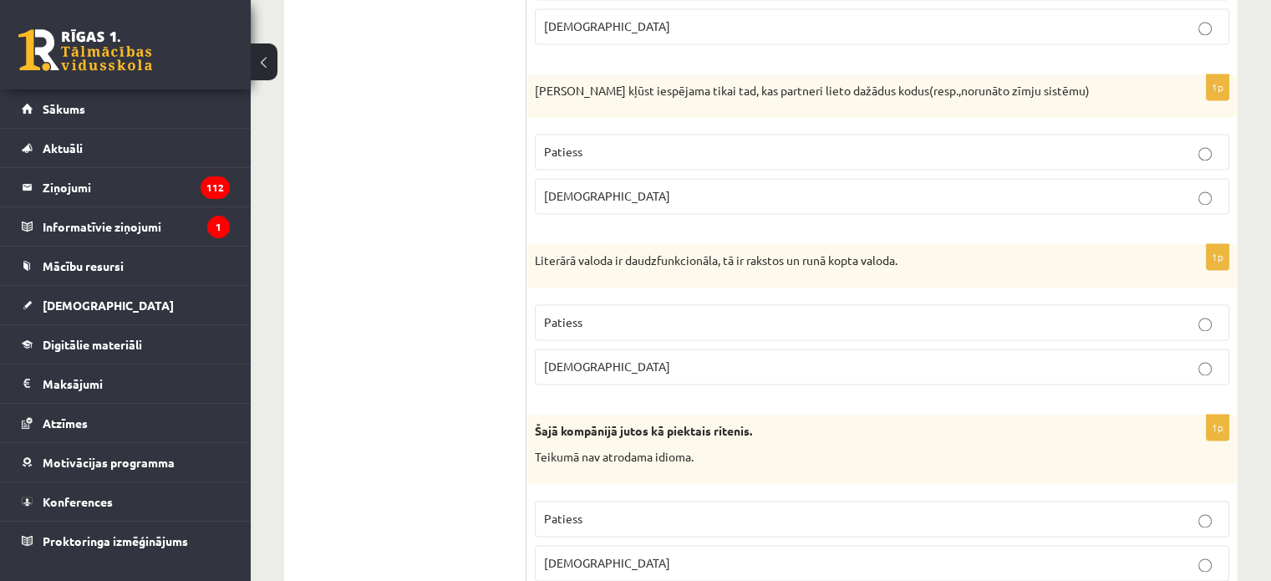
scroll to position [2591, 0]
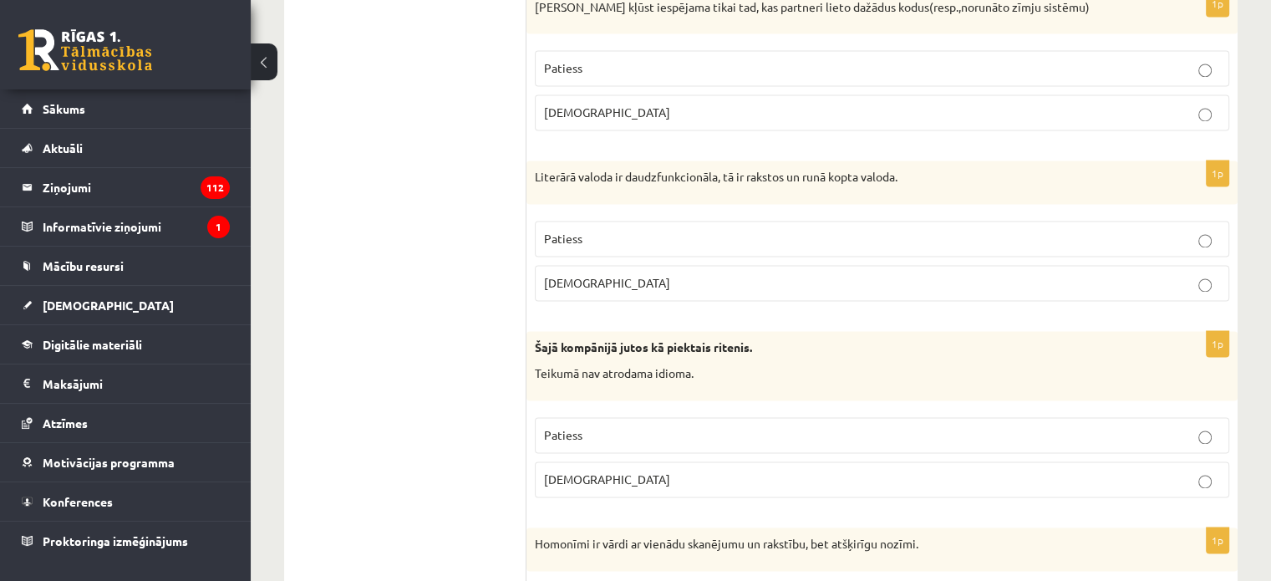
click at [614, 480] on label "[DEMOGRAPHIC_DATA]" at bounding box center [882, 479] width 694 height 36
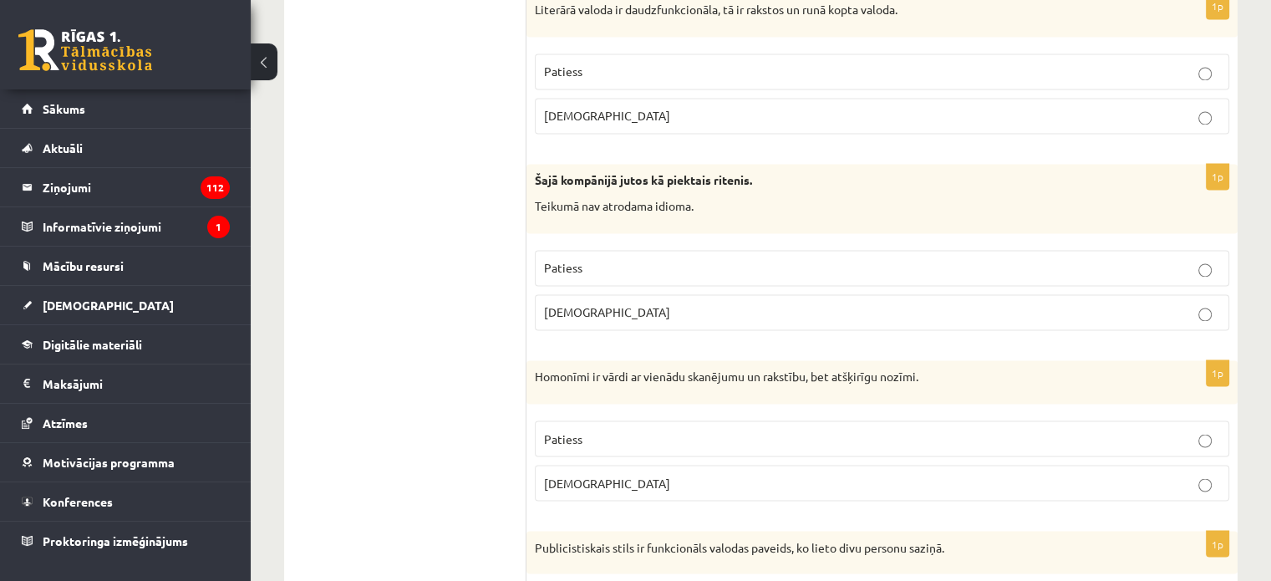
click at [581, 430] on span "Patiess" at bounding box center [563, 437] width 38 height 15
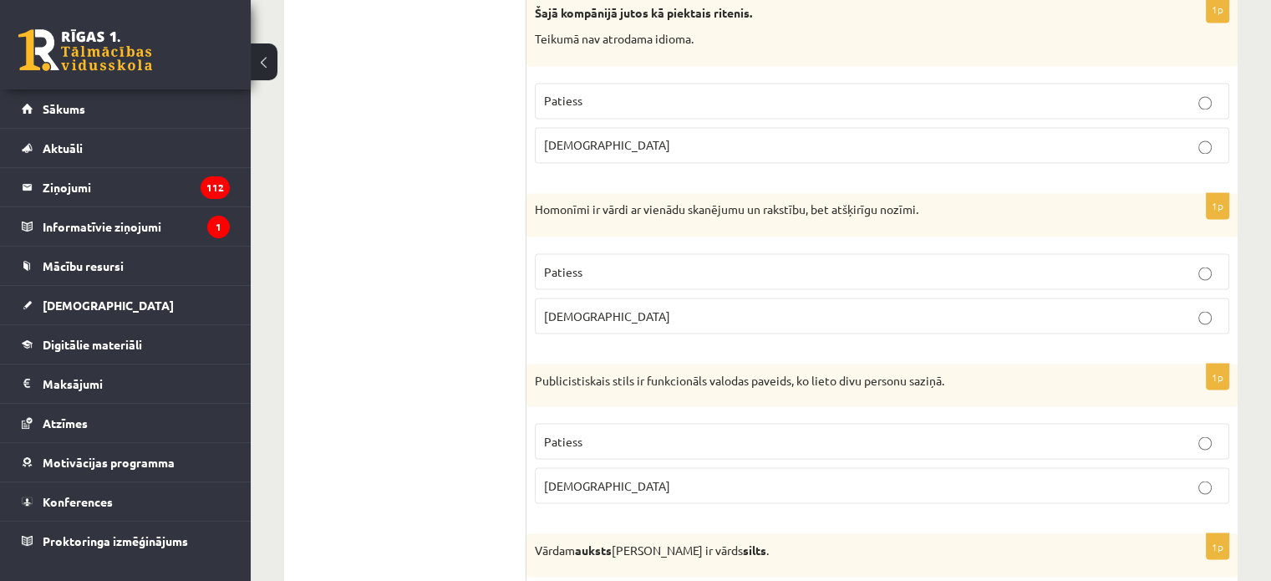
click at [595, 476] on p "[DEMOGRAPHIC_DATA]" at bounding box center [882, 485] width 676 height 18
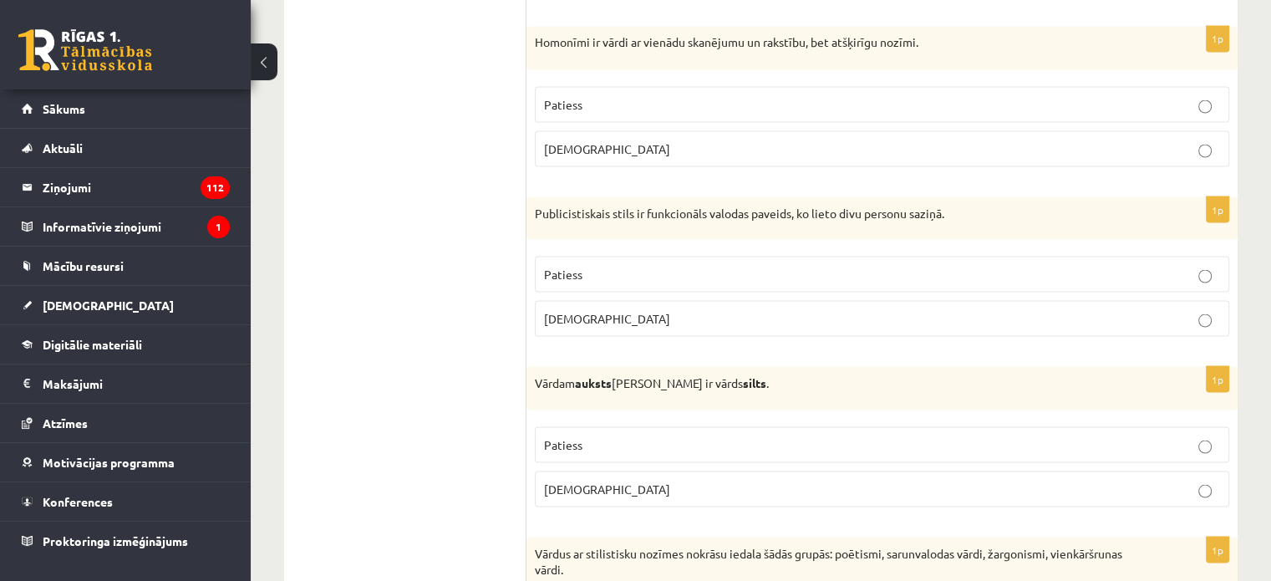
click at [638, 435] on p "Patiess" at bounding box center [882, 444] width 676 height 18
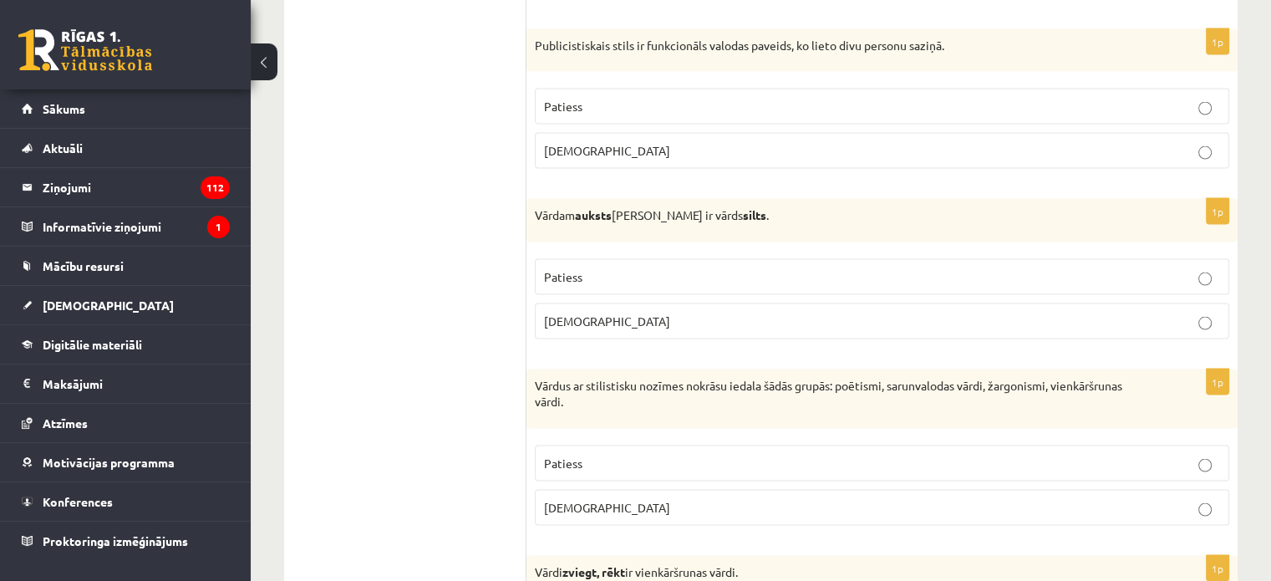
drag, startPoint x: 599, startPoint y: 454, endPoint x: 608, endPoint y: 453, distance: 9.2
click at [599, 455] on p "Patiess" at bounding box center [882, 464] width 676 height 18
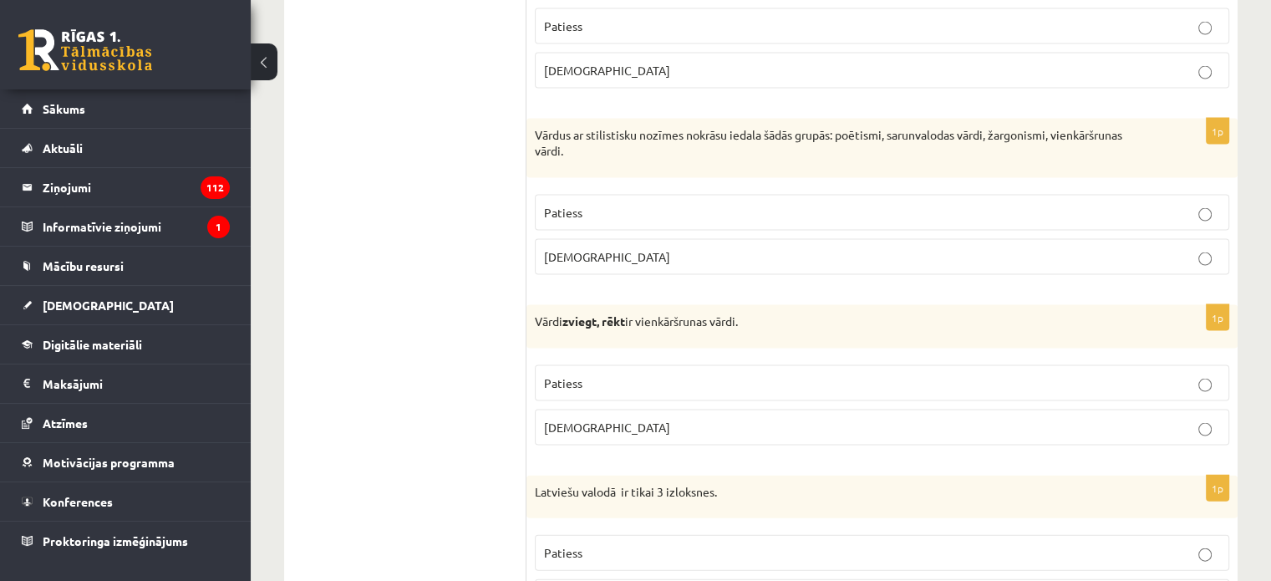
scroll to position [3594, 0]
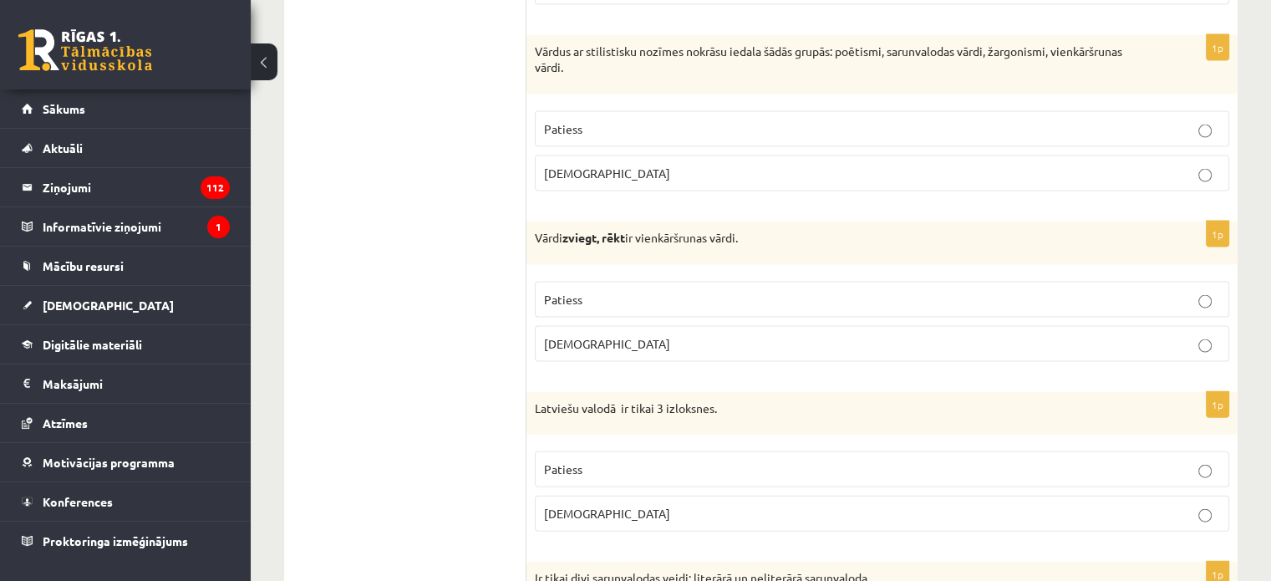
click at [575, 335] on p "[DEMOGRAPHIC_DATA]" at bounding box center [882, 344] width 676 height 18
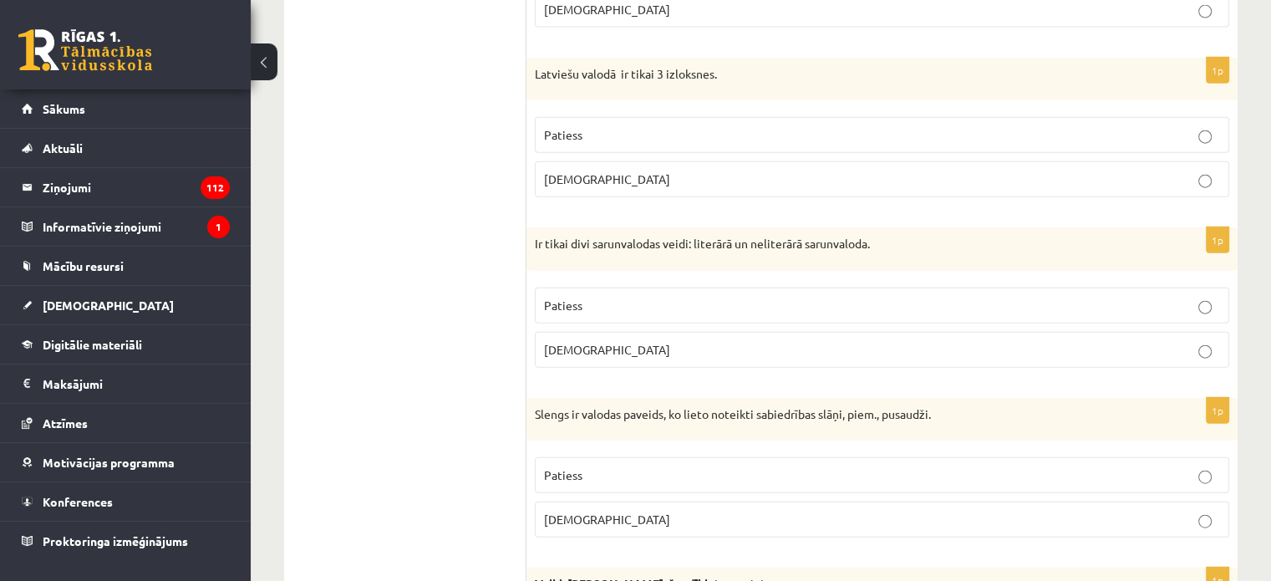
drag, startPoint x: 649, startPoint y: 464, endPoint x: 602, endPoint y: 369, distance: 105.8
click at [649, 466] on p "Patiess" at bounding box center [882, 475] width 676 height 18
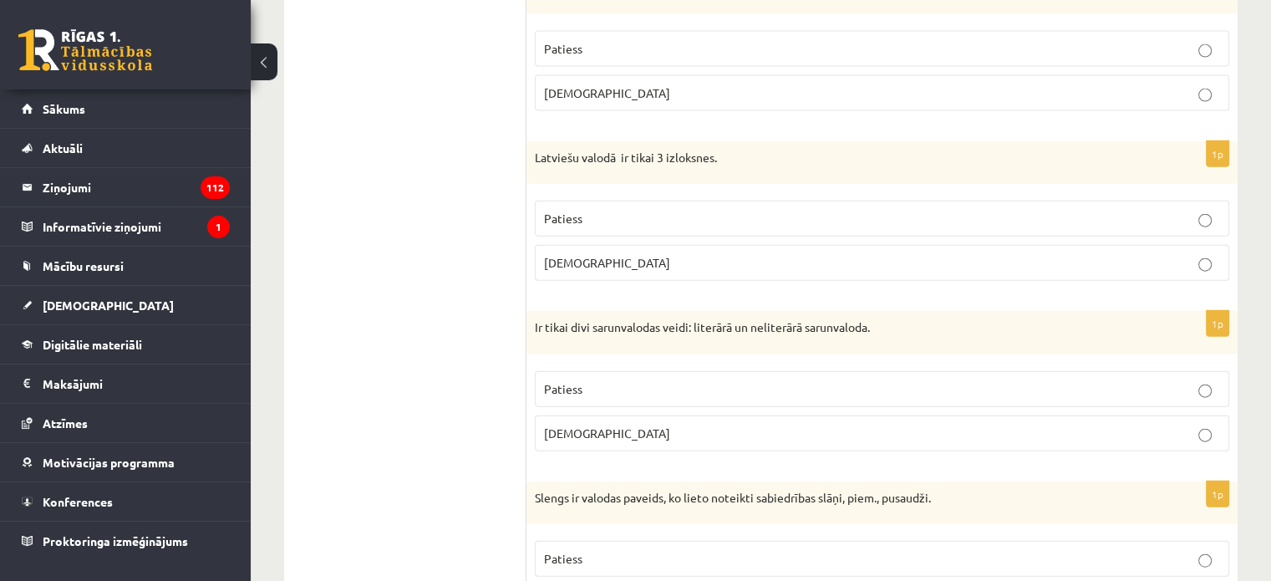
click at [598, 215] on label "Patiess" at bounding box center [882, 219] width 694 height 36
click at [606, 383] on p "Patiess" at bounding box center [882, 389] width 676 height 18
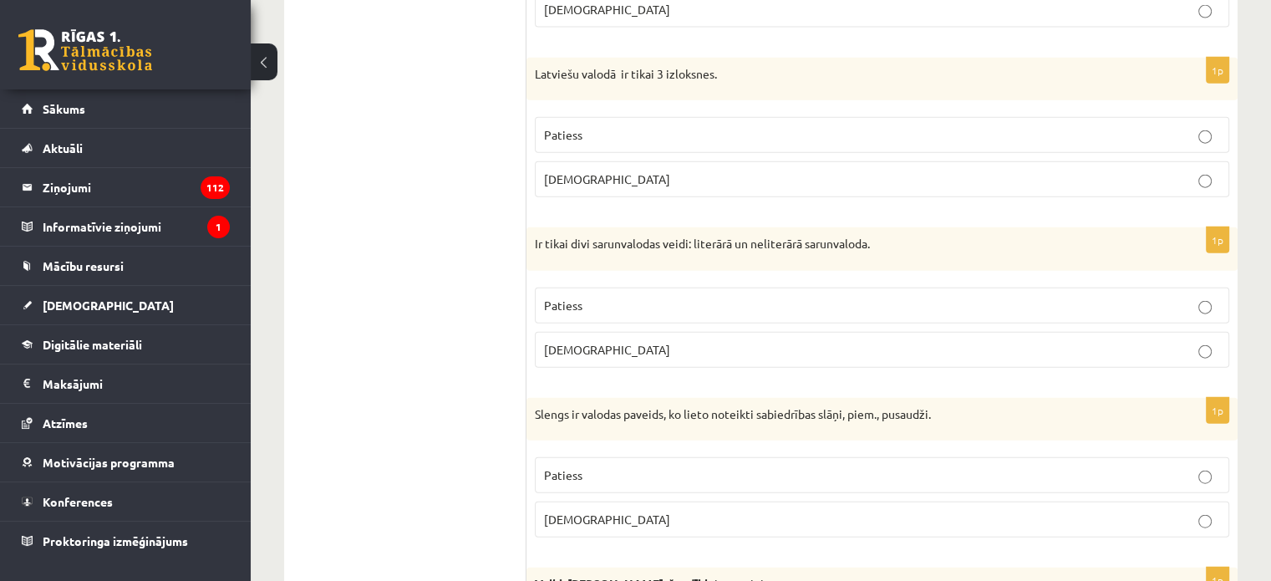
click at [618, 511] on p "[DEMOGRAPHIC_DATA]" at bounding box center [882, 520] width 676 height 18
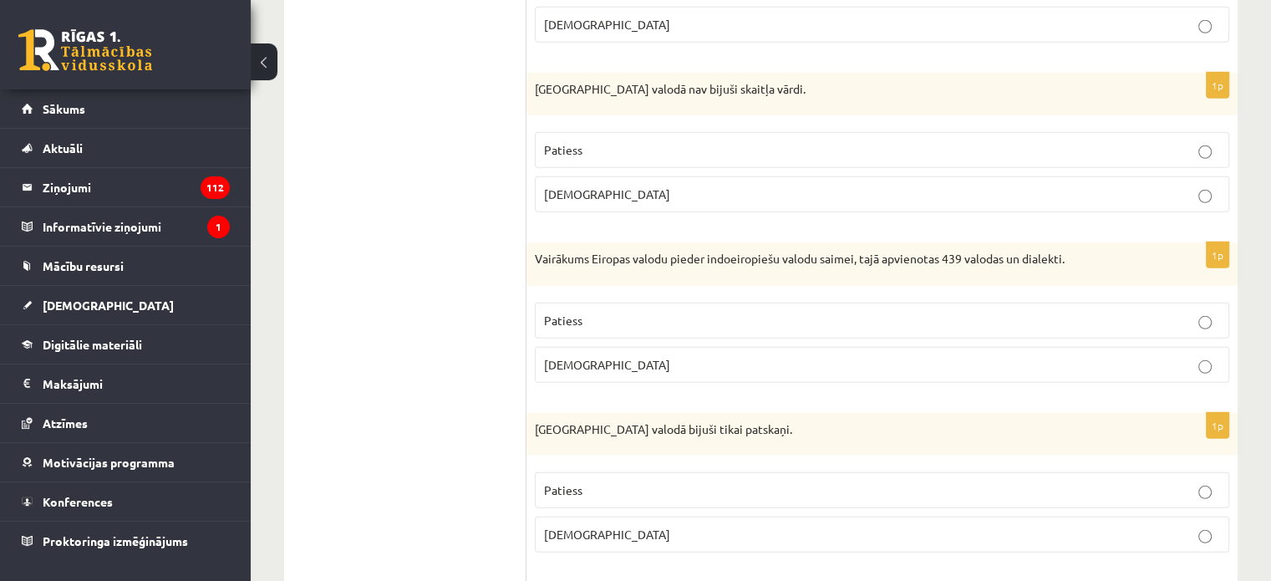
scroll to position [4949, 0]
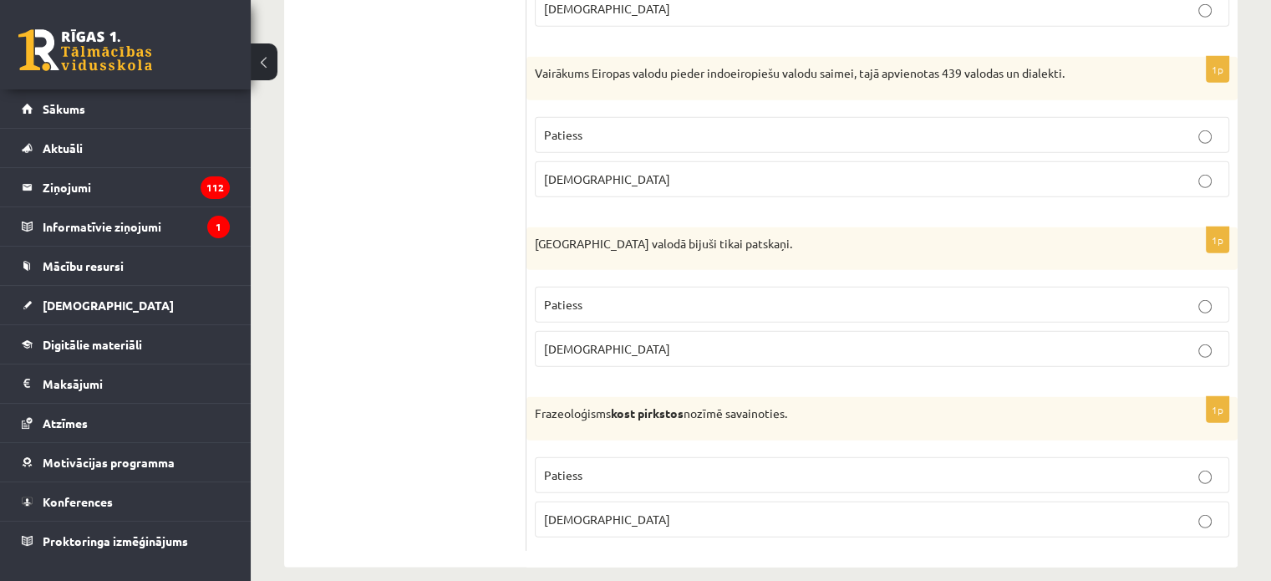
click at [558, 511] on span "[DEMOGRAPHIC_DATA]" at bounding box center [607, 518] width 126 height 15
click at [549, 341] on span "[DEMOGRAPHIC_DATA]" at bounding box center [607, 348] width 126 height 15
click at [559, 171] on span "[DEMOGRAPHIC_DATA]" at bounding box center [607, 178] width 126 height 15
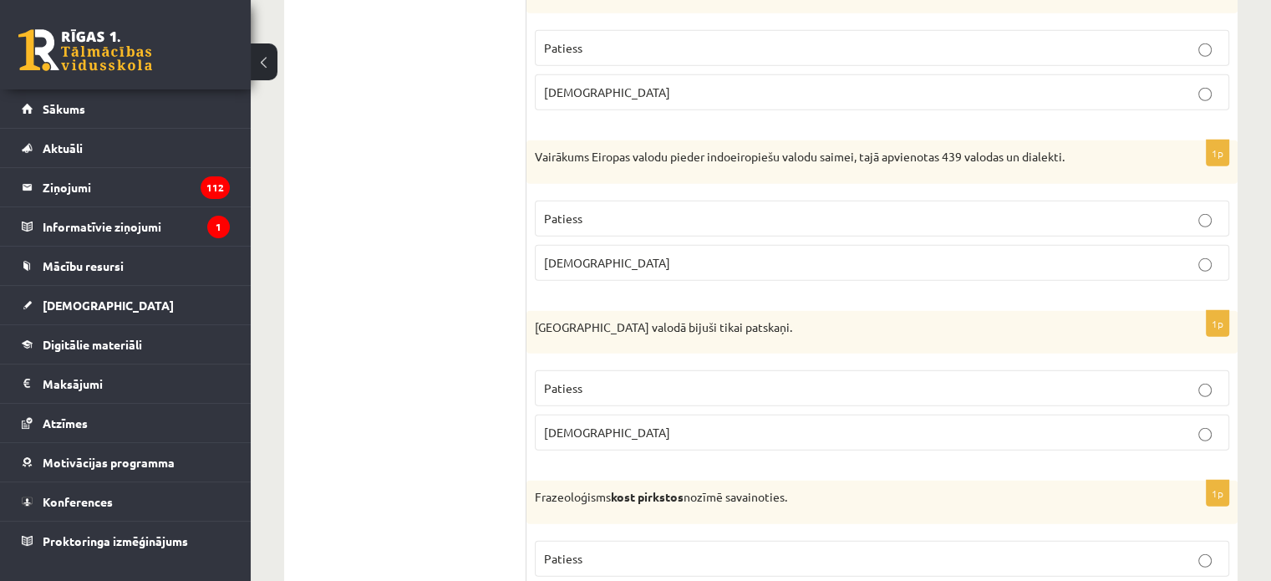
click at [562, 83] on label "[DEMOGRAPHIC_DATA]" at bounding box center [882, 92] width 694 height 36
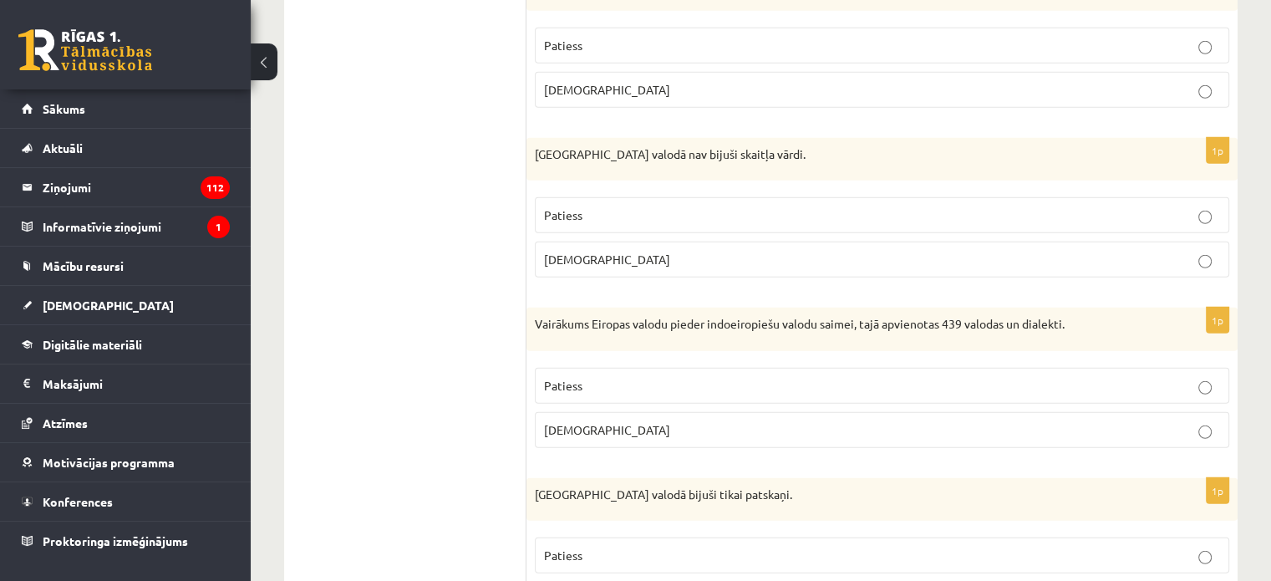
scroll to position [4615, 0]
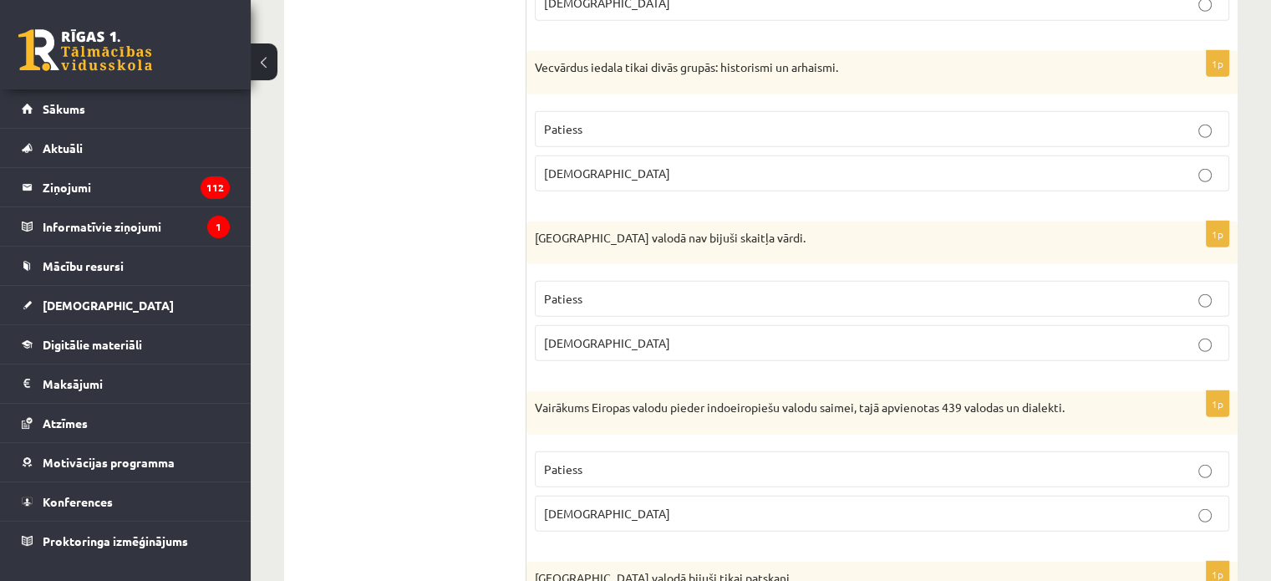
click at [557, 155] on label "[DEMOGRAPHIC_DATA]" at bounding box center [882, 173] width 694 height 36
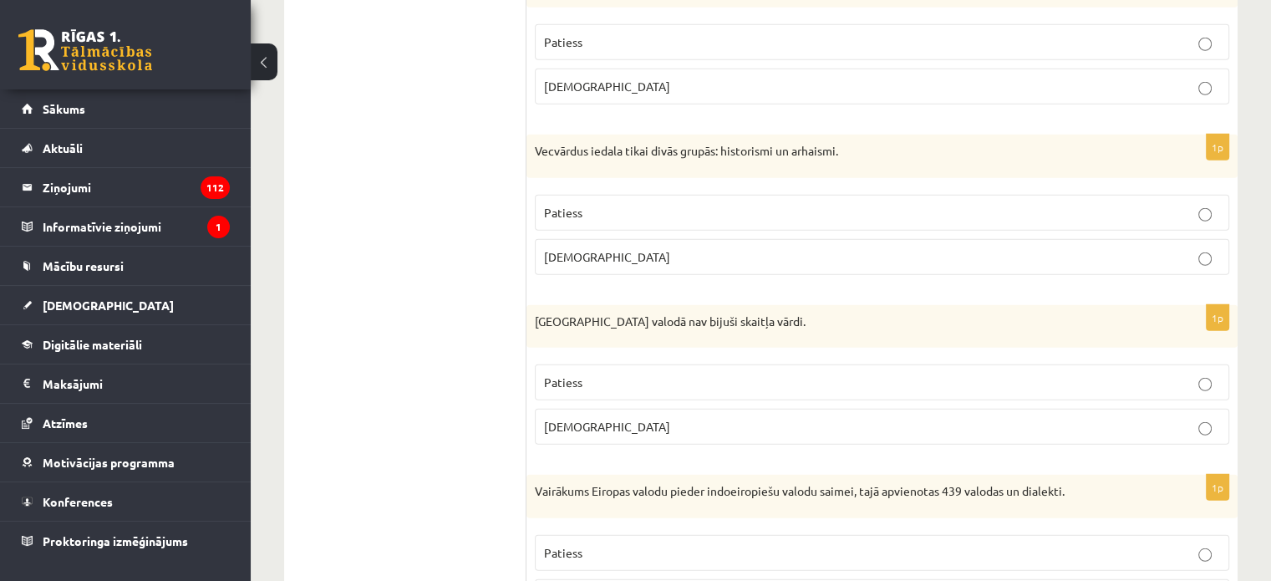
scroll to position [4448, 0]
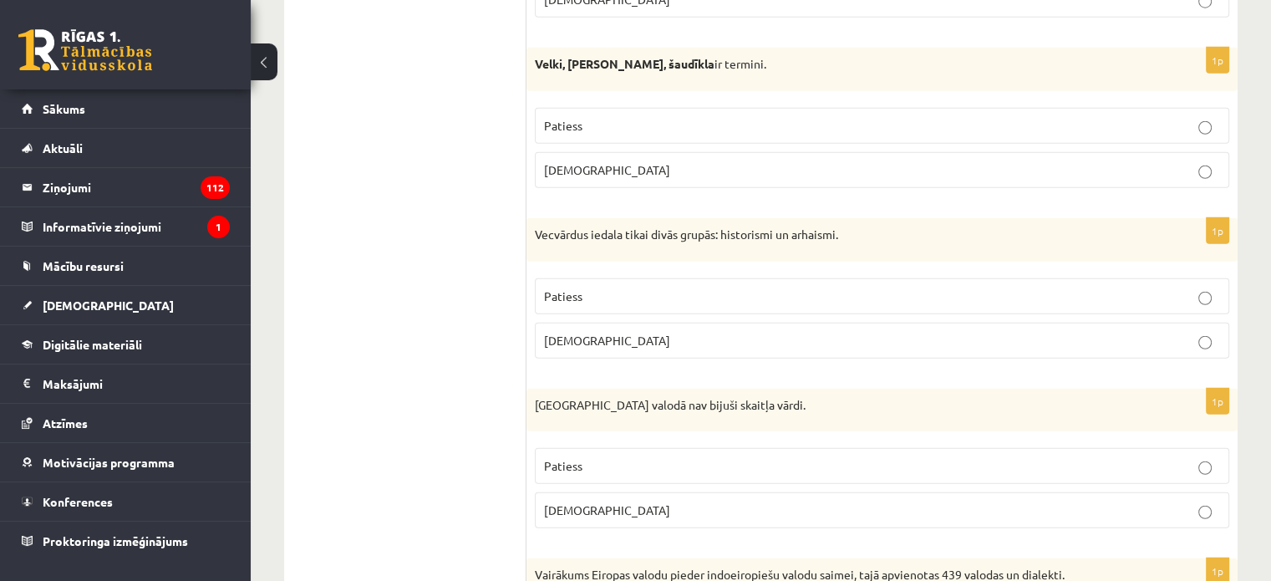
click at [616, 117] on p "Patiess" at bounding box center [882, 126] width 676 height 18
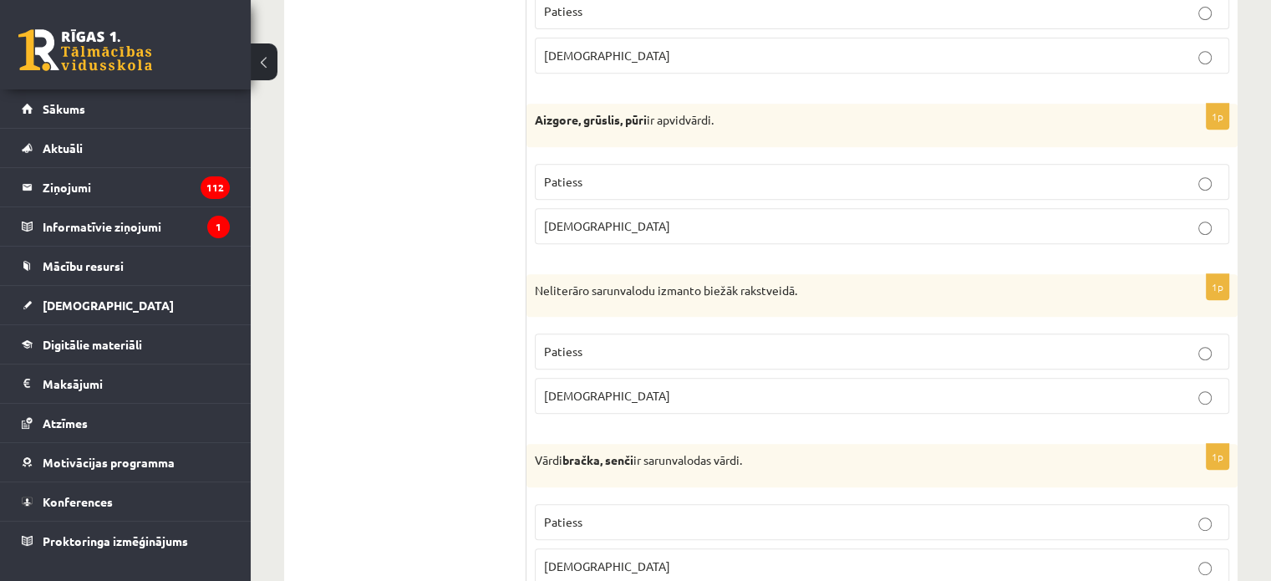
scroll to position [0, 0]
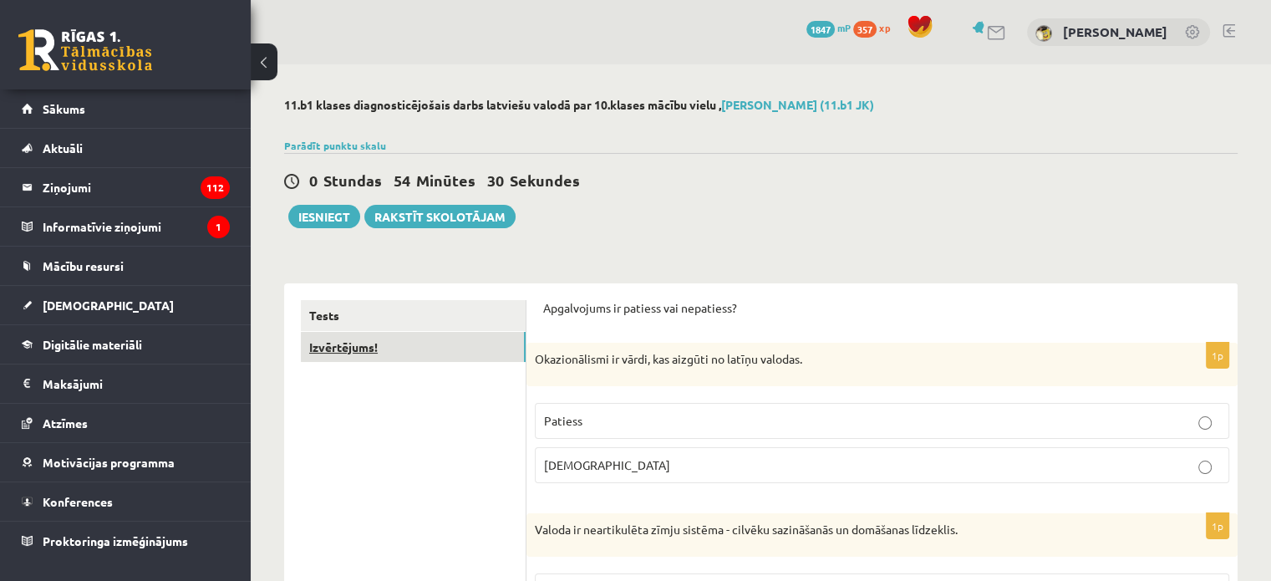
click at [411, 348] on link "Izvērtējums!" at bounding box center [413, 347] width 225 height 31
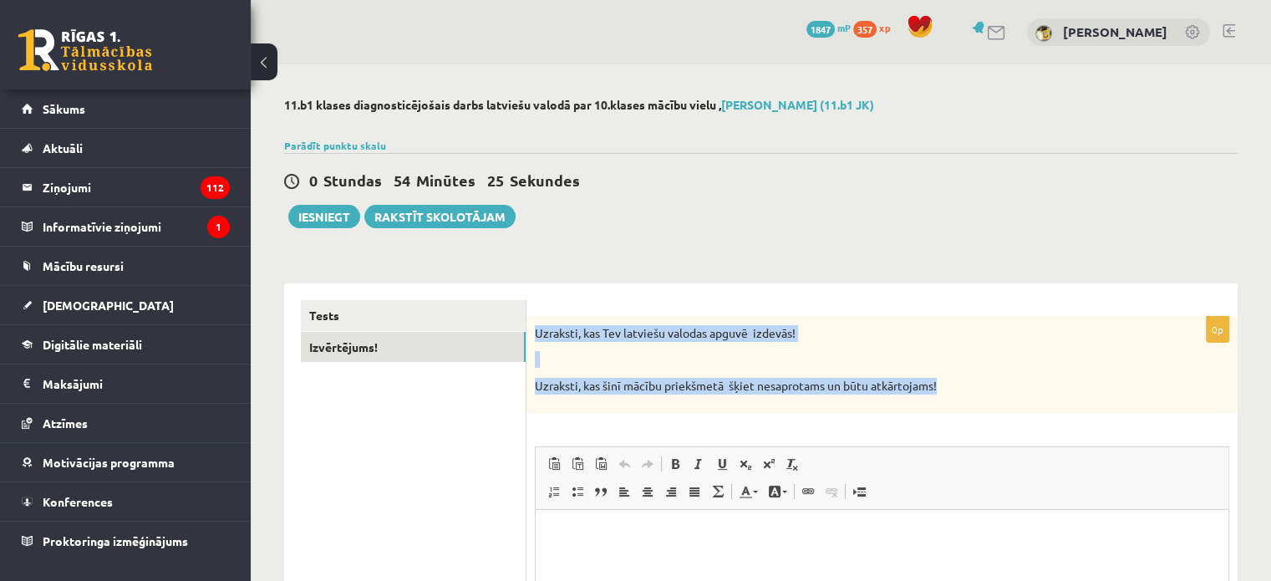
drag, startPoint x: 537, startPoint y: 330, endPoint x: 952, endPoint y: 396, distance: 419.7
click at [952, 396] on div "Uzraksti, kas Tev latviešu valodas apguvē izdevās! Uzraksti, kas [DEMOGRAPHIC_D…" at bounding box center [881, 365] width 711 height 96
copy div "Uzraksti, kas Tev latviešu valodas apguvē izdevās! Uzraksti, kas [DEMOGRAPHIC_D…"
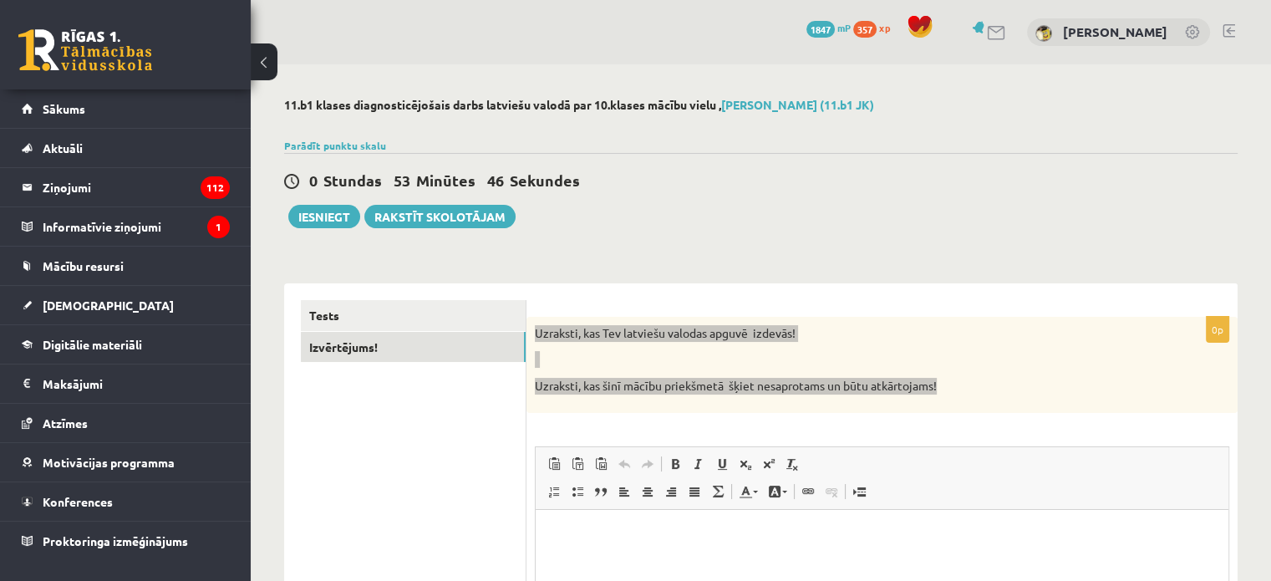
click at [638, 511] on html at bounding box center [882, 534] width 693 height 51
click at [646, 541] on span "Вставить" at bounding box center [638, 544] width 20 height 24
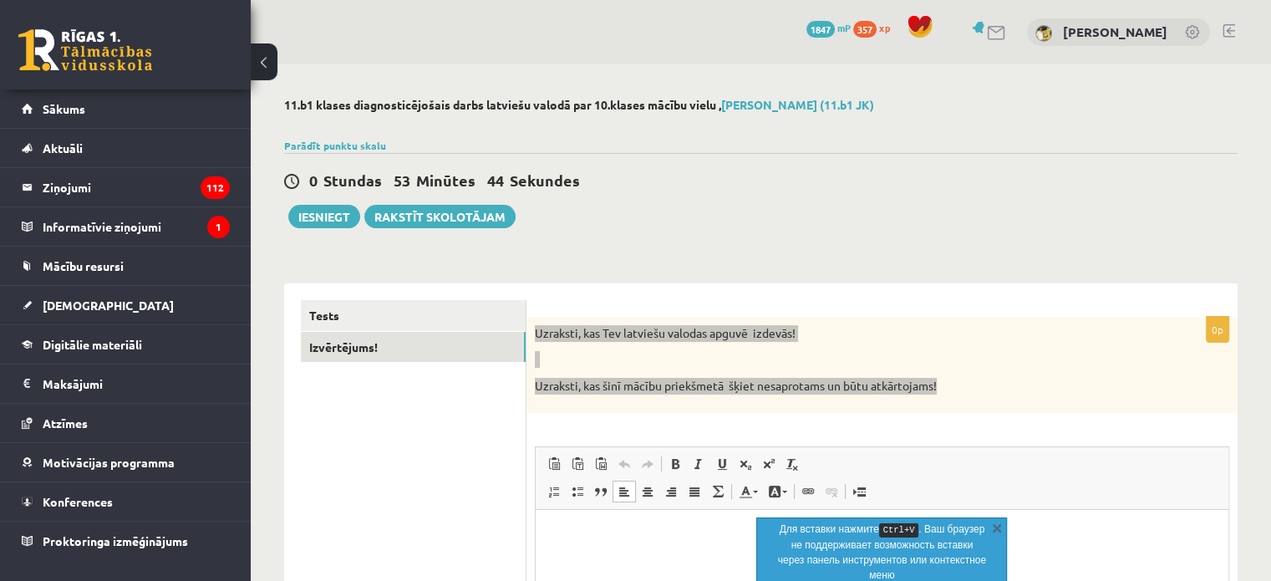
scroll to position [84, 0]
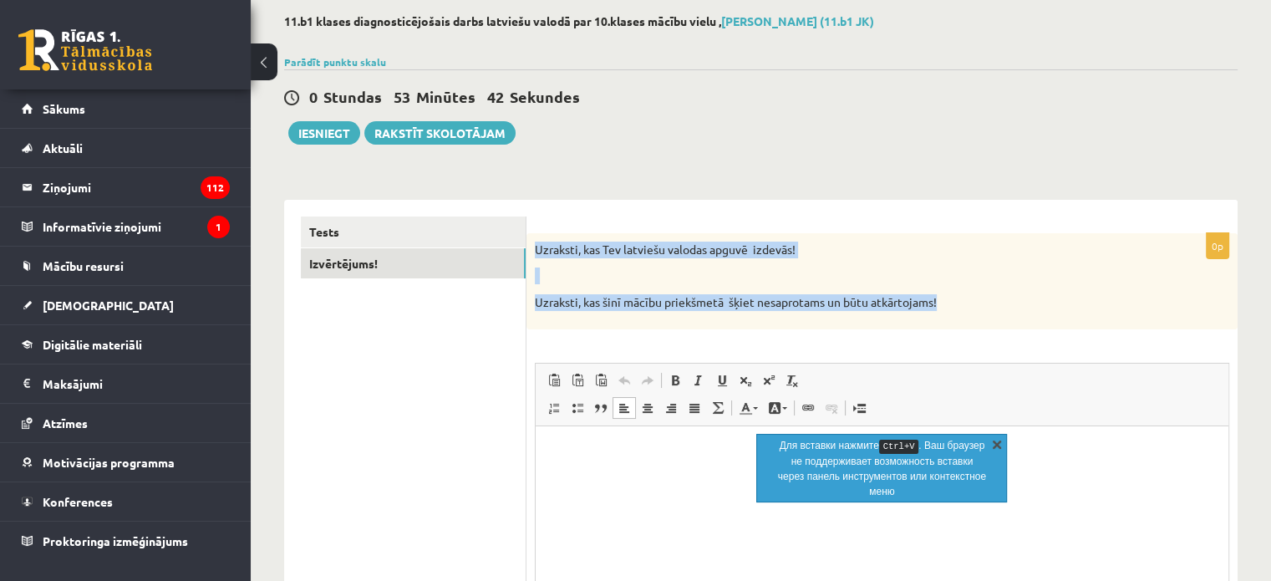
drag, startPoint x: 997, startPoint y: 440, endPoint x: 292, endPoint y: 39, distance: 810.7
click at [997, 440] on link "X" at bounding box center [997, 443] width 17 height 17
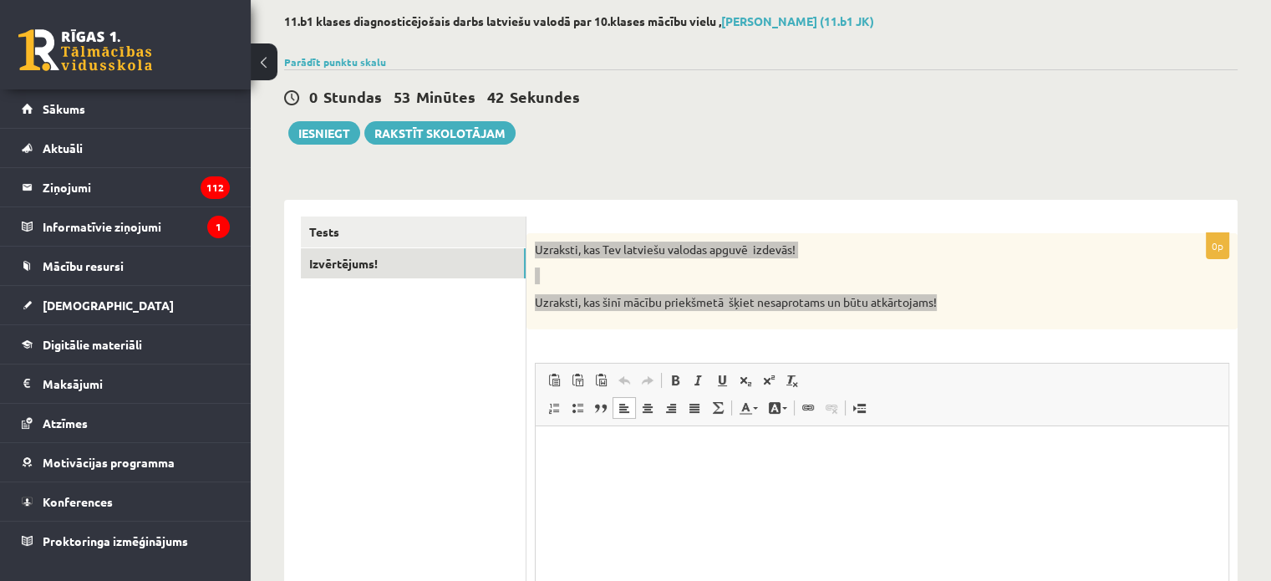
click at [723, 469] on html at bounding box center [882, 450] width 693 height 51
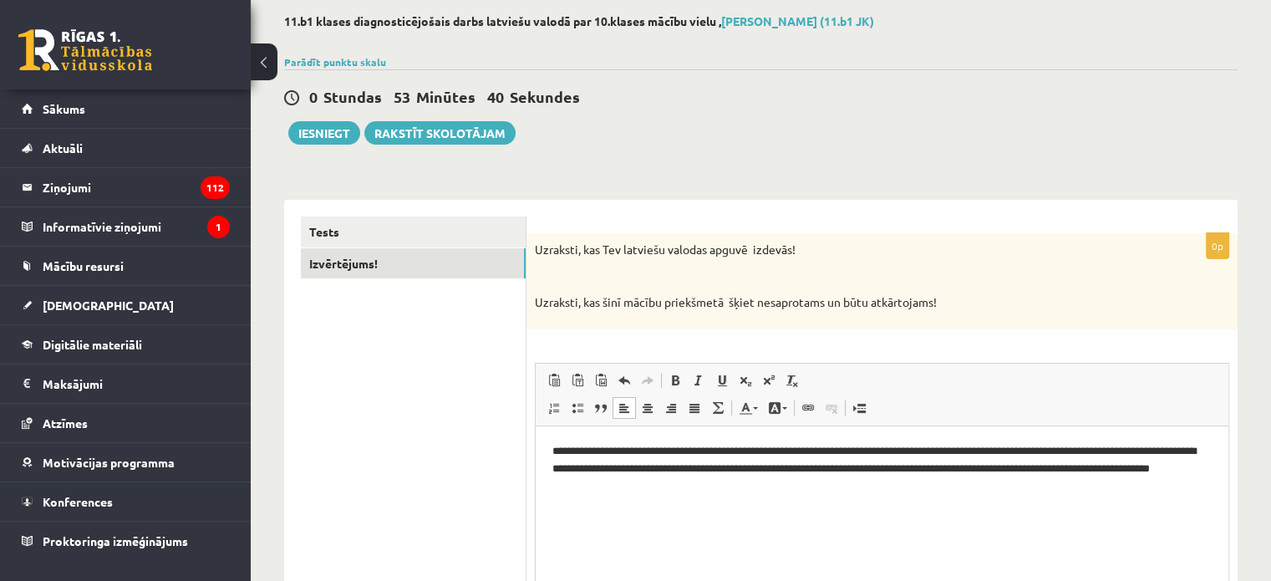
click at [336, 394] on ul "Tests Izvērtējums!" at bounding box center [414, 463] width 226 height 494
click at [370, 220] on link "Tests" at bounding box center [413, 231] width 225 height 31
